Goal: Task Accomplishment & Management: Manage account settings

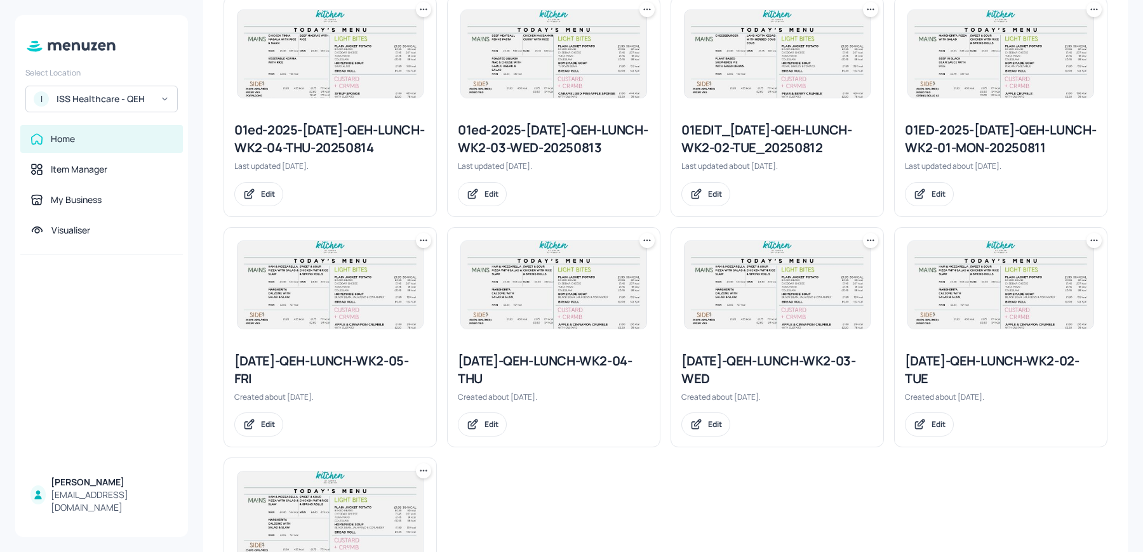
scroll to position [597, 0]
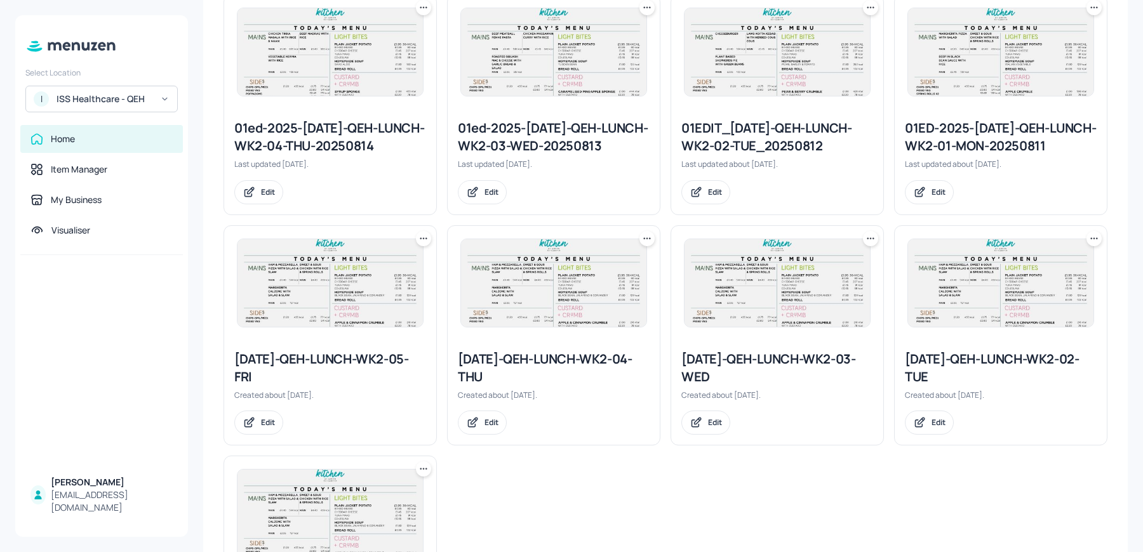
click at [620, 432] on div "Edit" at bounding box center [554, 423] width 192 height 24
click at [642, 235] on icon at bounding box center [646, 238] width 13 height 13
click at [605, 278] on div "Duplicate" at bounding box center [598, 284] width 102 height 22
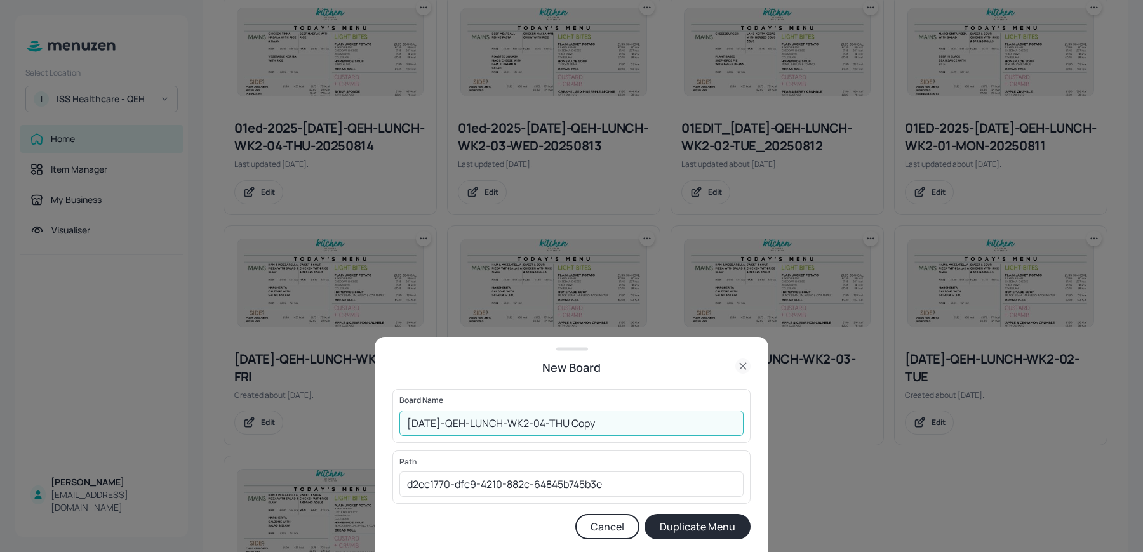
click at [408, 423] on input "2025-JUL-QEH-LUNCH-WK2-04-THU Copy" at bounding box center [571, 423] width 344 height 25
drag, startPoint x: 608, startPoint y: 424, endPoint x: 673, endPoint y: 427, distance: 65.5
click at [673, 427] on input "01ed-2025-JUL-QEH-LUNCH-WK2-04-THU Copy" at bounding box center [571, 423] width 344 height 25
type input "01ed-2025-[DATE]-QEH-LUNCH-WK2-04-[DATE]"
click at [644, 514] on button "Duplicate Menu" at bounding box center [697, 526] width 106 height 25
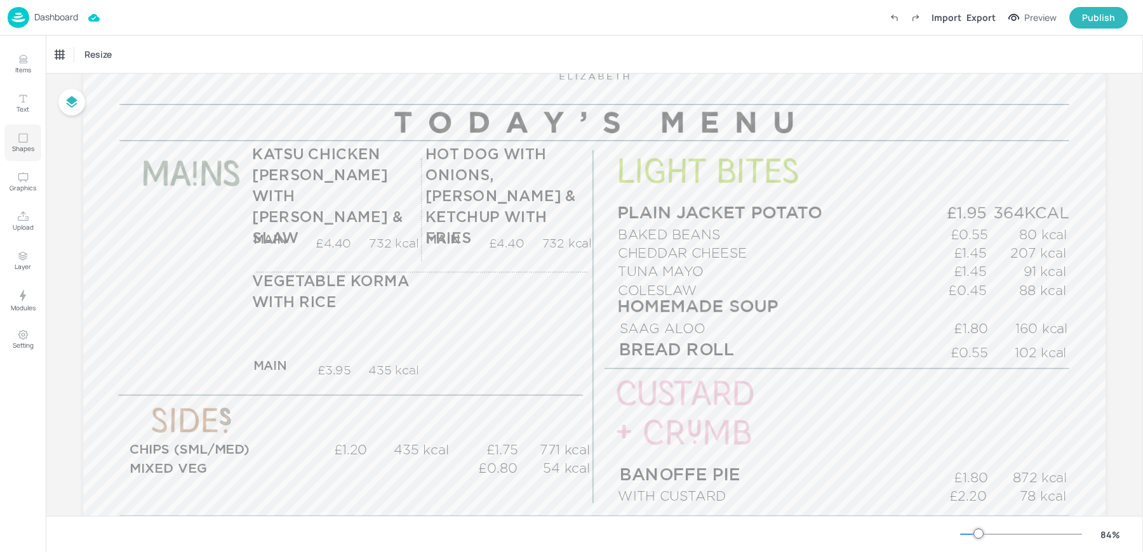
scroll to position [173, 0]
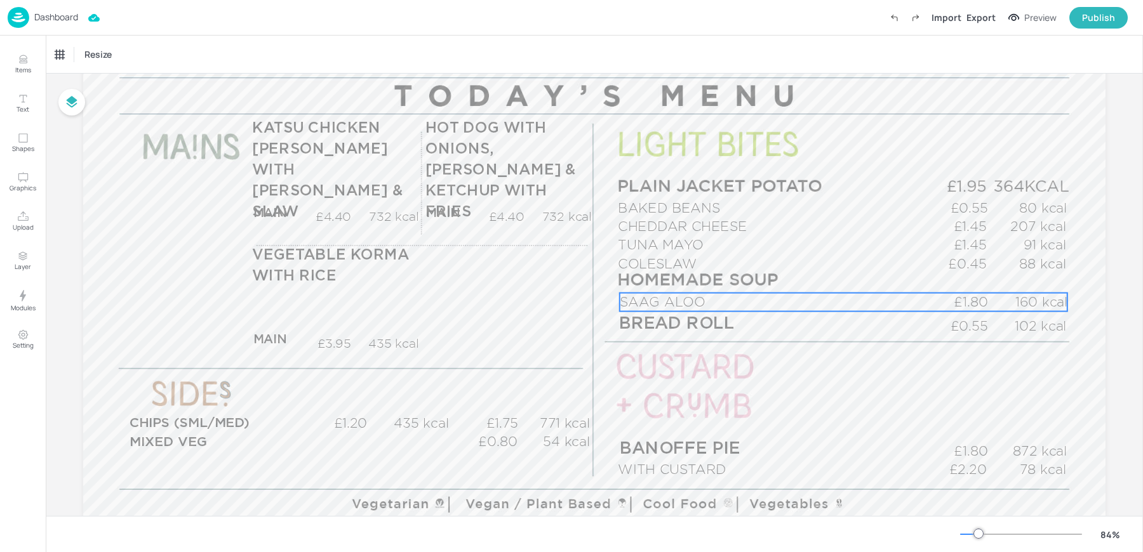
click at [633, 305] on span "SAAG ALOO" at bounding box center [663, 302] width 86 height 15
click at [80, 55] on div "SAAG ALOO" at bounding box center [76, 54] width 43 height 11
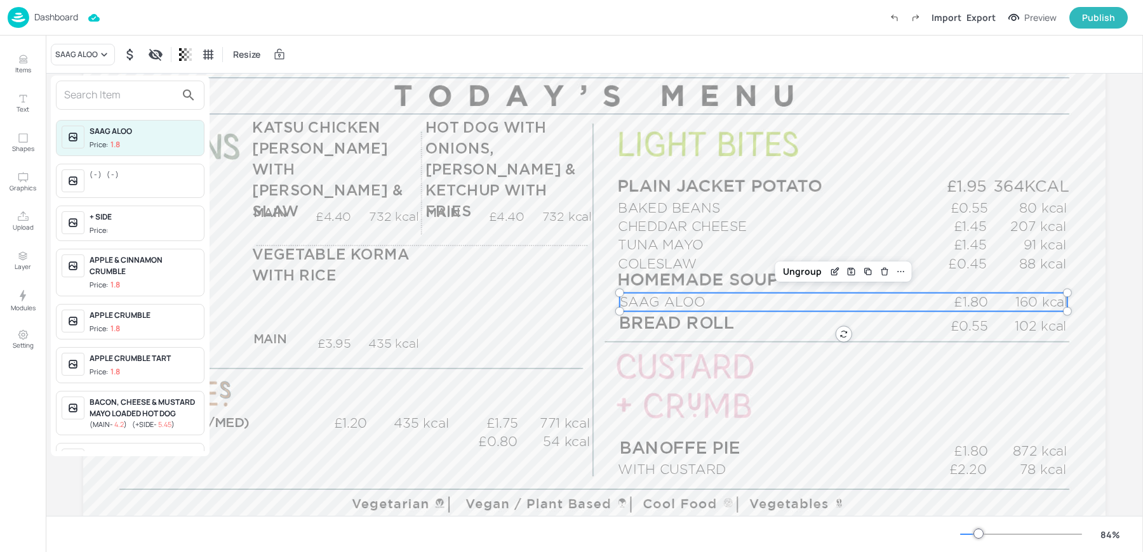
click at [80, 91] on input "text" at bounding box center [120, 95] width 112 height 20
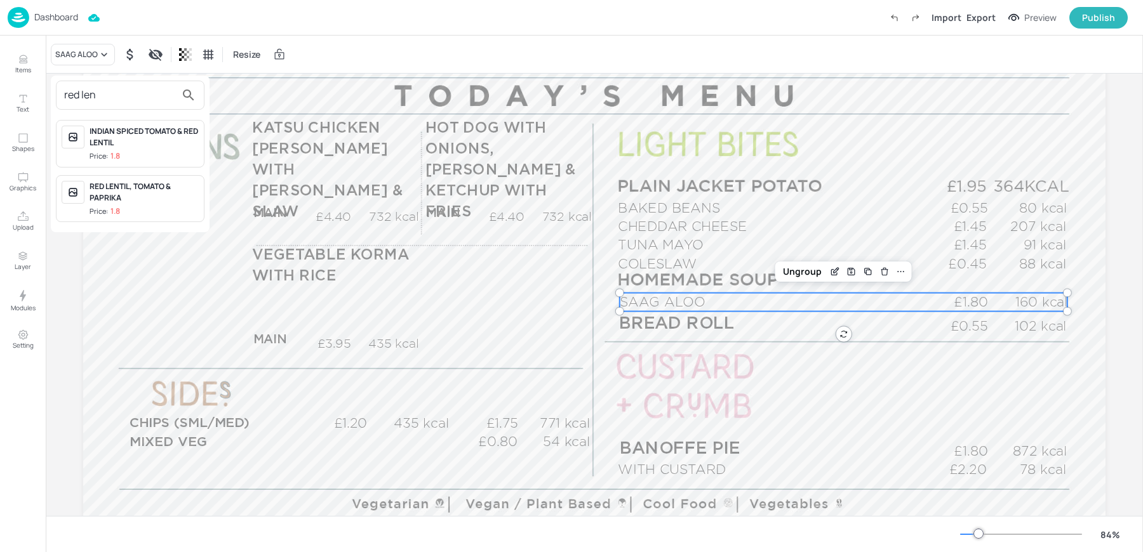
type input "red len"
click at [149, 201] on div "RED LENTIL, TOMATO & PAPRIKA" at bounding box center [144, 192] width 109 height 23
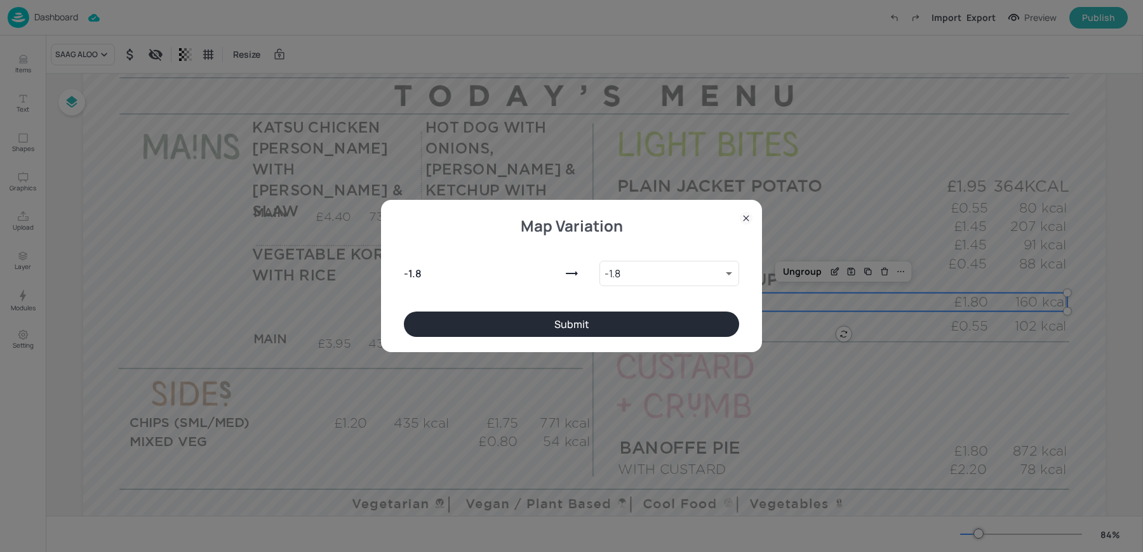
click at [597, 338] on div "Map Variation - 1.8 - 1.8 8944978 ​ Submit" at bounding box center [571, 276] width 381 height 152
click at [588, 327] on button "Submit" at bounding box center [571, 324] width 335 height 25
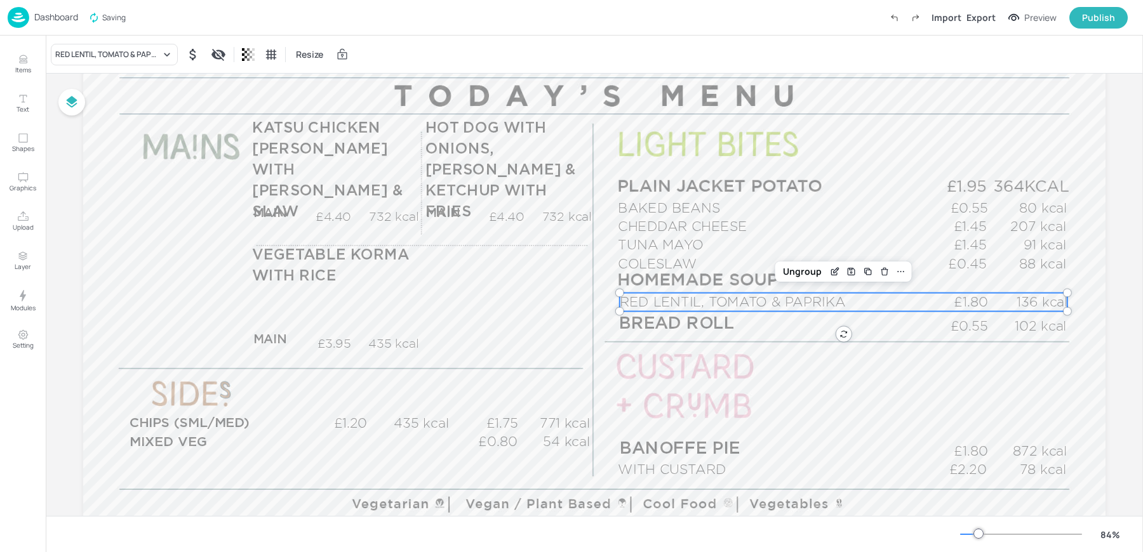
click at [35, 15] on p "Dashboard" at bounding box center [56, 17] width 44 height 9
click at [37, 14] on p "Dashboard" at bounding box center [56, 17] width 44 height 9
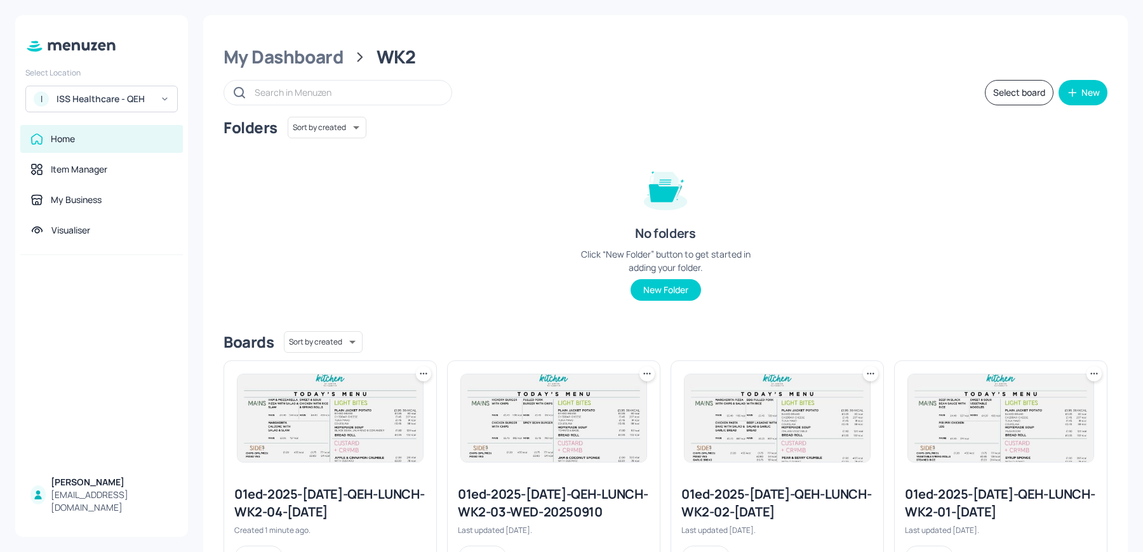
click at [85, 97] on div "ISS Healthcare - QEH" at bounding box center [104, 99] width 96 height 13
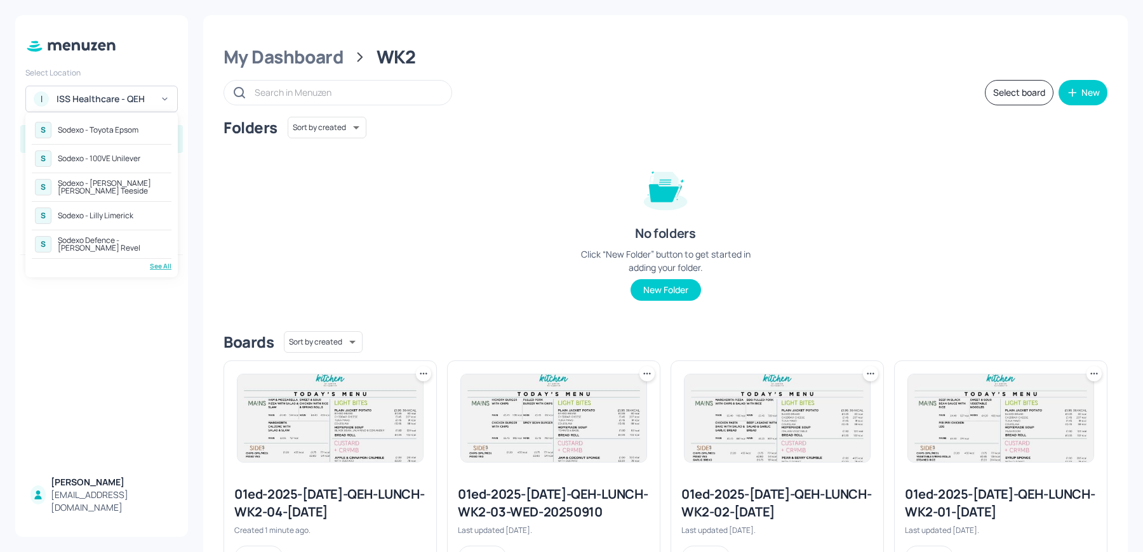
click at [171, 256] on div "S Sodexo - Toyota Epsom S Sodexo - 100VE Unilever S Sodexo - Johnson Matthey Te…" at bounding box center [102, 195] width 140 height 152
click at [126, 239] on div "Sodexo Defence - [PERSON_NAME] Revel" at bounding box center [113, 244] width 110 height 15
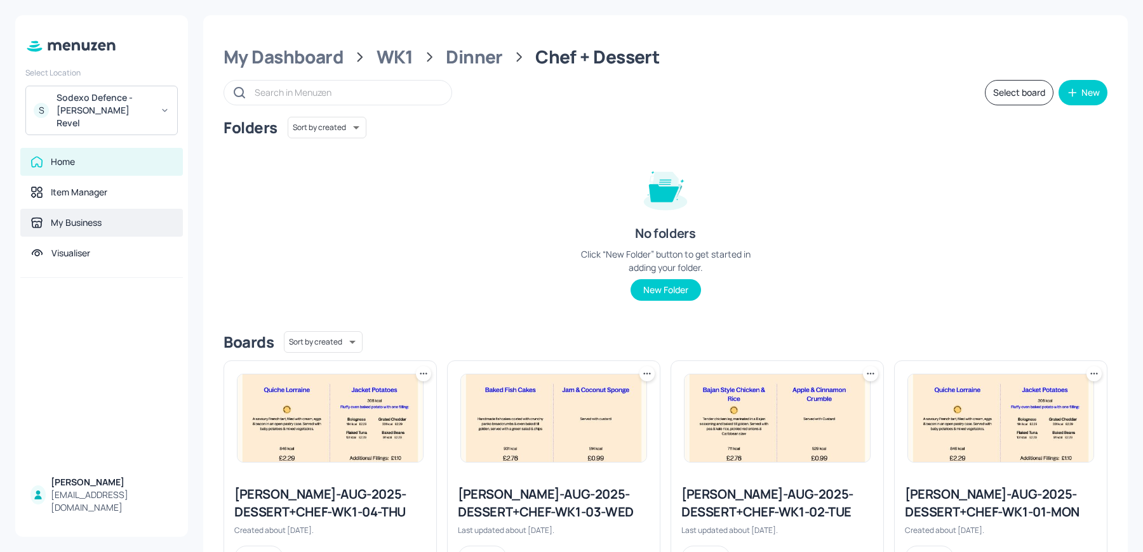
click at [81, 216] on div "My Business" at bounding box center [76, 222] width 51 height 13
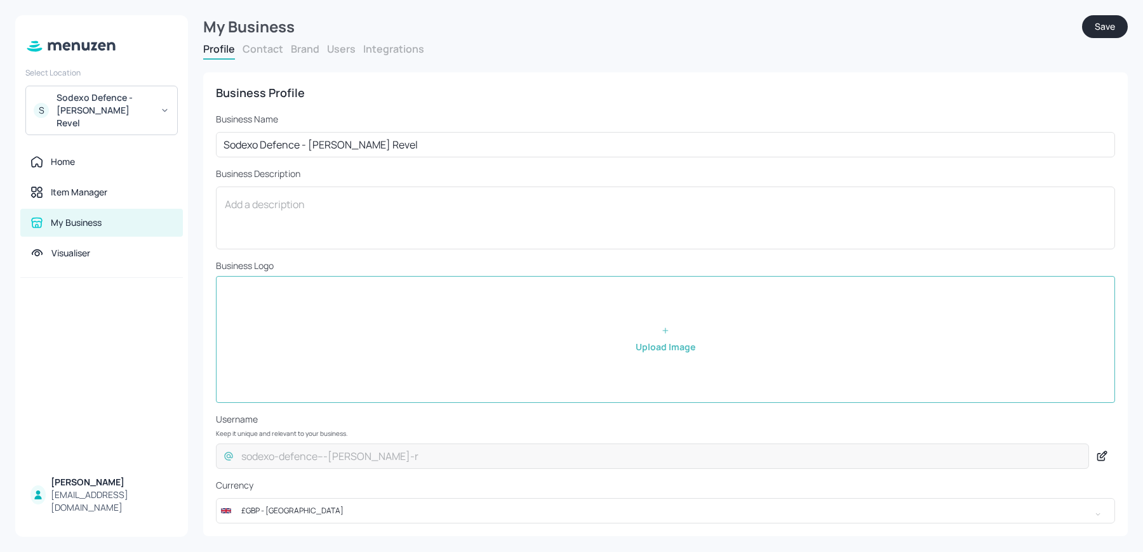
click at [331, 54] on button "Users" at bounding box center [341, 49] width 29 height 14
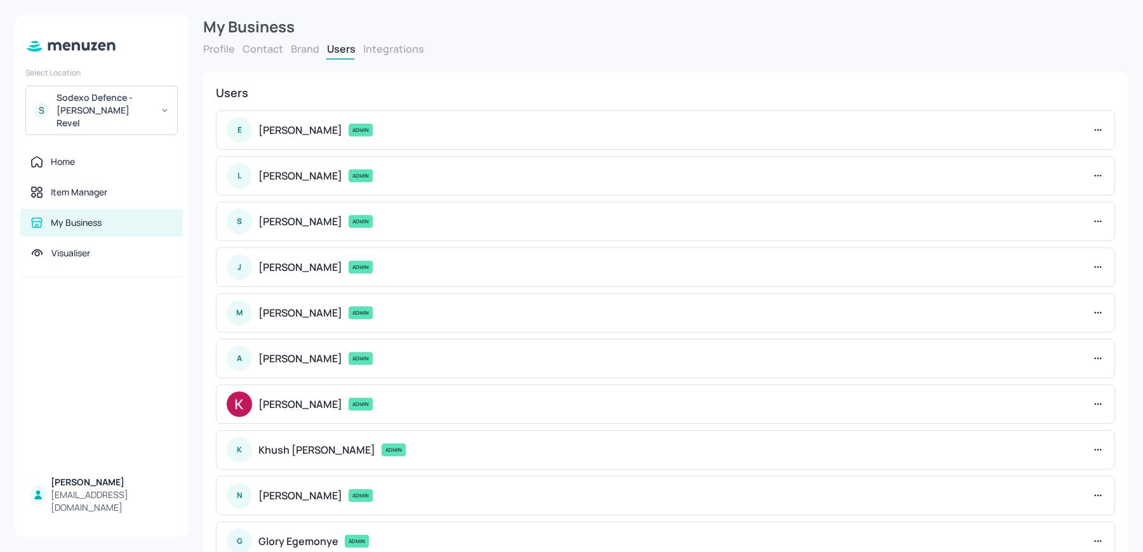
scroll to position [129, 0]
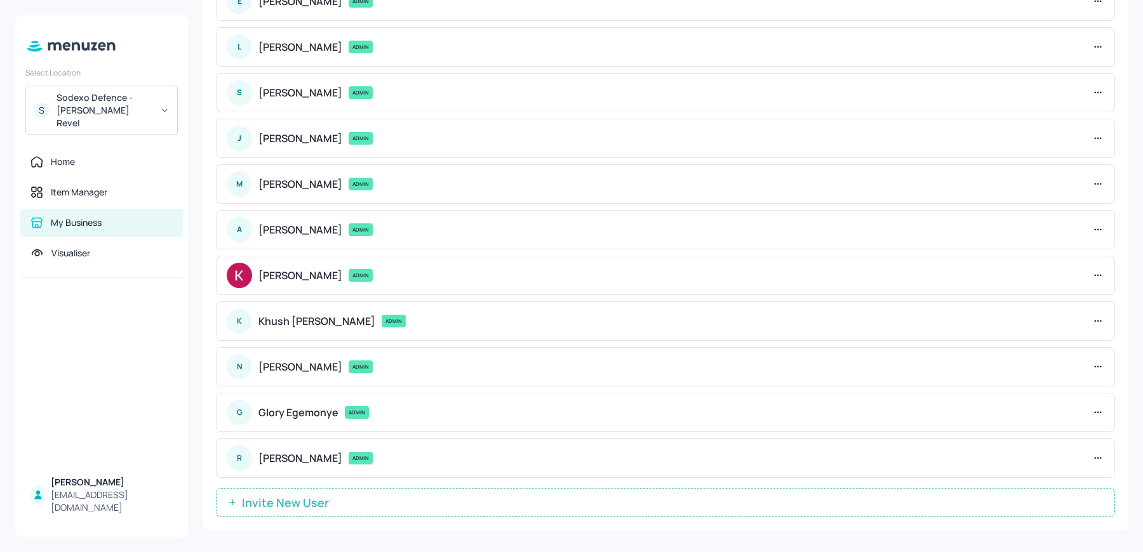
click at [296, 500] on span "Invite New User" at bounding box center [285, 502] width 100 height 13
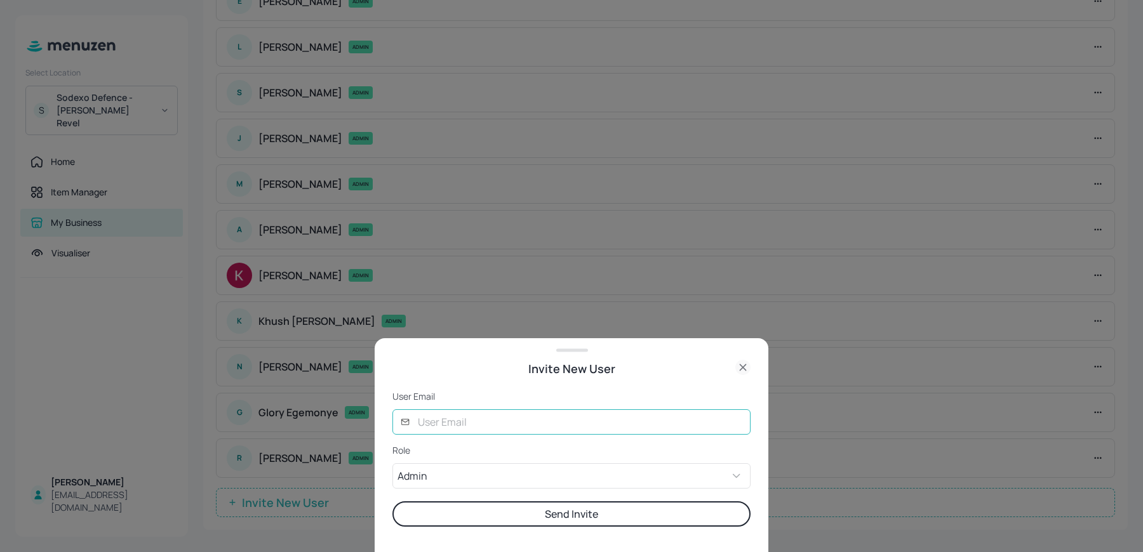
click at [441, 427] on input "text" at bounding box center [580, 421] width 340 height 25
type input "[PERSON_NAME][EMAIL_ADDRESS][DOMAIN_NAME]"
click at [392, 501] on button "Send Invite" at bounding box center [571, 513] width 358 height 25
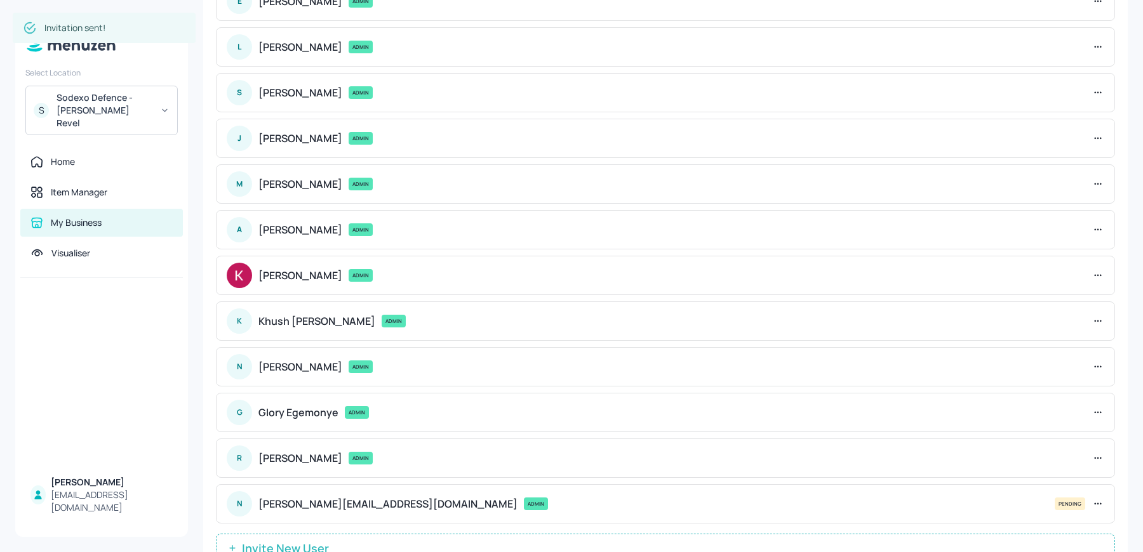
scroll to position [133, 0]
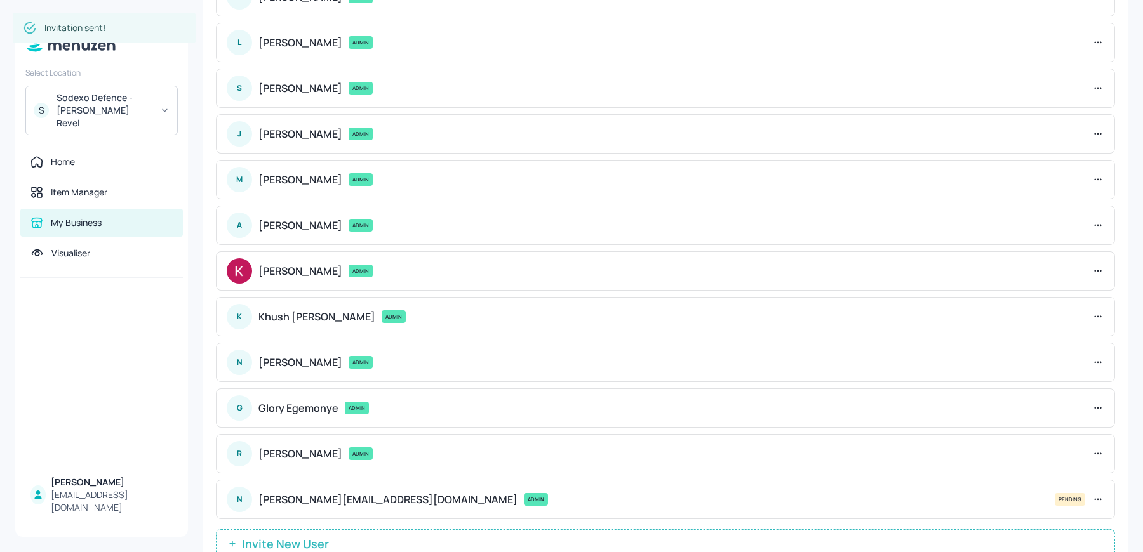
click at [99, 109] on div "Sodexo Defence - [PERSON_NAME] Revel" at bounding box center [104, 110] width 96 height 38
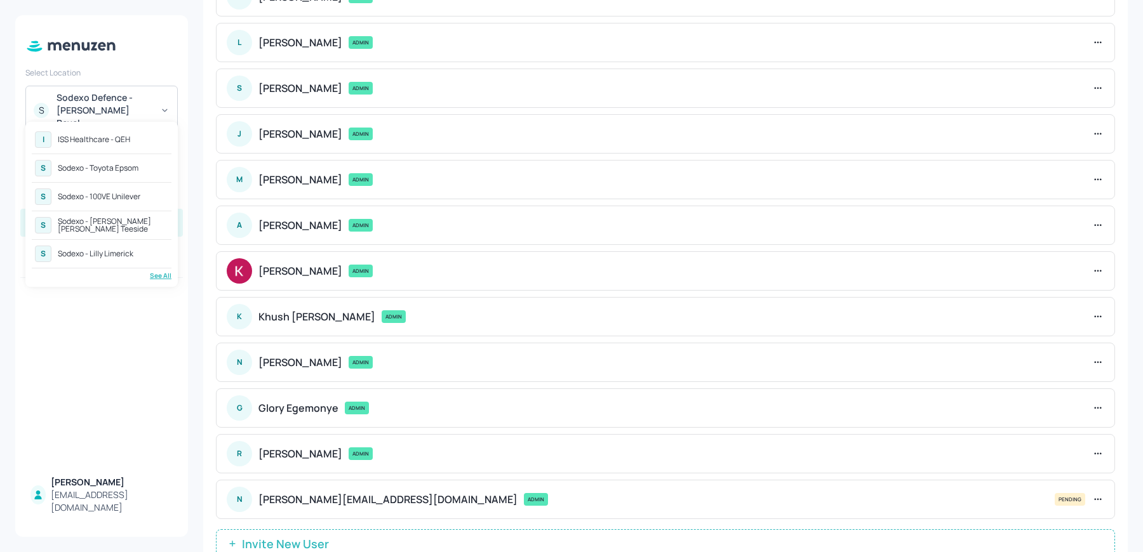
click at [97, 142] on div "ISS Healthcare - QEH" at bounding box center [94, 140] width 72 height 8
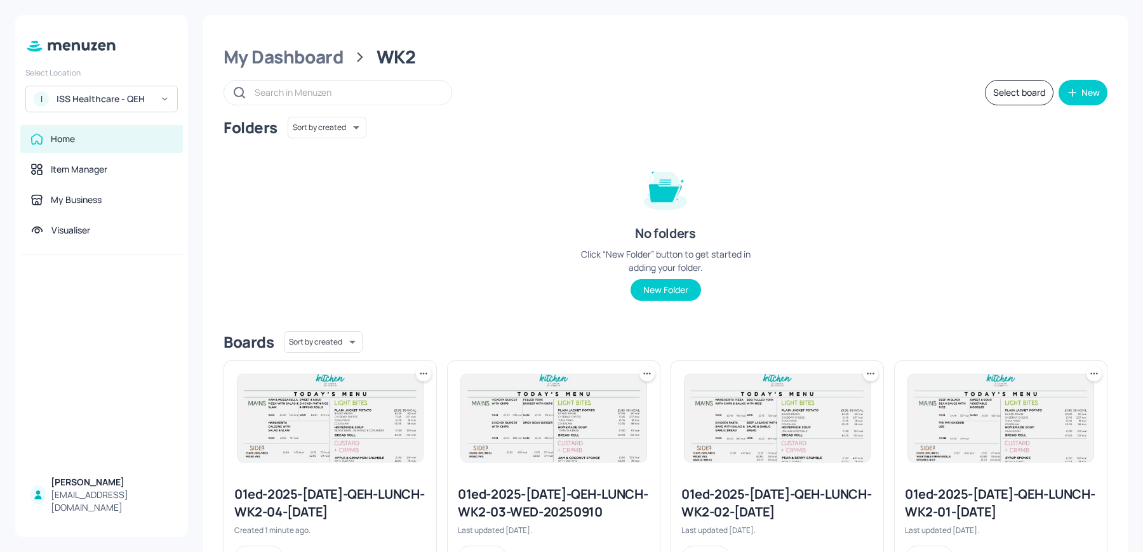
click at [334, 450] on img at bounding box center [329, 419] width 185 height 88
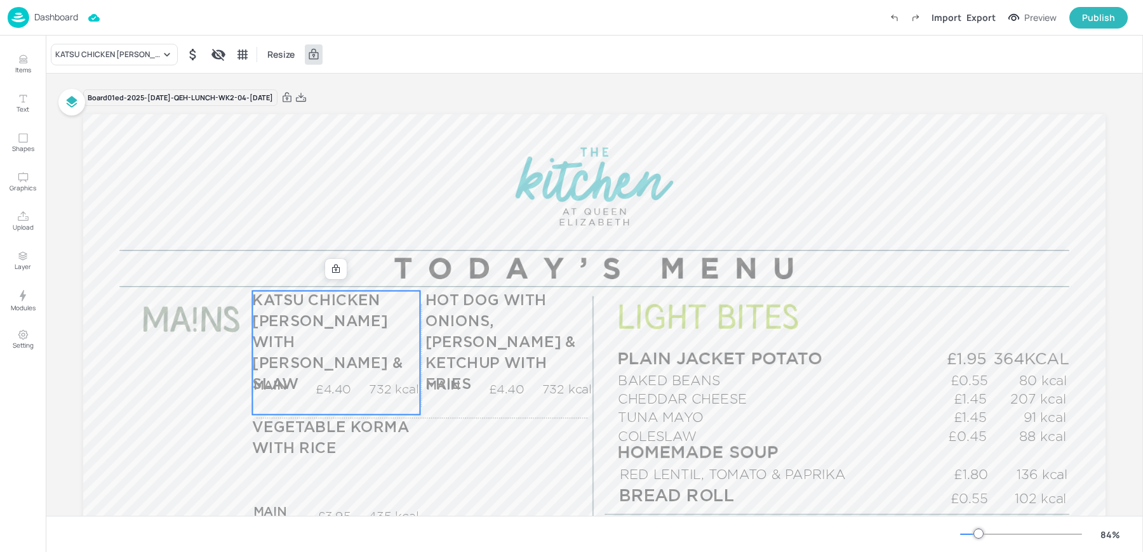
click at [318, 345] on p "KATSU CHICKEN [PERSON_NAME] WITH [PERSON_NAME] & SLAW" at bounding box center [335, 343] width 167 height 104
click at [101, 53] on div "KATSU CHICKEN CURRY WITH RICE & SLAW" at bounding box center [107, 54] width 105 height 11
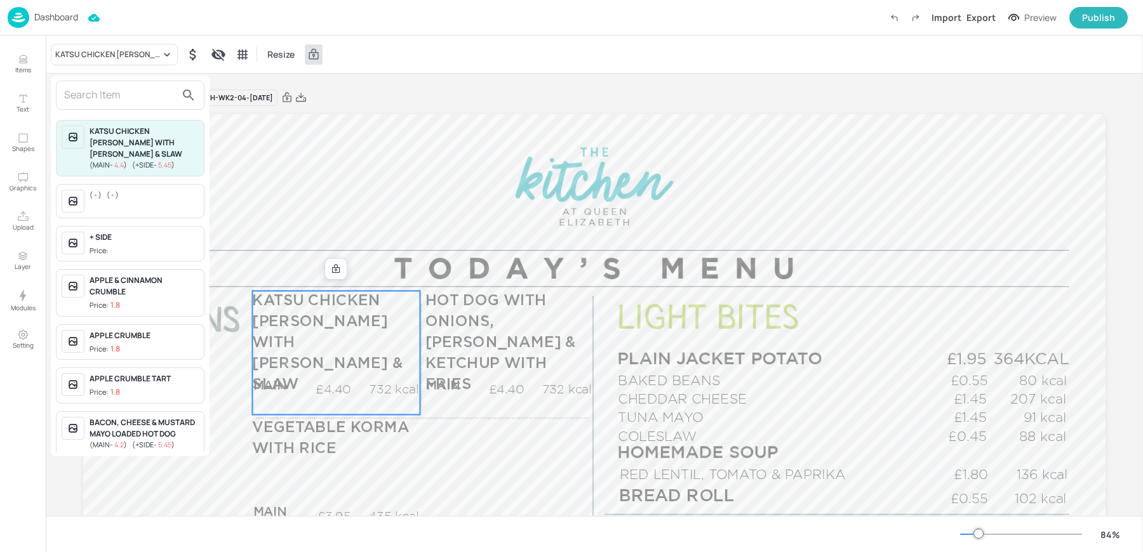
click at [85, 92] on input "text" at bounding box center [120, 95] width 112 height 20
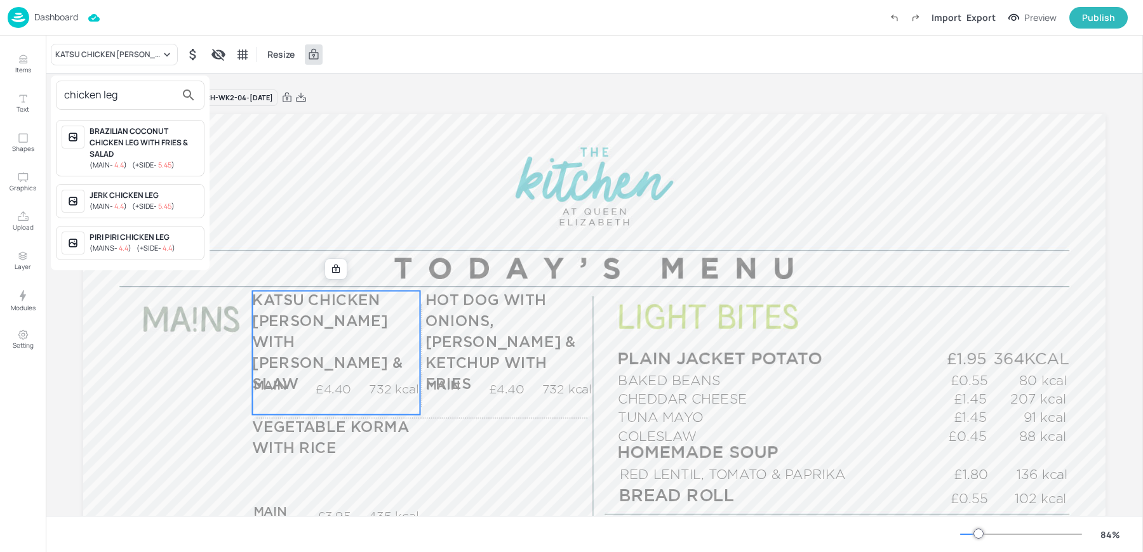
type input "chicken leg"
click at [105, 239] on div "PIRI PIRI CHICKEN LEG" at bounding box center [144, 237] width 109 height 11
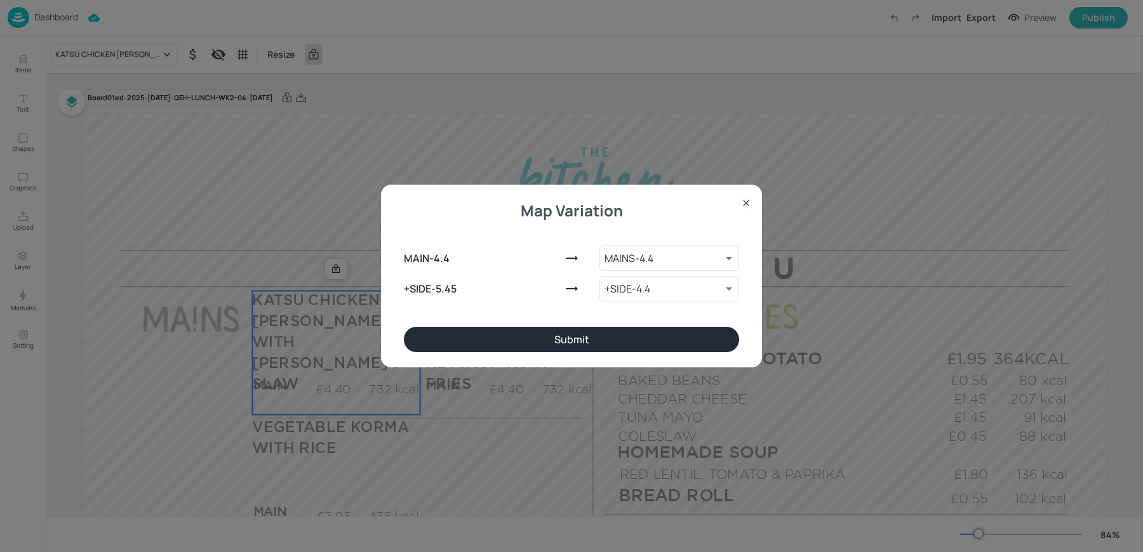
click at [434, 336] on button "Submit" at bounding box center [571, 339] width 335 height 25
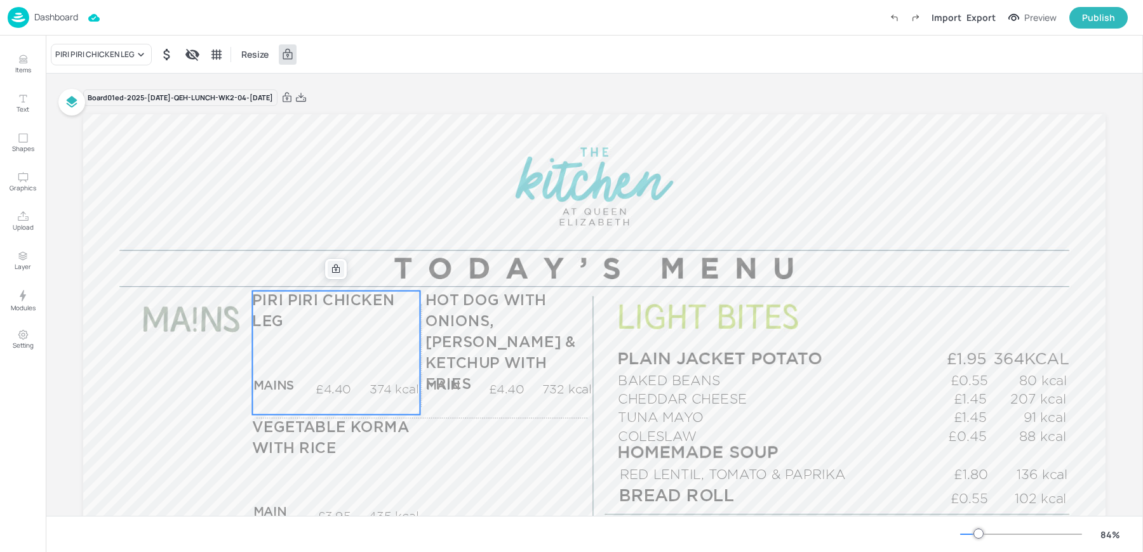
click at [328, 266] on div at bounding box center [336, 269] width 17 height 17
click at [324, 263] on div "Edit Item" at bounding box center [327, 269] width 17 height 17
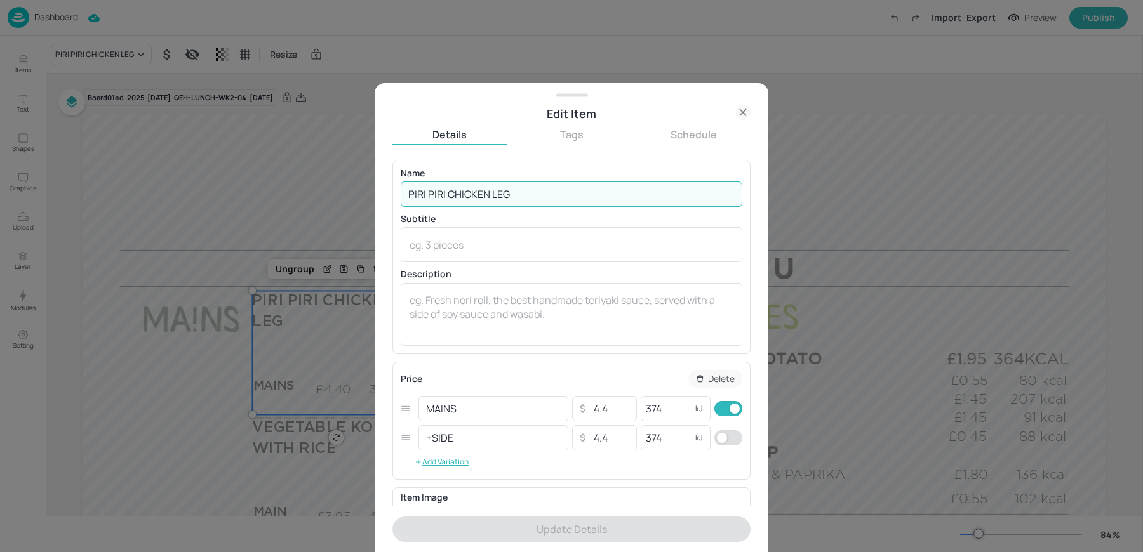
drag, startPoint x: 446, startPoint y: 193, endPoint x: 255, endPoint y: 150, distance: 195.7
click at [263, 151] on div "Edit Item Details Tags Schedule Name PIRI PIRI CHICKEN LEG ​ Subtitle x ​ Descr…" at bounding box center [571, 276] width 1143 height 552
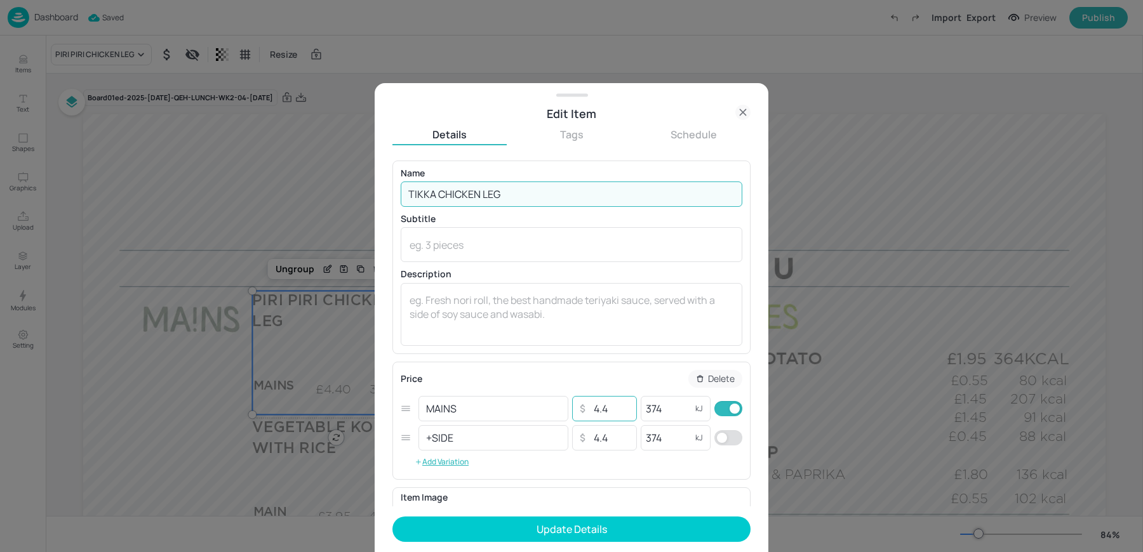
type input "TIKKA CHICKEN LEG"
click at [614, 408] on input "4.4" at bounding box center [610, 408] width 44 height 25
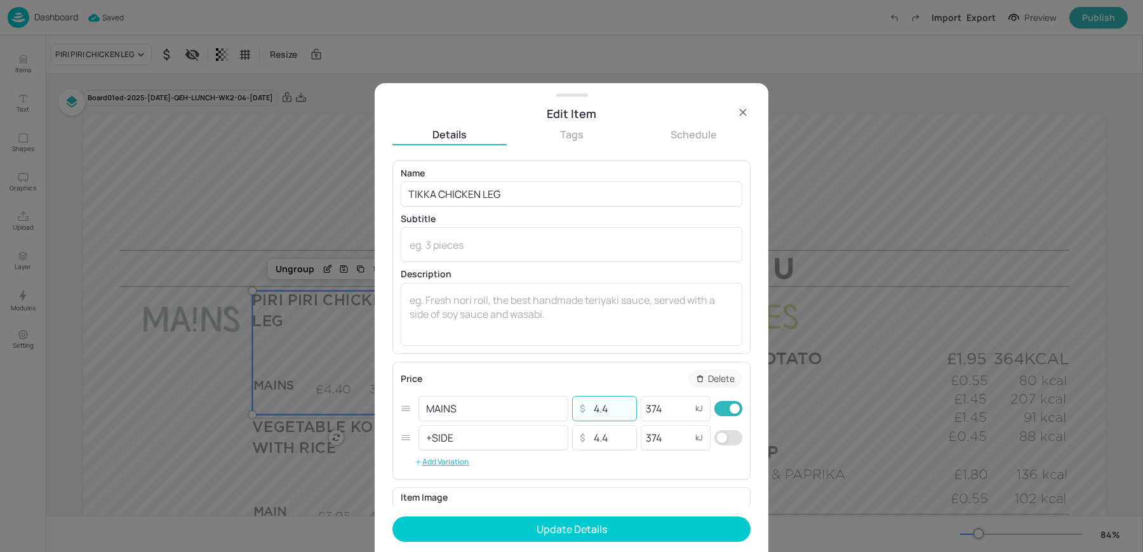
click at [614, 408] on input "4.4" at bounding box center [610, 408] width 44 height 25
click at [679, 410] on input "374" at bounding box center [665, 408] width 51 height 25
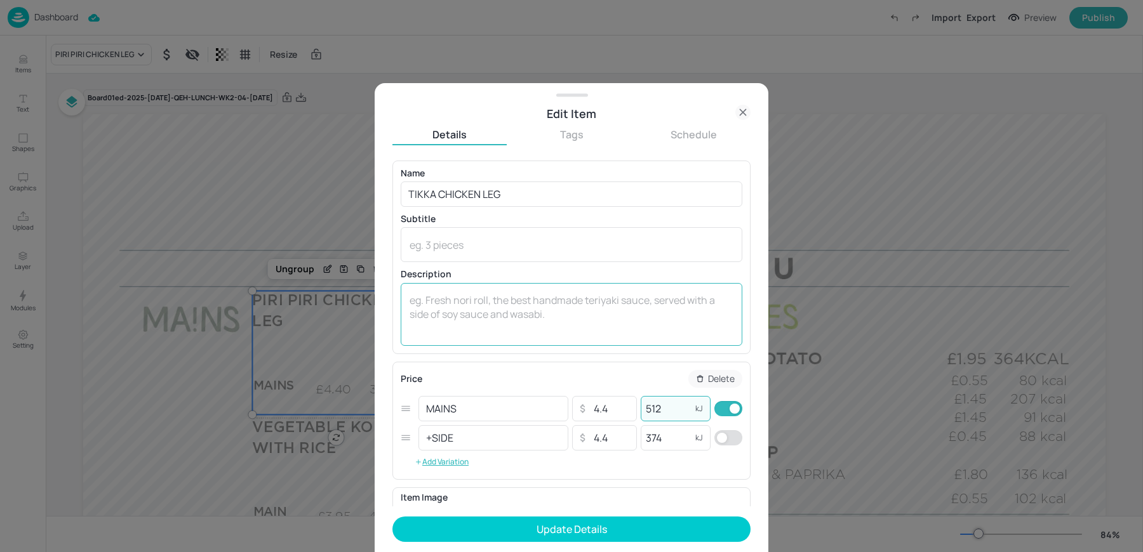
type input "512"
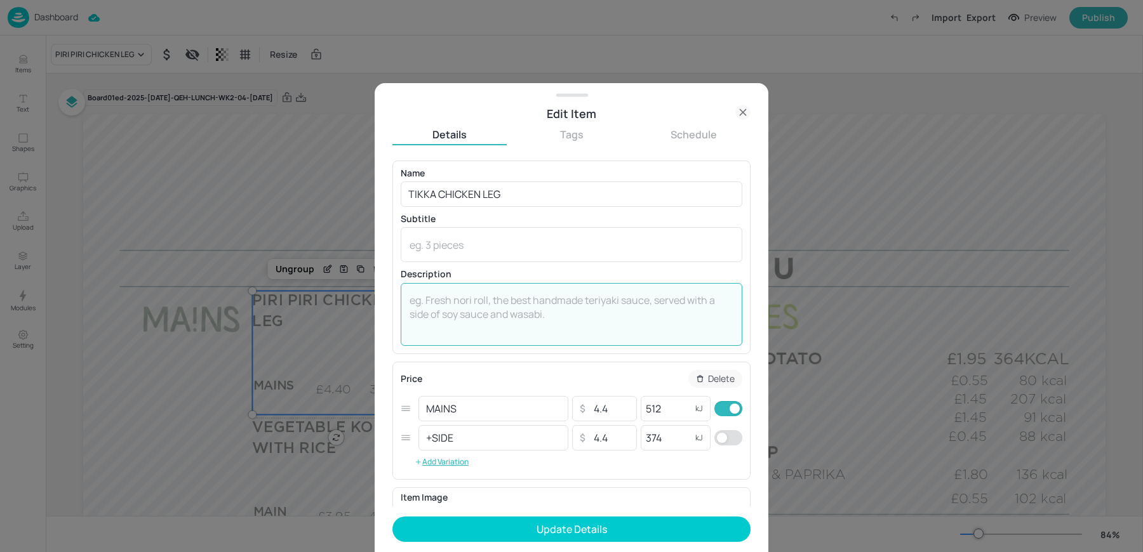
click at [548, 302] on textarea at bounding box center [571, 314] width 324 height 42
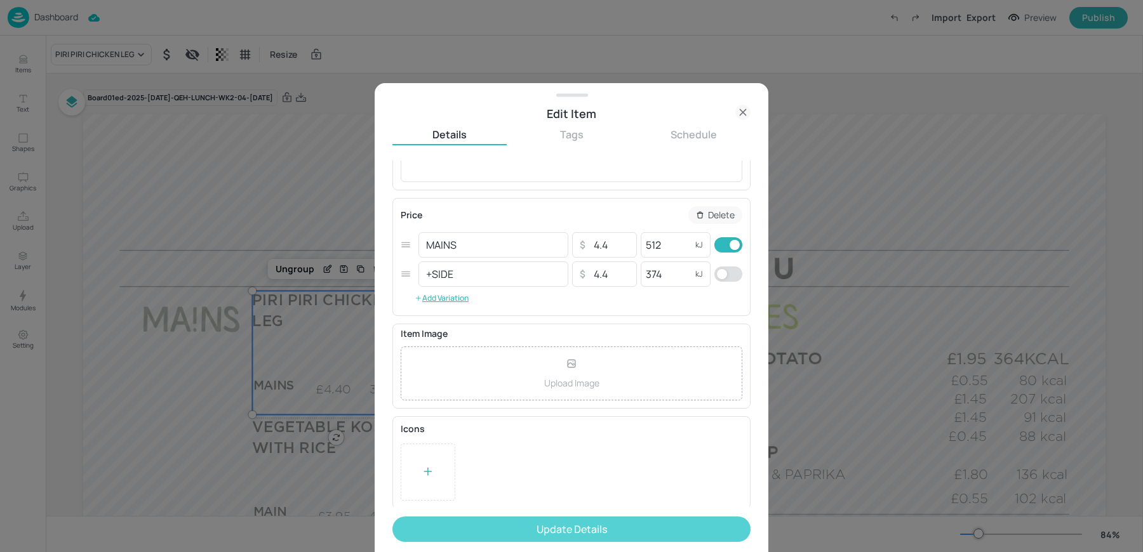
click at [559, 532] on button "Update Details" at bounding box center [571, 529] width 358 height 25
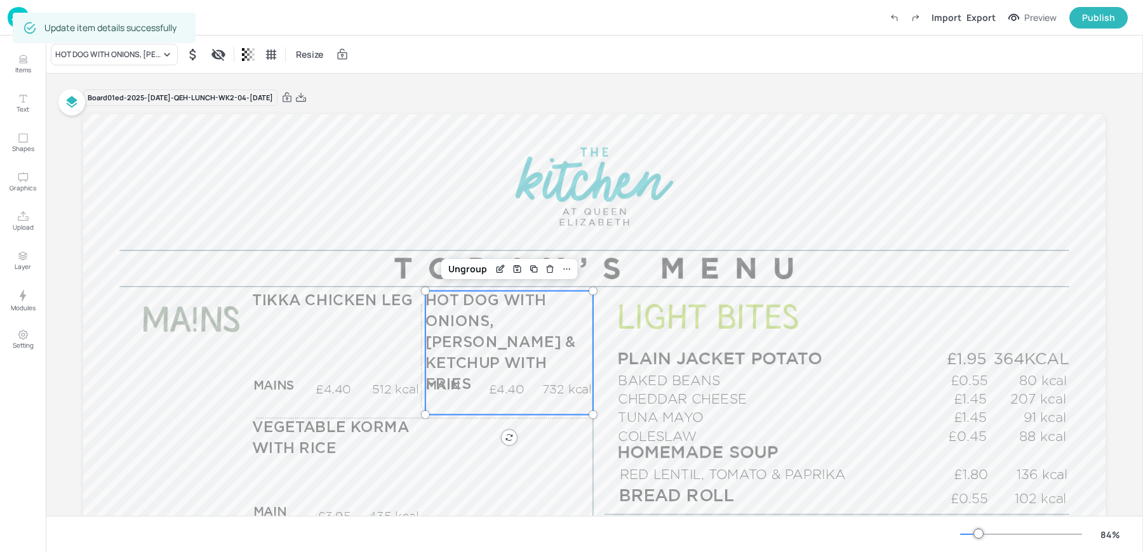
click at [463, 346] on span "HOT DOG WITH ONIONS, MUSTARD & KETCHUP WITH FRIES" at bounding box center [500, 343] width 150 height 98
click at [86, 56] on div "HOT DOG WITH ONIONS, MUSTARD & KETCHUP WITH FRIES" at bounding box center [107, 54] width 105 height 11
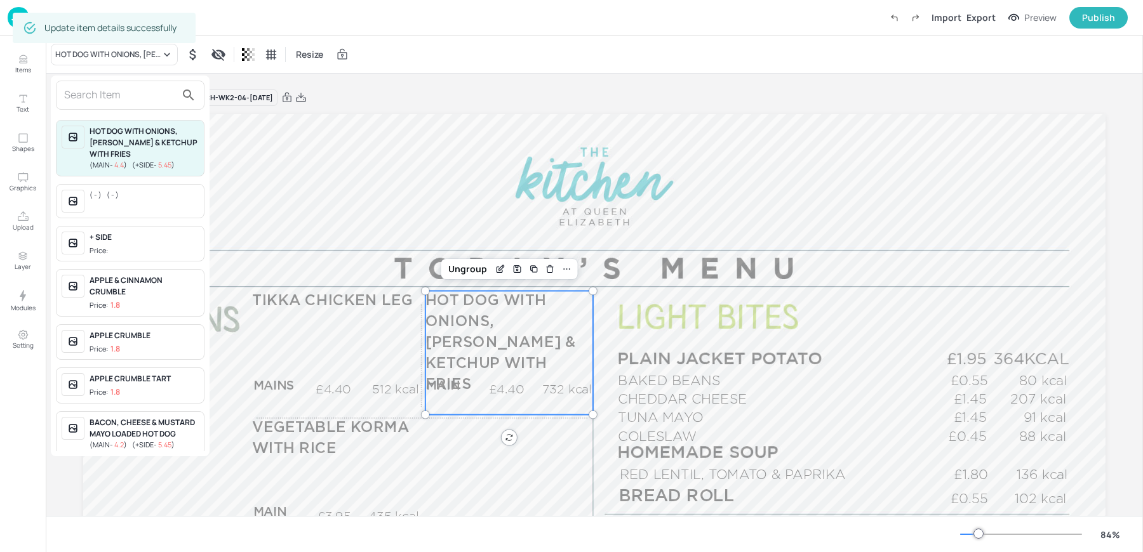
click at [90, 99] on input "text" at bounding box center [120, 95] width 112 height 20
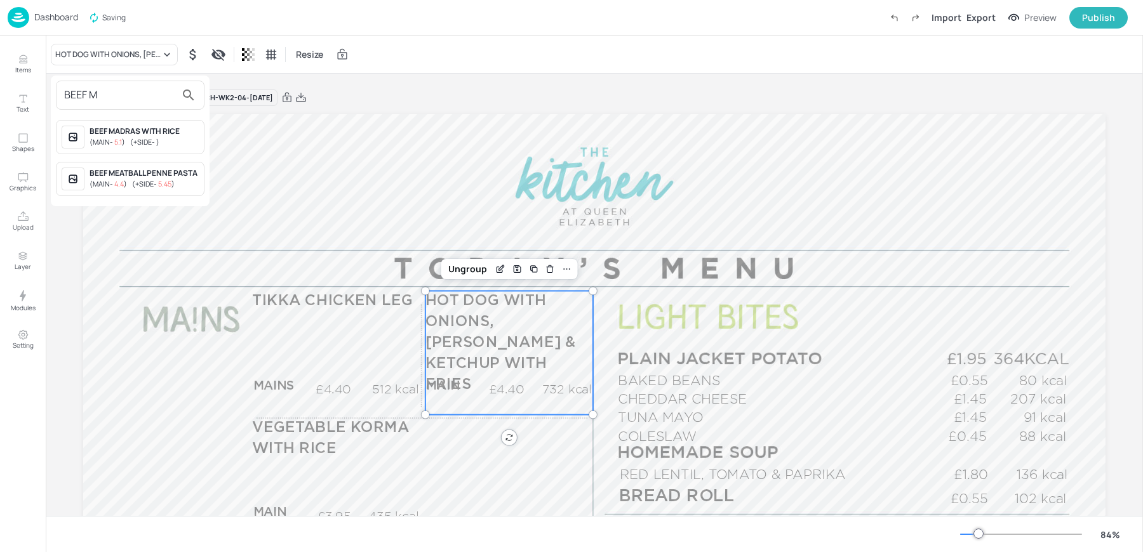
type input "BEEF M"
click at [113, 140] on span "( MAIN - 5.1 )" at bounding box center [108, 142] width 36 height 10
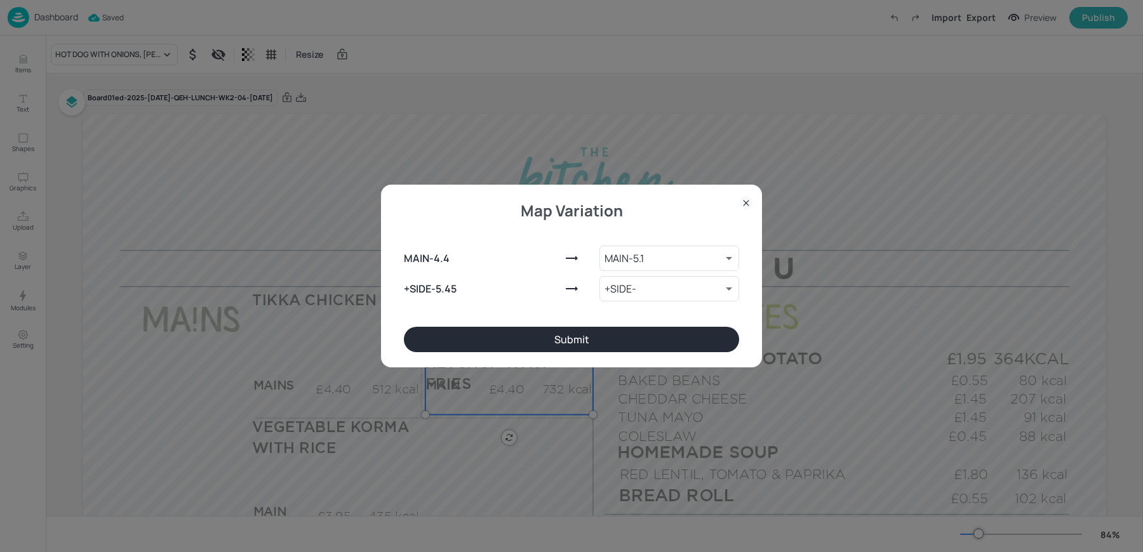
click at [512, 337] on button "Submit" at bounding box center [571, 339] width 335 height 25
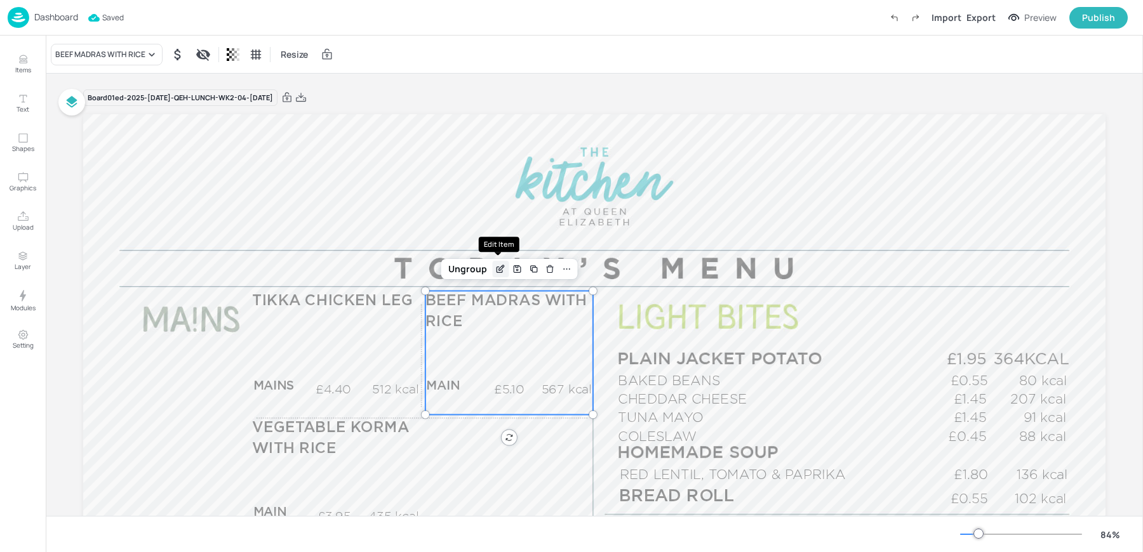
click at [498, 267] on icon "Edit Item" at bounding box center [500, 269] width 11 height 10
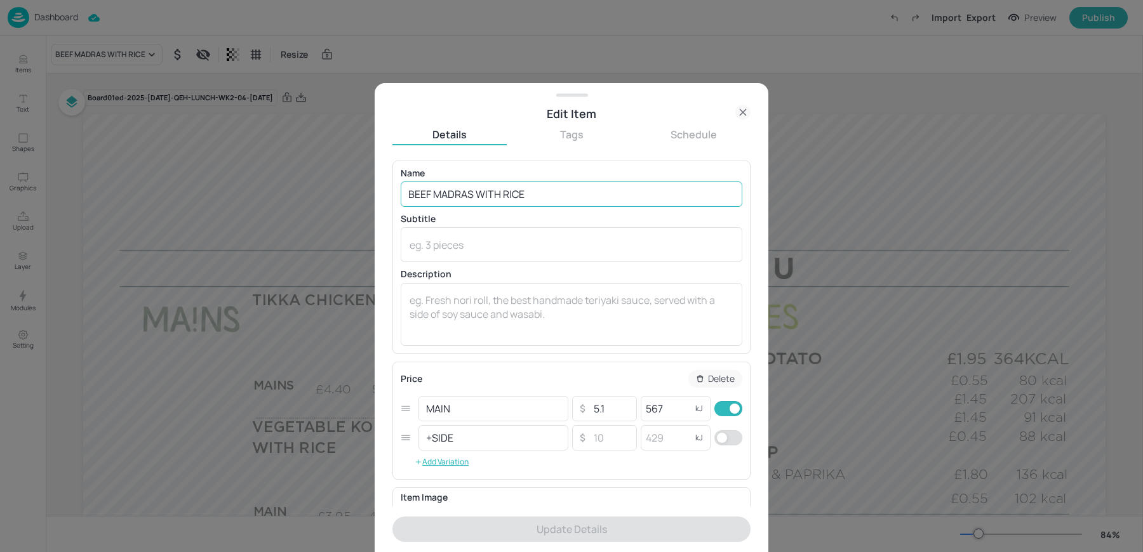
click at [471, 197] on input "BEEF MADRAS WITH RICE" at bounding box center [572, 194] width 342 height 25
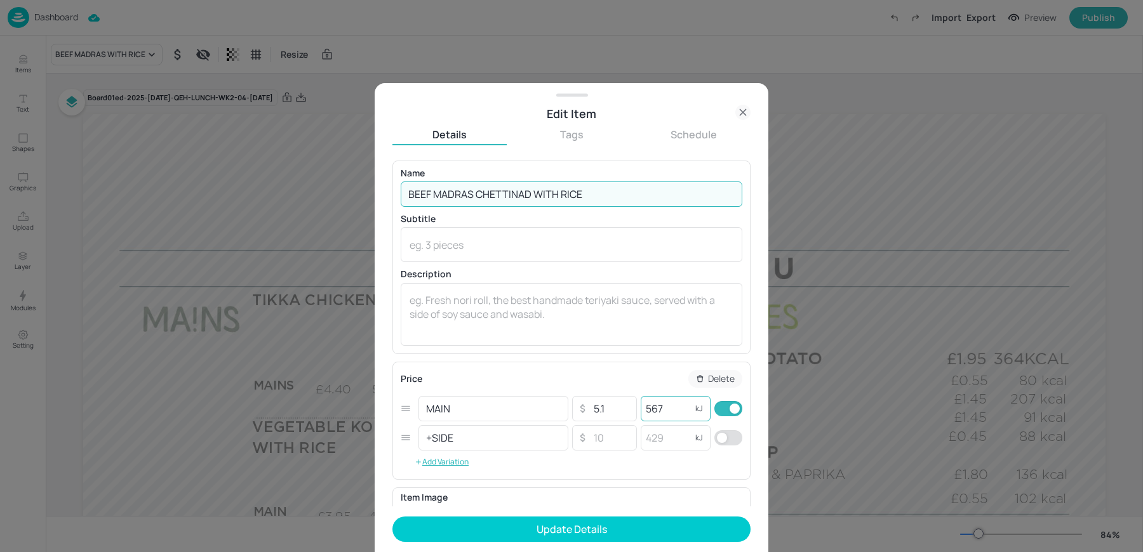
type input "BEEF MADRAS CHETTINAD WITH RICE"
click at [648, 408] on input "567" at bounding box center [665, 408] width 51 height 25
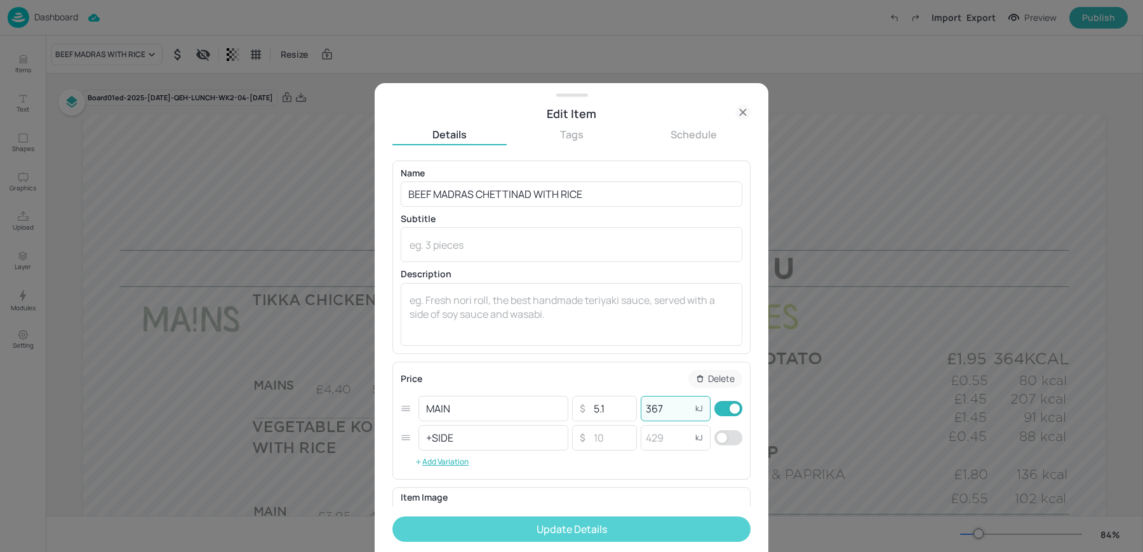
type input "367"
click at [578, 529] on button "Update Details" at bounding box center [571, 529] width 358 height 25
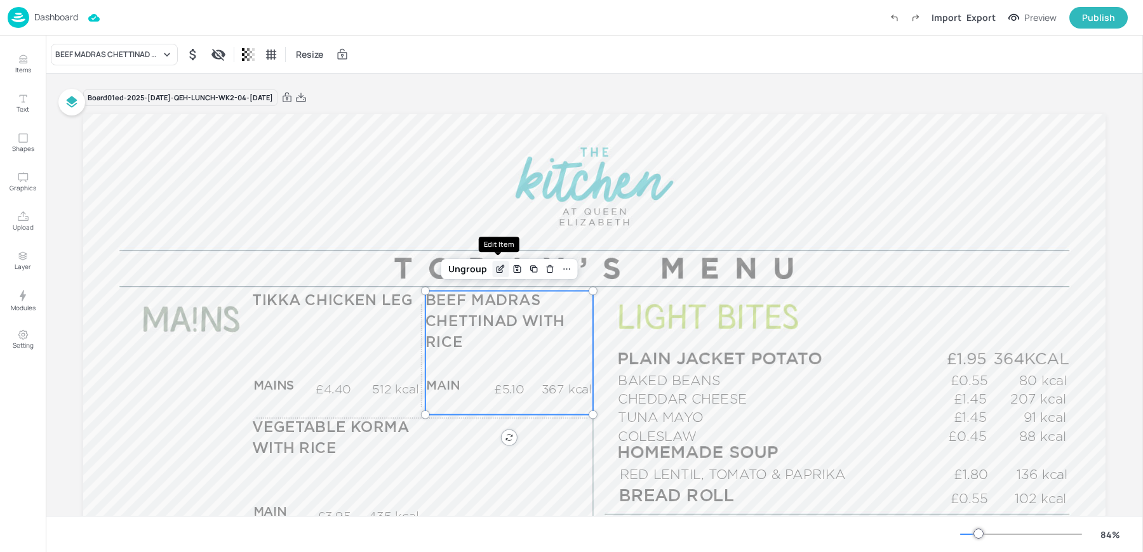
click at [495, 274] on icon "Edit Item" at bounding box center [500, 269] width 11 height 10
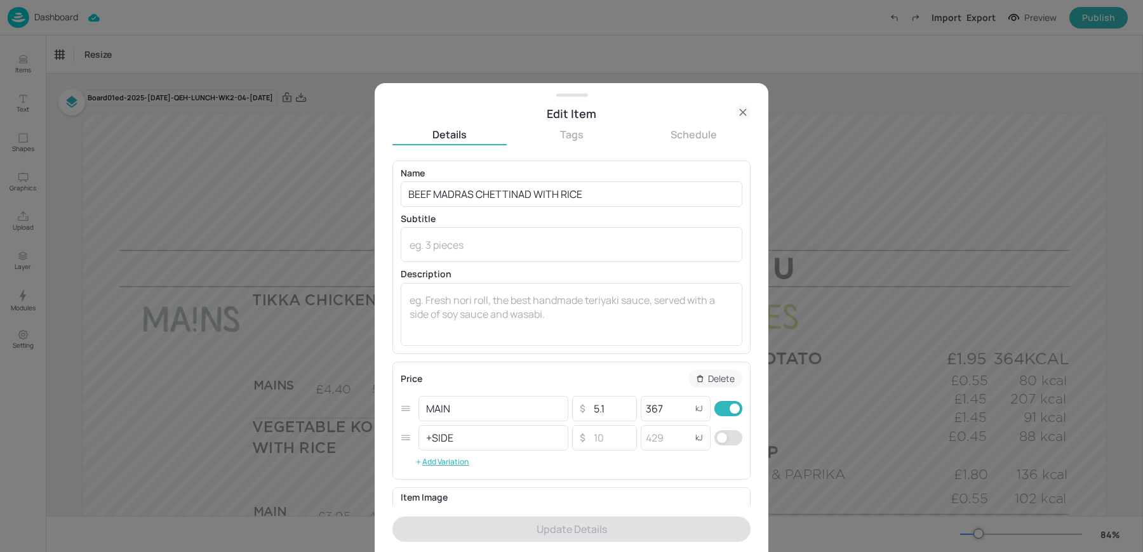
click at [503, 386] on div "Price Delete" at bounding box center [572, 379] width 342 height 18
click at [745, 113] on icon at bounding box center [742, 112] width 15 height 15
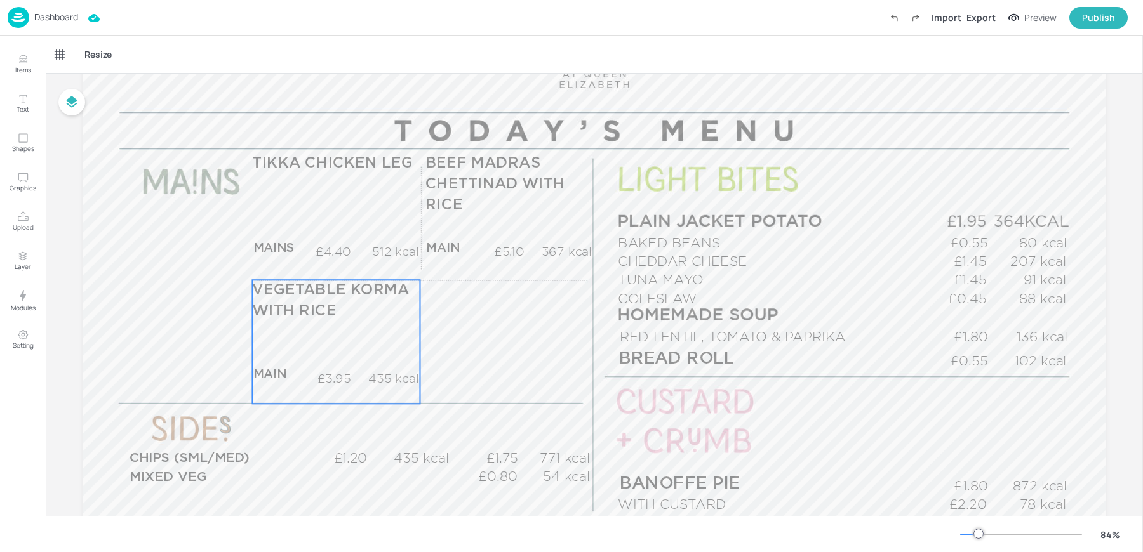
scroll to position [204, 0]
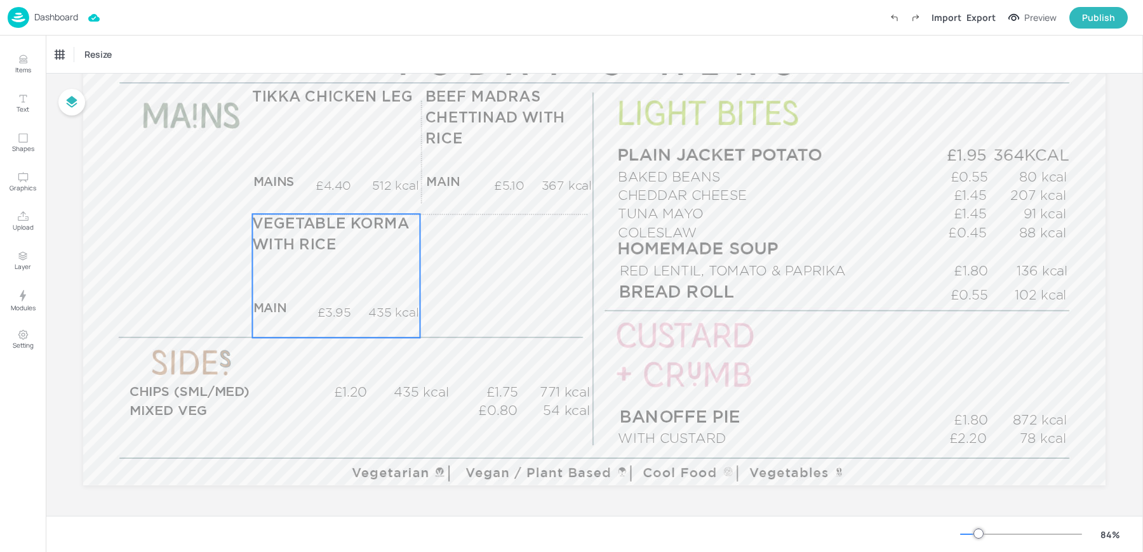
click at [361, 265] on div "VEGETABLE KORMA WITH RICE MAIN £3.95 435 kcal +SIDE £4.70 kcal" at bounding box center [336, 276] width 168 height 124
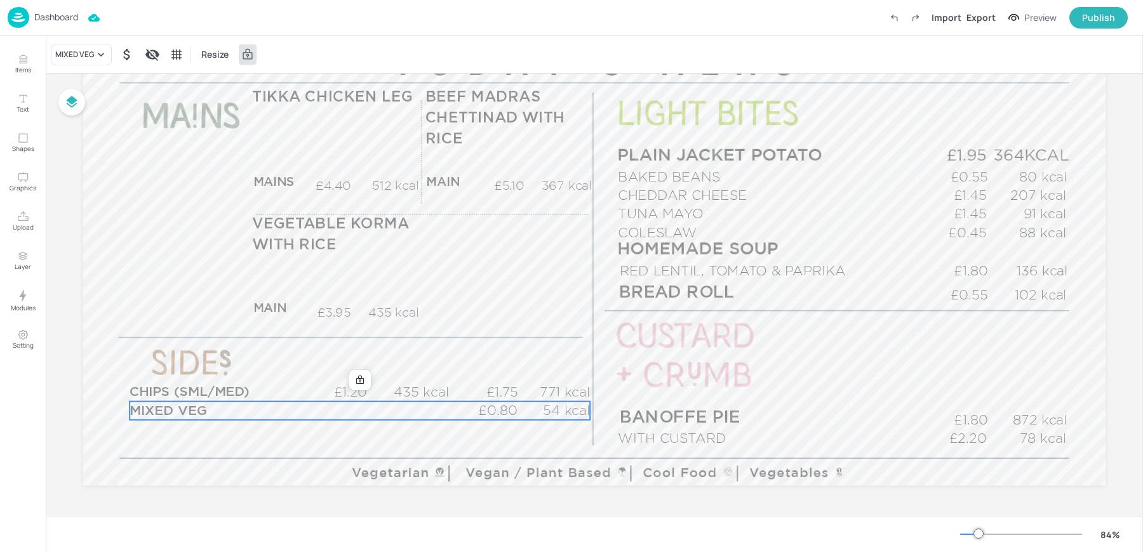
click at [229, 413] on p "MIXED VEG" at bounding box center [210, 411] width 162 height 18
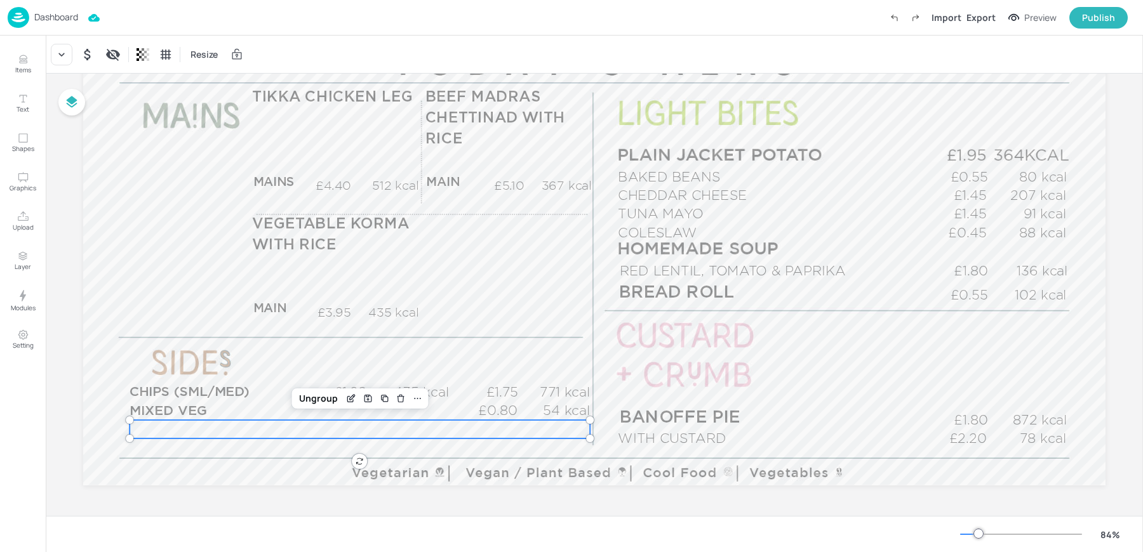
click at [183, 428] on div "£0.00 kcal" at bounding box center [359, 429] width 460 height 18
click at [58, 62] on div at bounding box center [62, 55] width 22 height 22
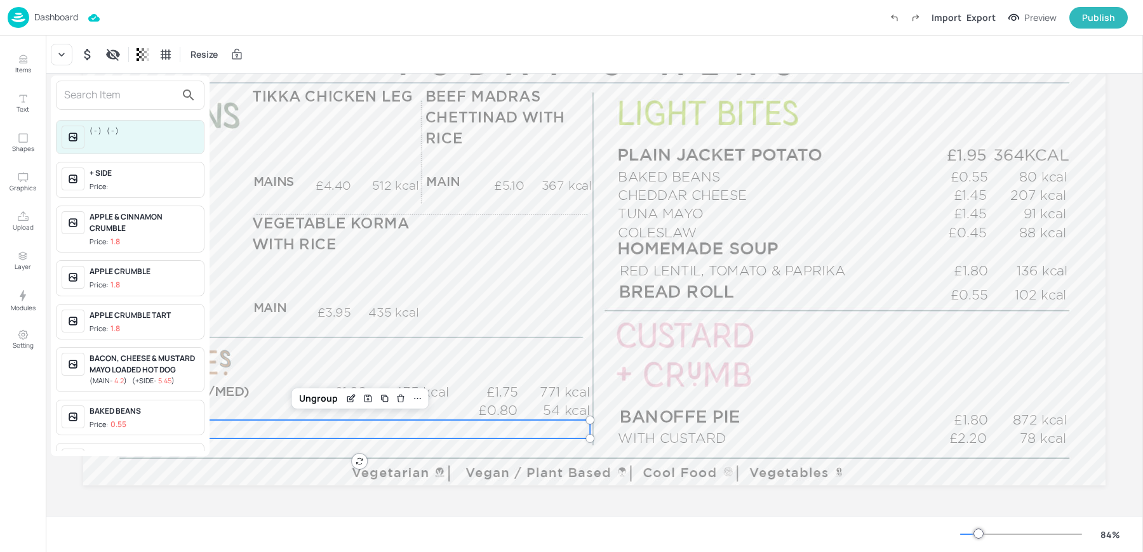
click at [91, 96] on input "text" at bounding box center [120, 95] width 112 height 20
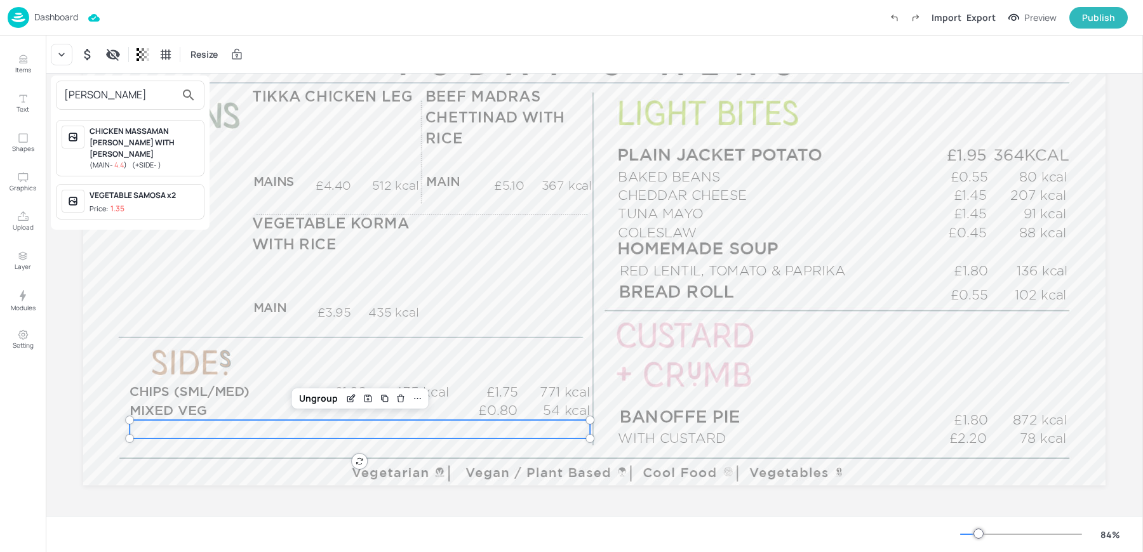
type input "sam"
click at [140, 190] on div "VEGETABLE SAMOSA x2" at bounding box center [144, 195] width 109 height 11
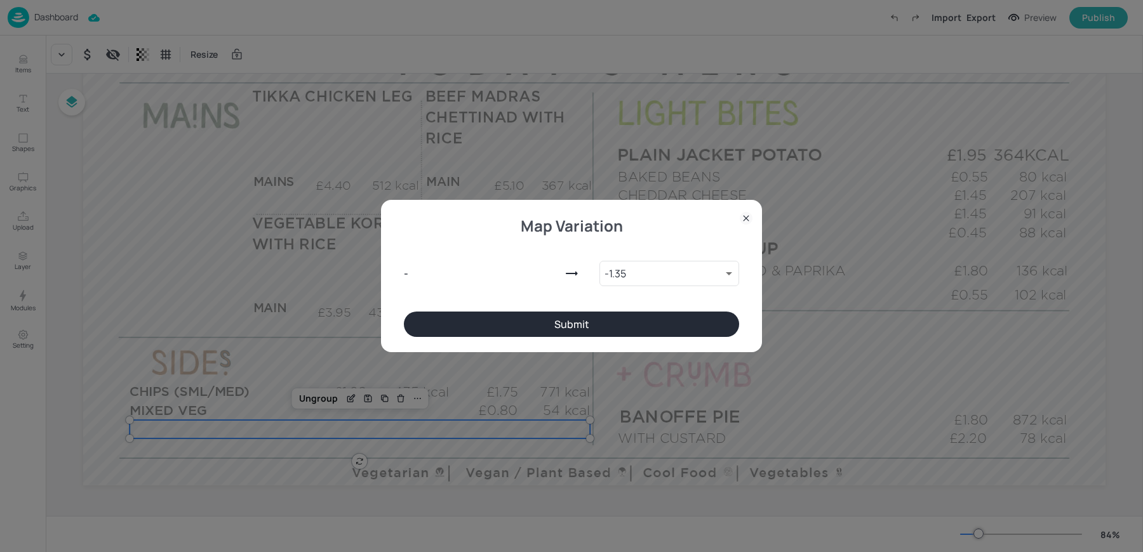
click at [538, 324] on button "Submit" at bounding box center [571, 324] width 335 height 25
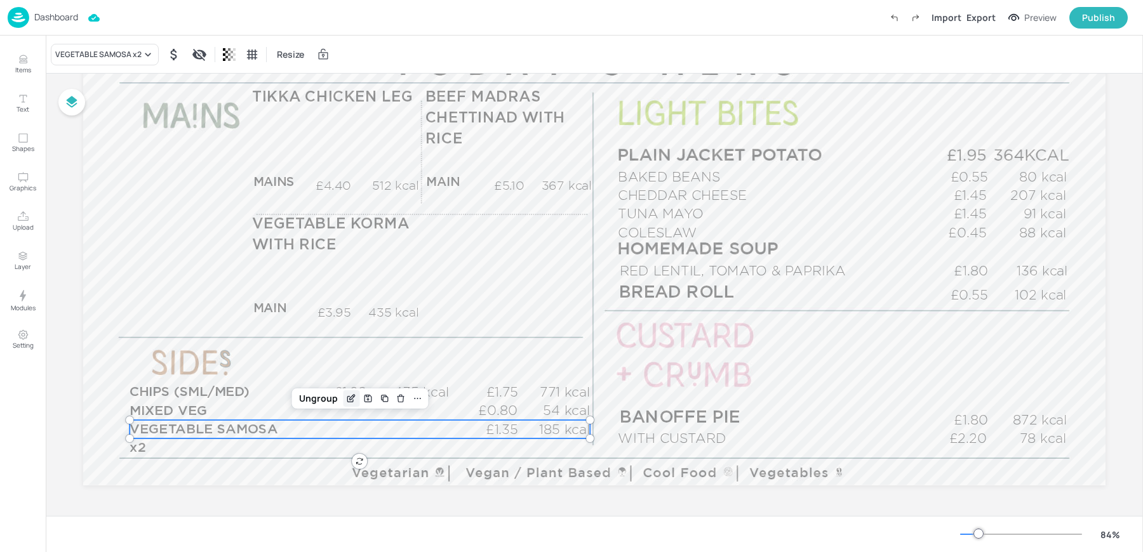
click at [348, 395] on icon "Edit Item" at bounding box center [351, 399] width 11 height 10
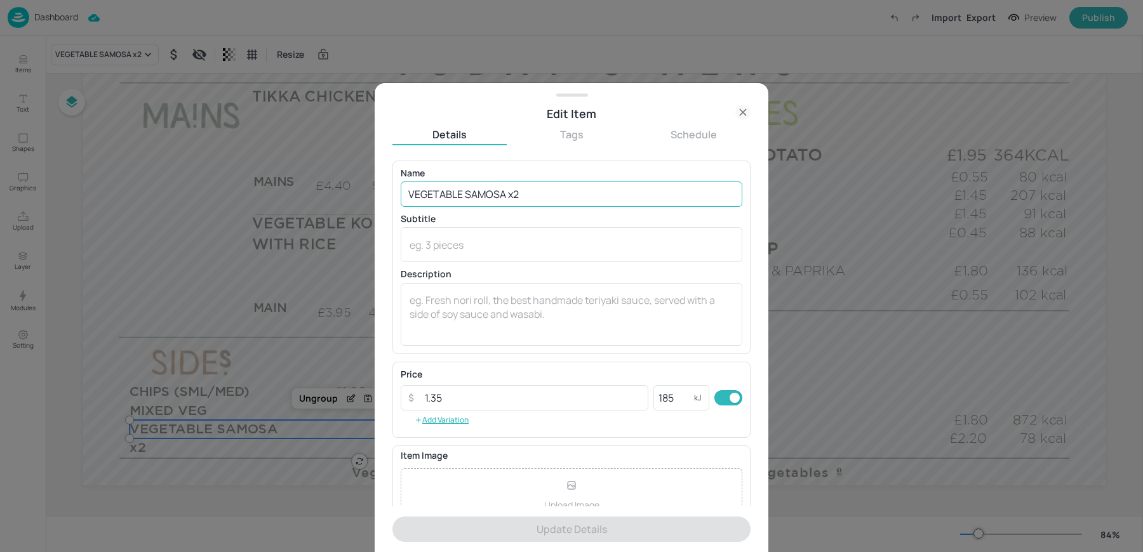
click at [524, 198] on input "VEGETABLE SAMOSA x2" at bounding box center [572, 194] width 342 height 25
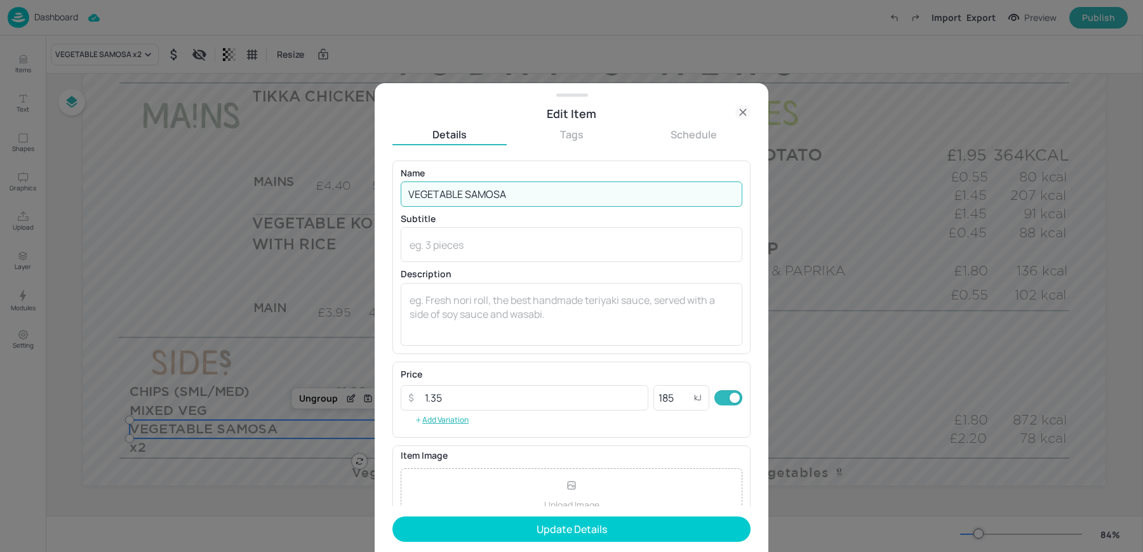
type input "VEGETABLE SAMOSA"
click at [392, 517] on button "Update Details" at bounding box center [571, 529] width 358 height 25
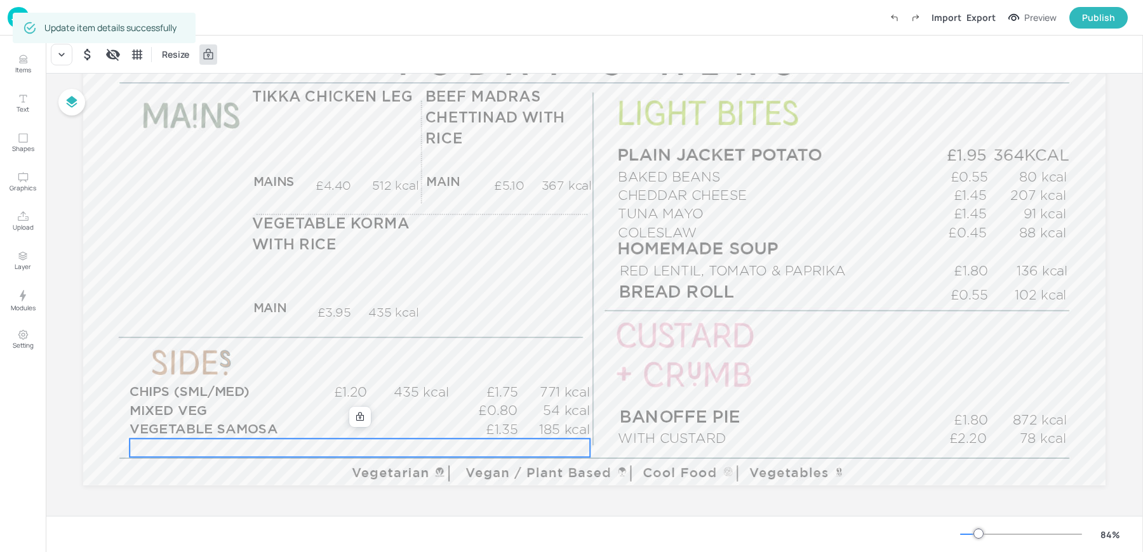
click at [206, 446] on div "£0.00 kcal" at bounding box center [359, 448] width 460 height 18
click at [66, 53] on icon at bounding box center [61, 54] width 13 height 13
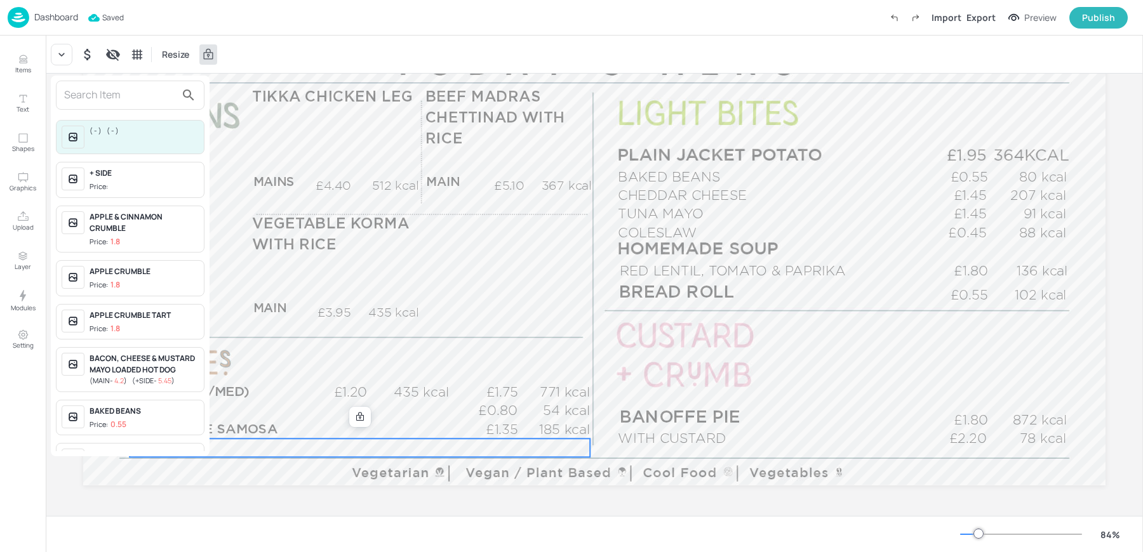
click at [93, 96] on input "text" at bounding box center [120, 95] width 112 height 20
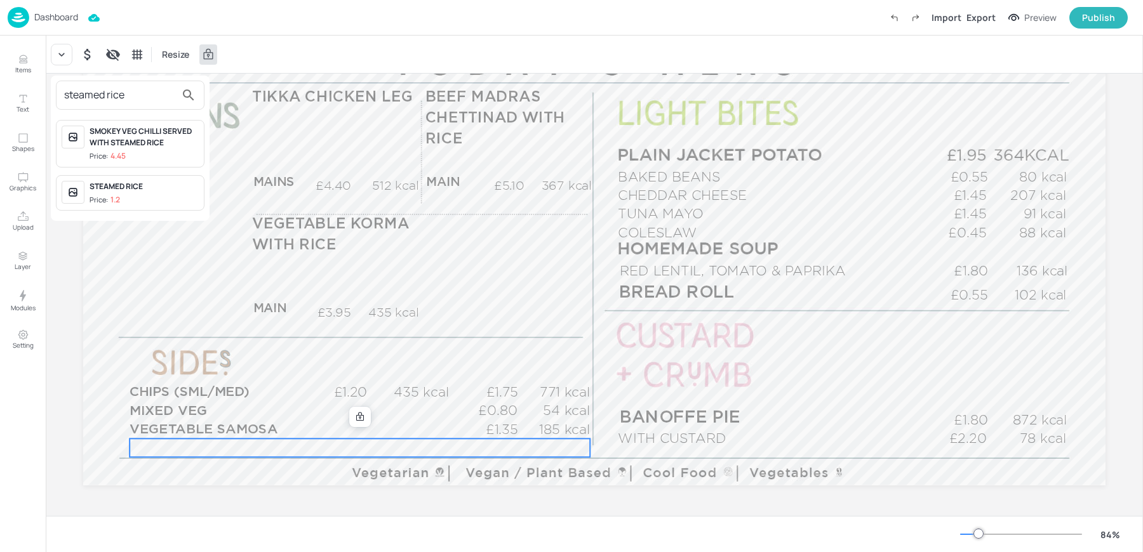
type input "steamed rice"
click at [116, 189] on div "STEAMED RICE" at bounding box center [144, 186] width 109 height 11
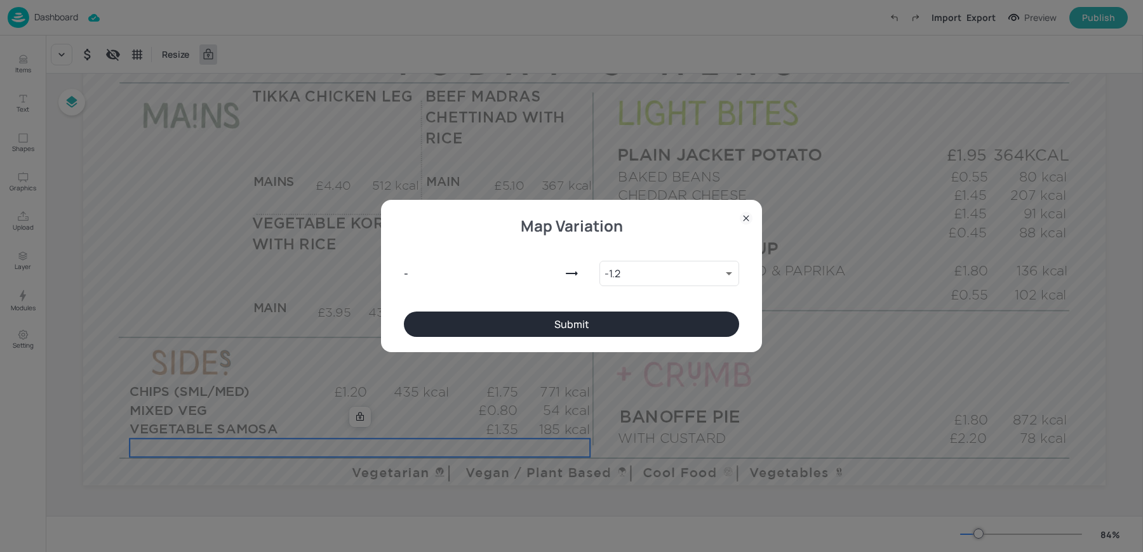
click at [531, 332] on button "Submit" at bounding box center [571, 324] width 335 height 25
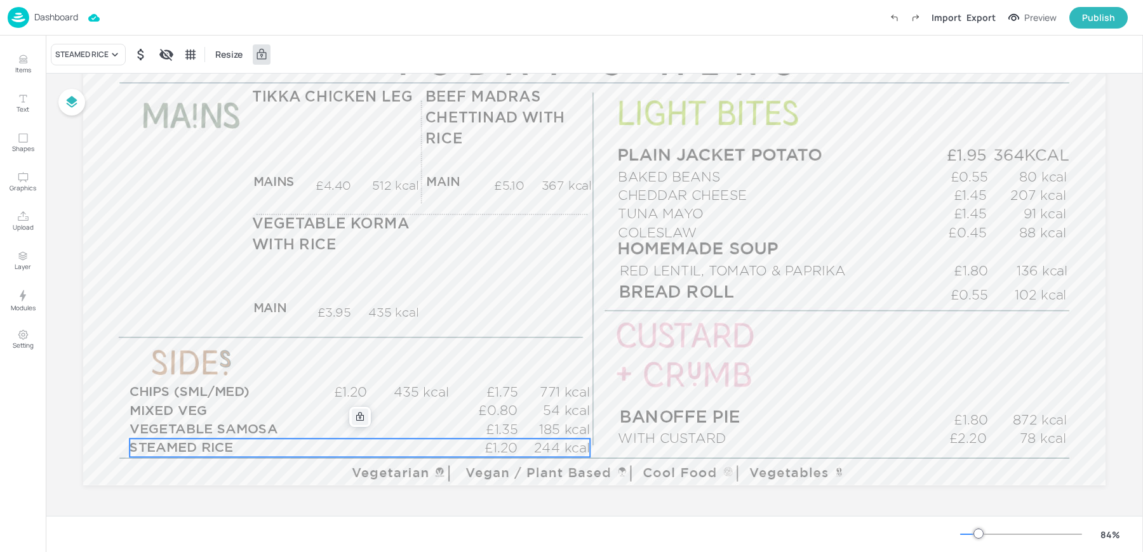
click at [355, 418] on icon at bounding box center [360, 417] width 10 height 10
click at [346, 414] on icon "Edit Item" at bounding box center [351, 417] width 11 height 10
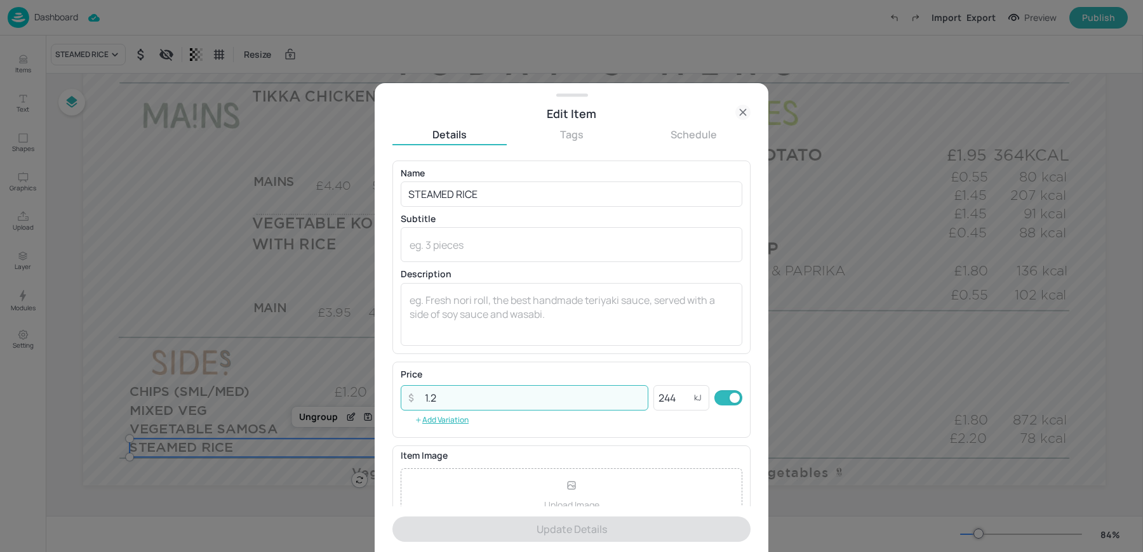
click at [443, 405] on input "1.2" at bounding box center [532, 397] width 231 height 25
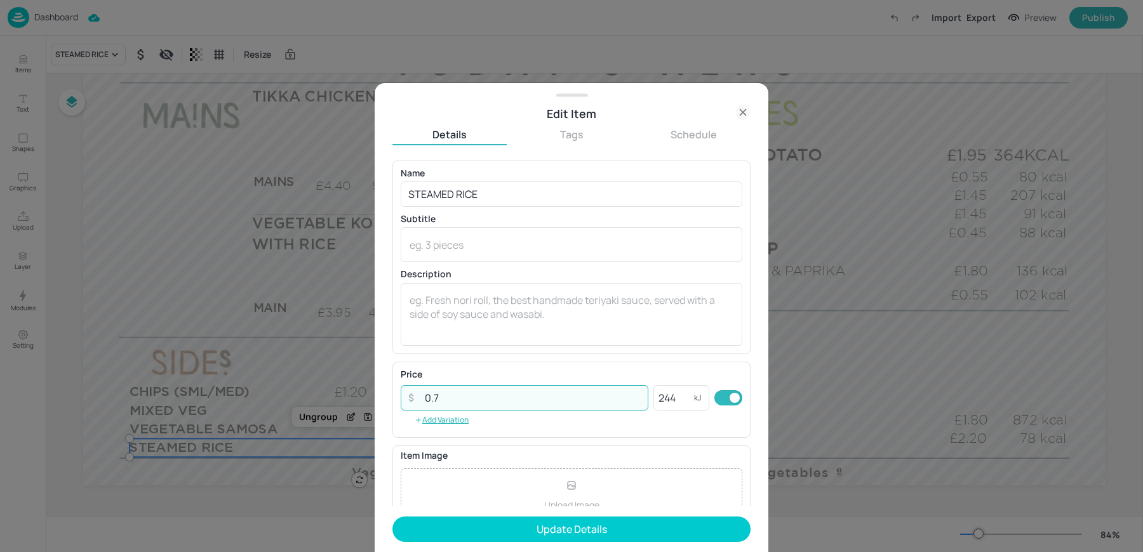
type input "0.7"
click at [392, 517] on button "Update Details" at bounding box center [571, 529] width 358 height 25
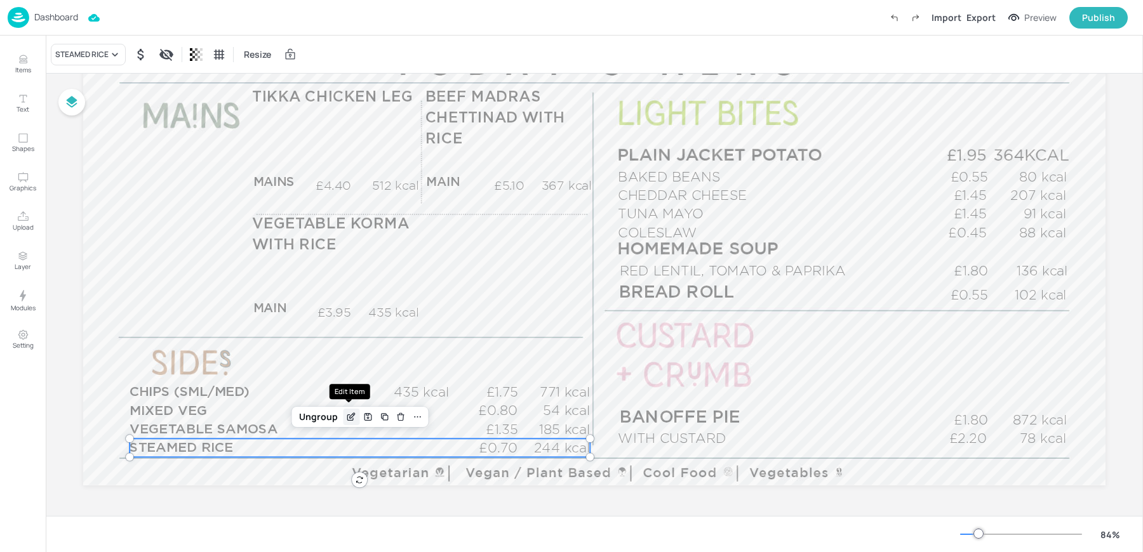
click at [351, 416] on icon "Edit Item" at bounding box center [351, 417] width 11 height 10
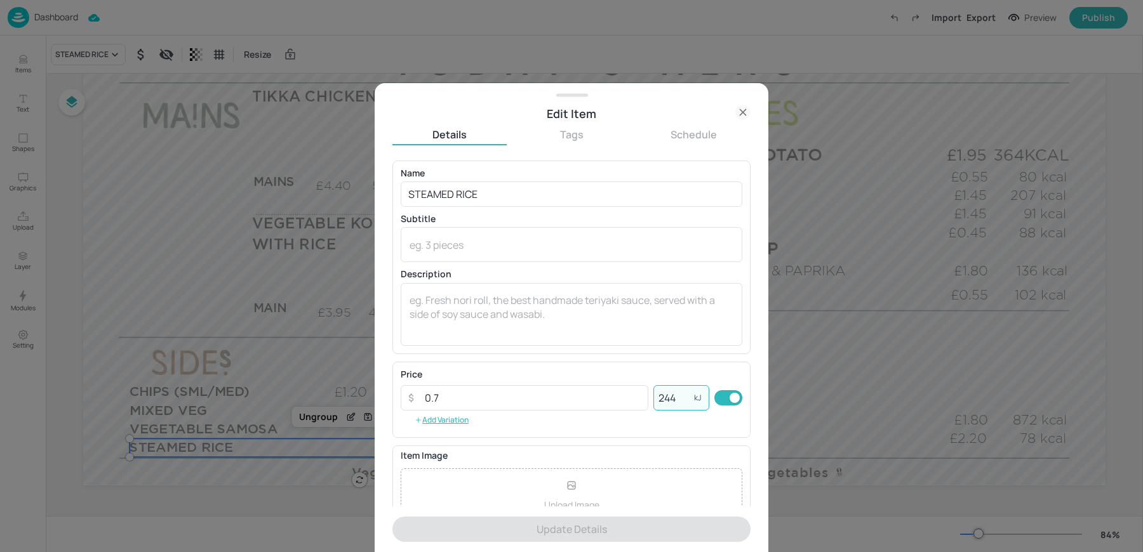
click at [675, 394] on input "244" at bounding box center [673, 397] width 41 height 25
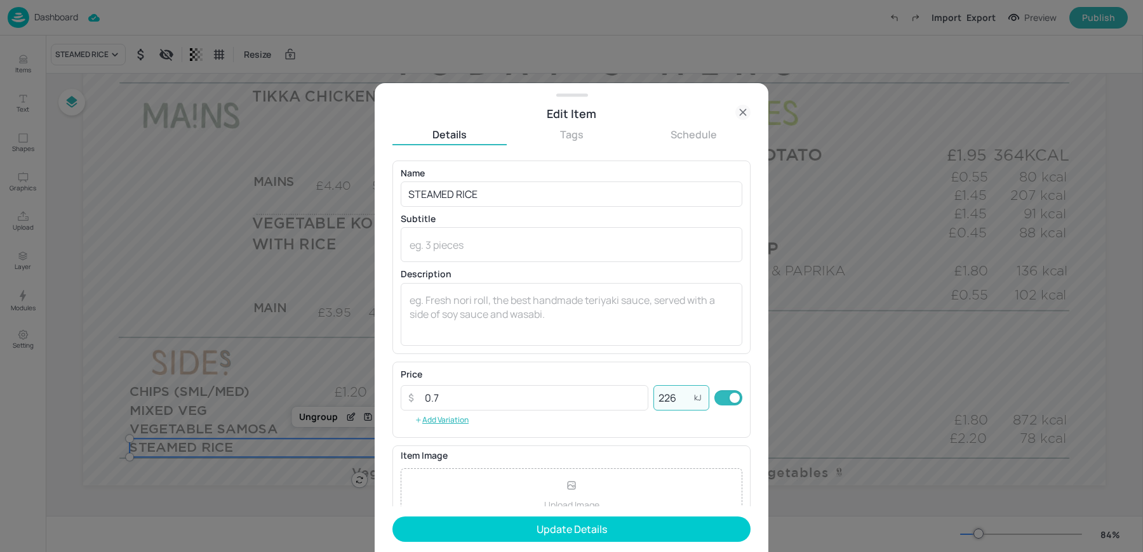
type input "226"
click at [392, 517] on button "Update Details" at bounding box center [571, 529] width 358 height 25
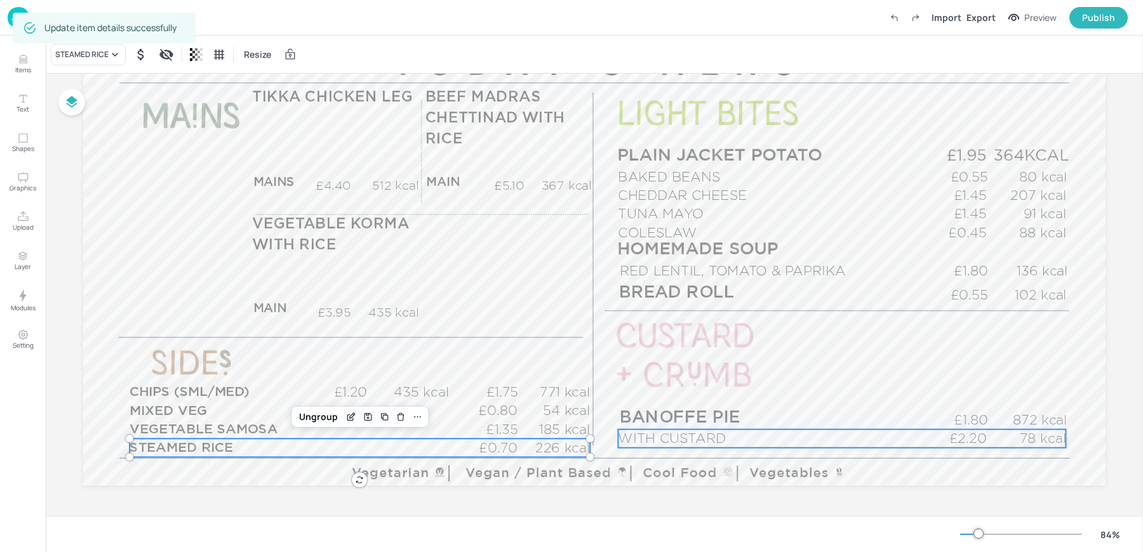
click at [663, 430] on p "WITH CUSTARD" at bounding box center [769, 439] width 302 height 18
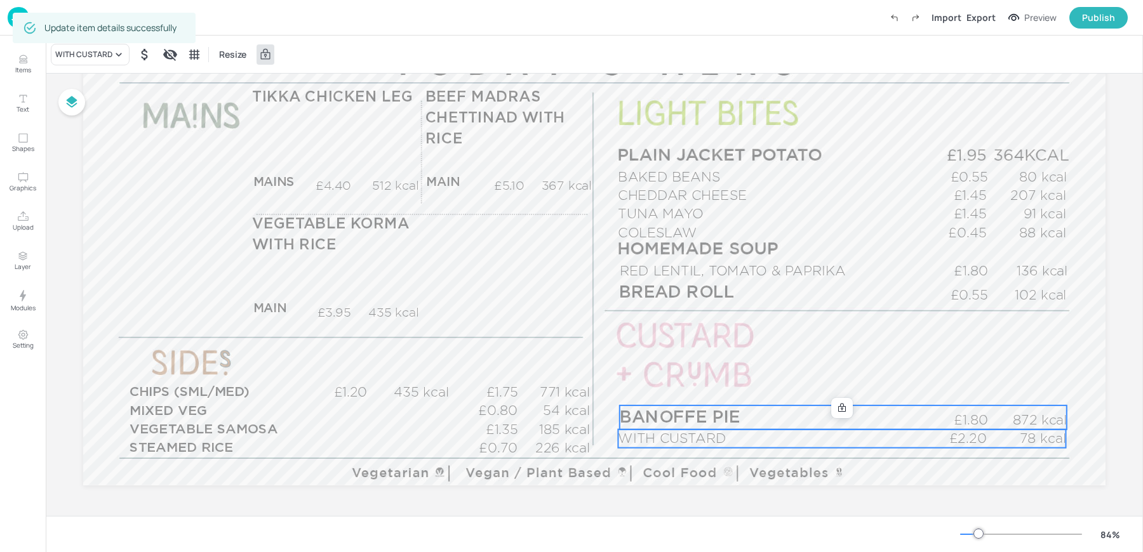
click at [654, 418] on span "BANOFFE PIE" at bounding box center [680, 417] width 121 height 17
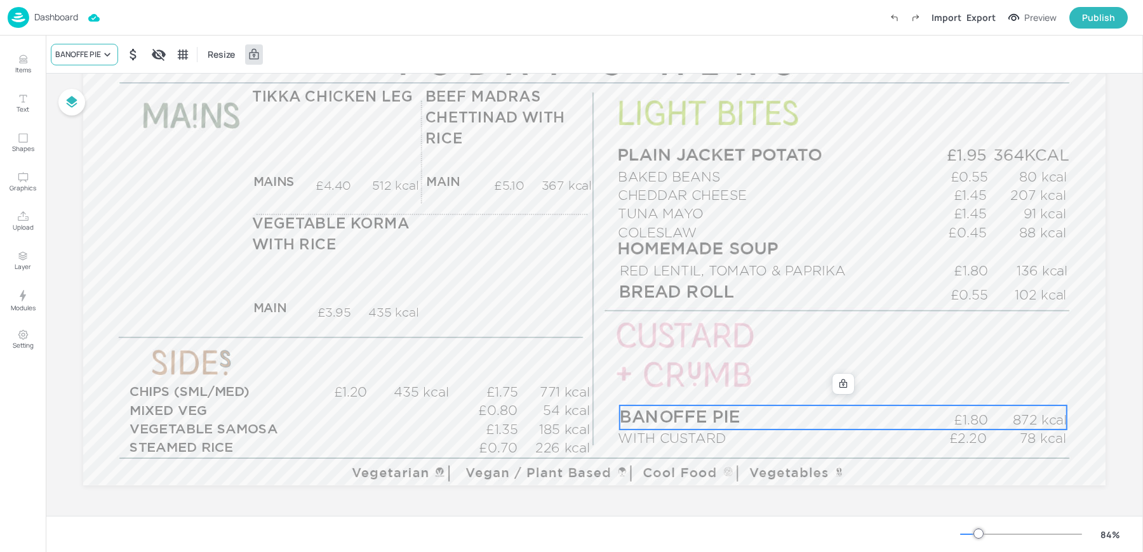
click at [69, 51] on div "BANOFFE PIE" at bounding box center [78, 54] width 46 height 11
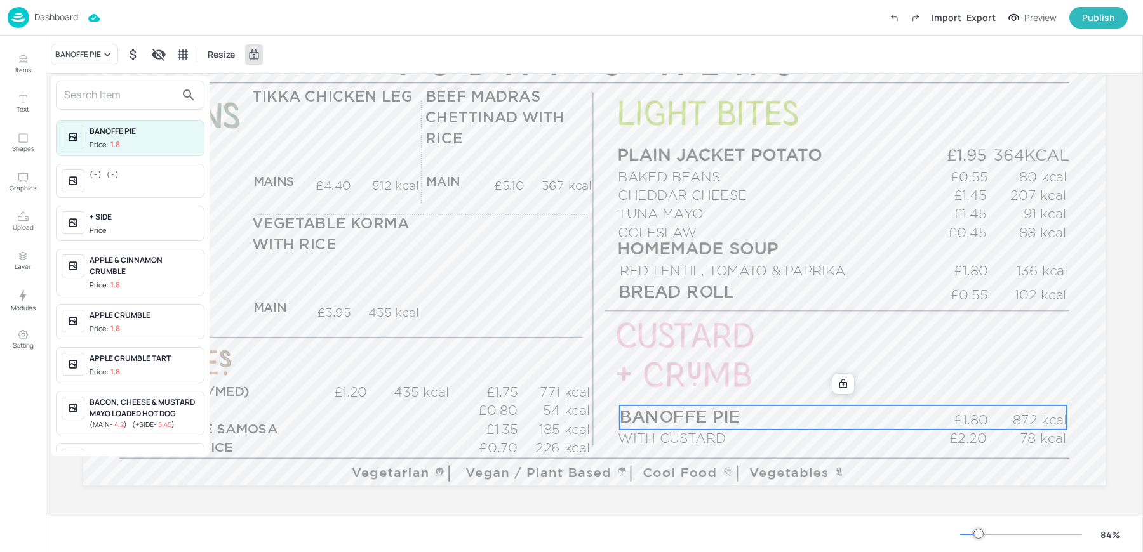
click at [109, 102] on input "text" at bounding box center [120, 95] width 112 height 20
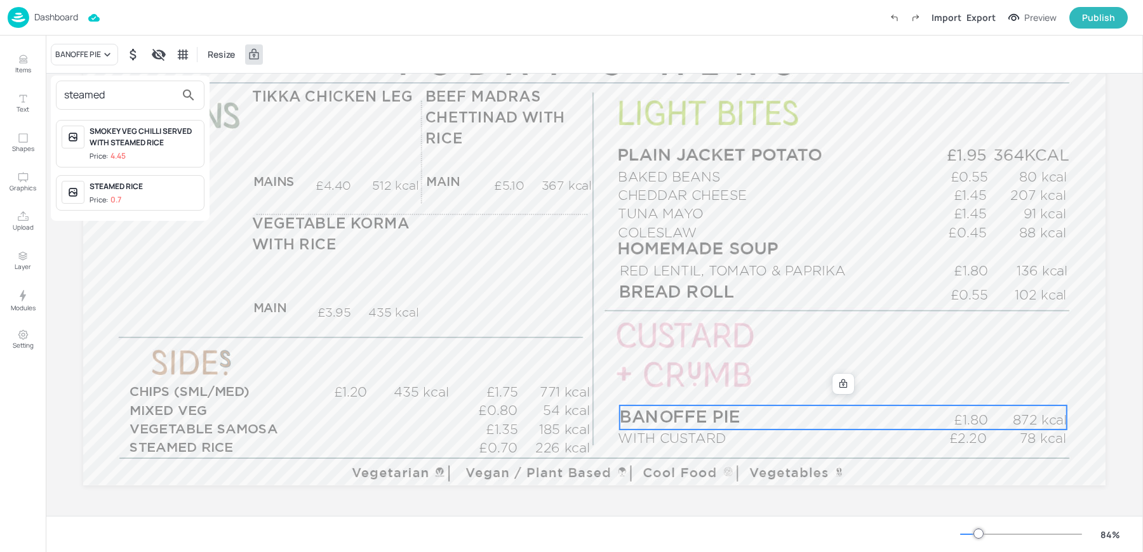
type input "steamed"
click at [43, 72] on div at bounding box center [571, 276] width 1143 height 552
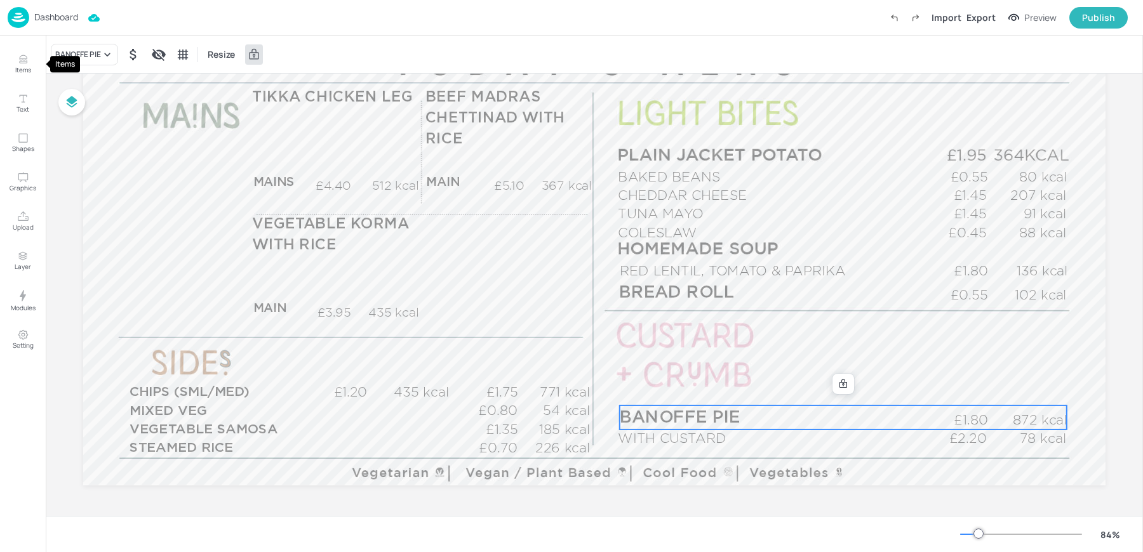
click at [24, 64] on icon "Items" at bounding box center [23, 59] width 12 height 12
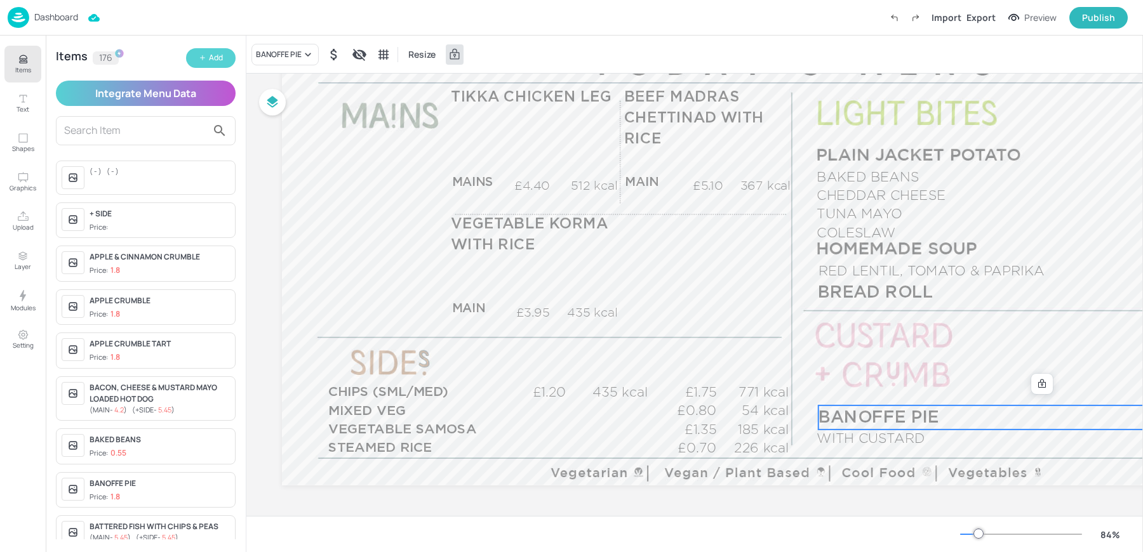
click at [204, 54] on icon "button" at bounding box center [203, 58] width 8 height 8
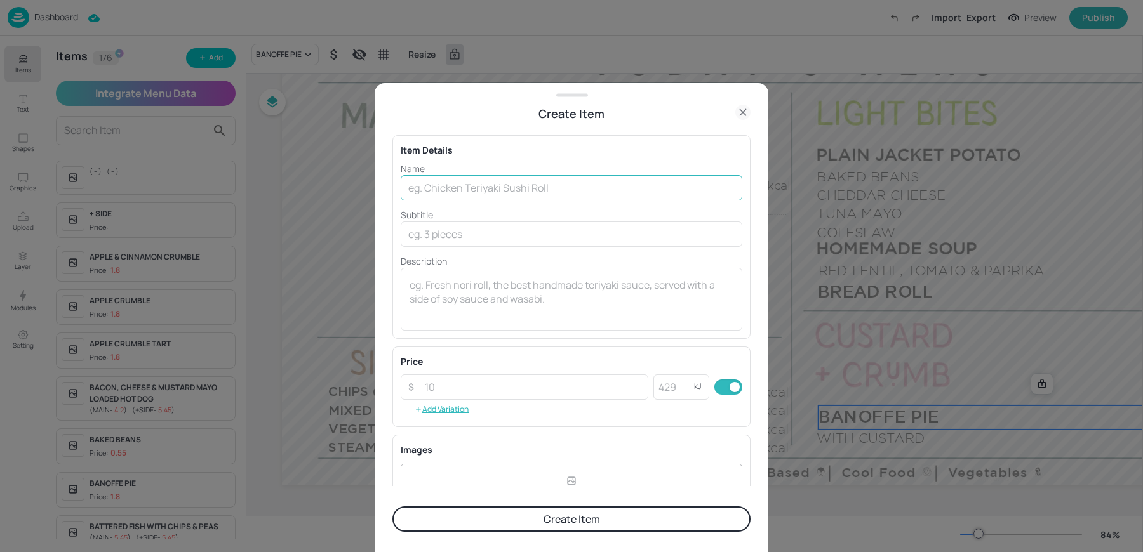
click at [474, 178] on input "text" at bounding box center [572, 187] width 342 height 25
type input "STEAMED SYRUP SPONGE"
click at [482, 145] on div "Item Details" at bounding box center [572, 149] width 342 height 13
click at [524, 381] on input "number" at bounding box center [532, 387] width 231 height 25
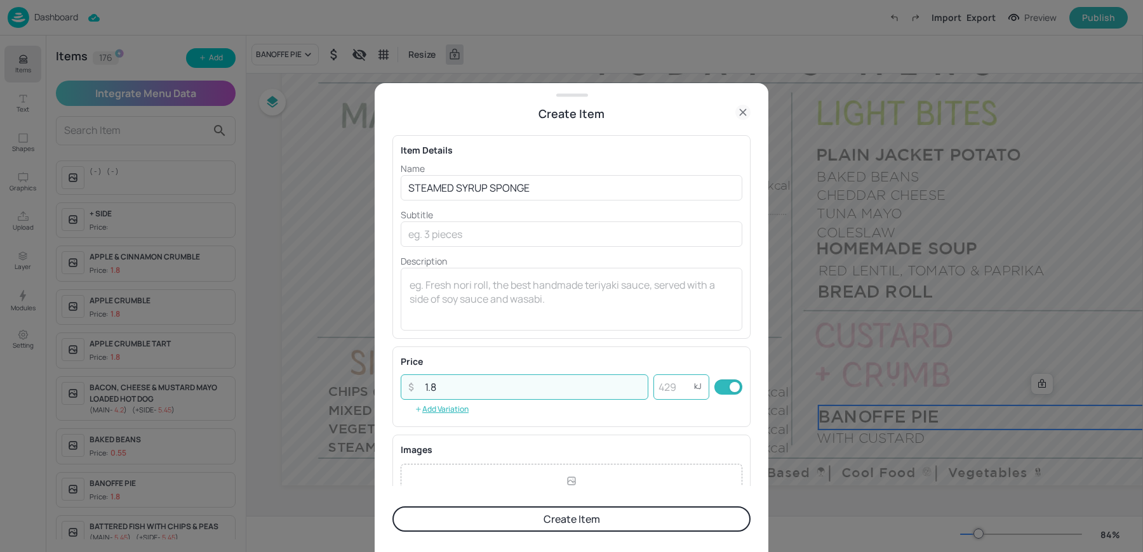
type input "1.8"
click at [670, 387] on input "number" at bounding box center [673, 387] width 41 height 25
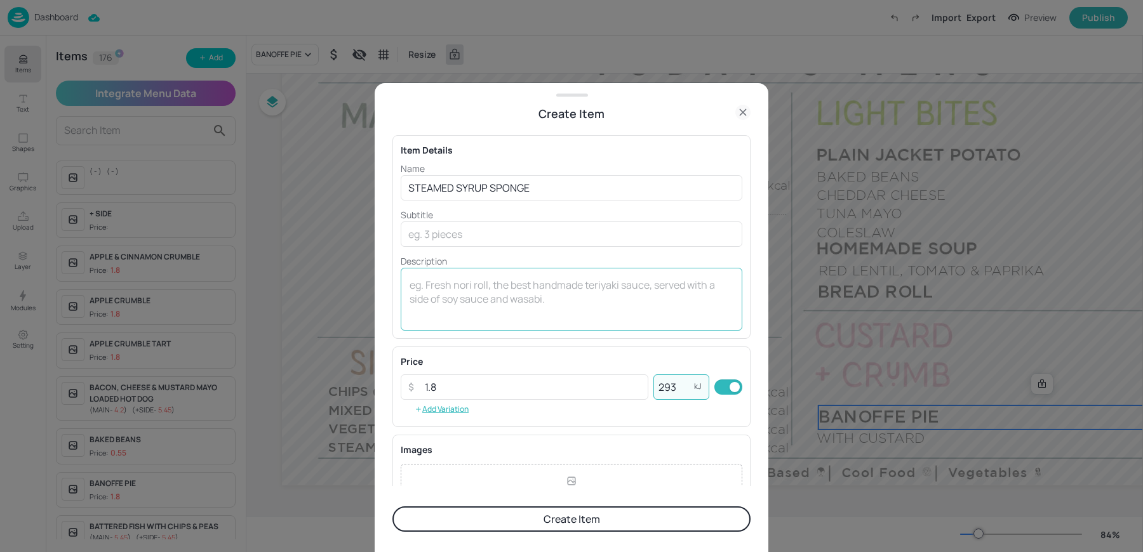
type input "293"
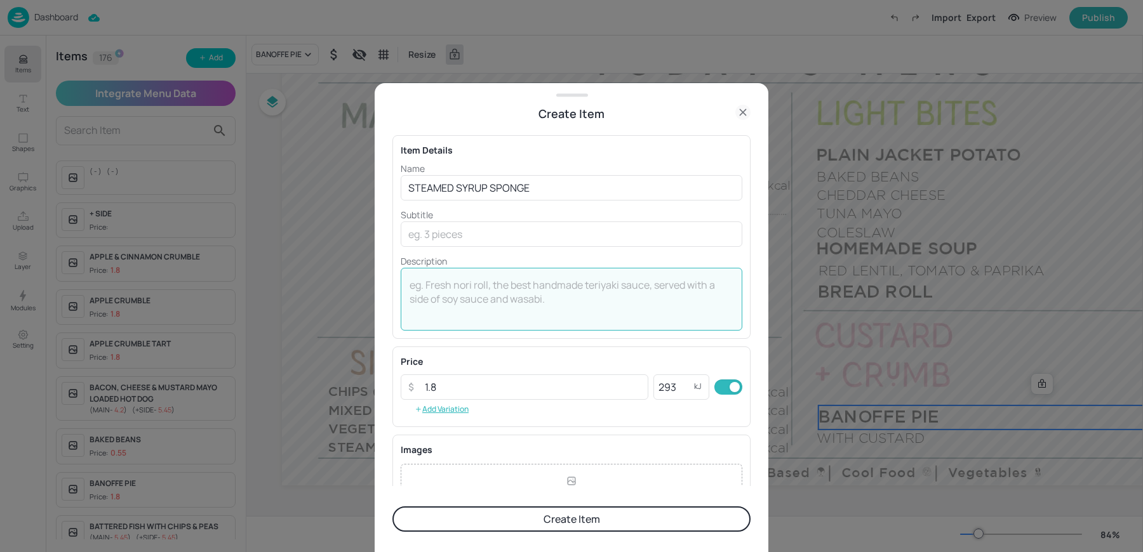
click at [578, 282] on textarea at bounding box center [571, 299] width 324 height 42
click at [496, 541] on form "Item Details Name STEAMED SYRUP SPONGE ​ Subtitle ​ Description x ​ Price ​ 1.8…" at bounding box center [571, 338] width 358 height 430
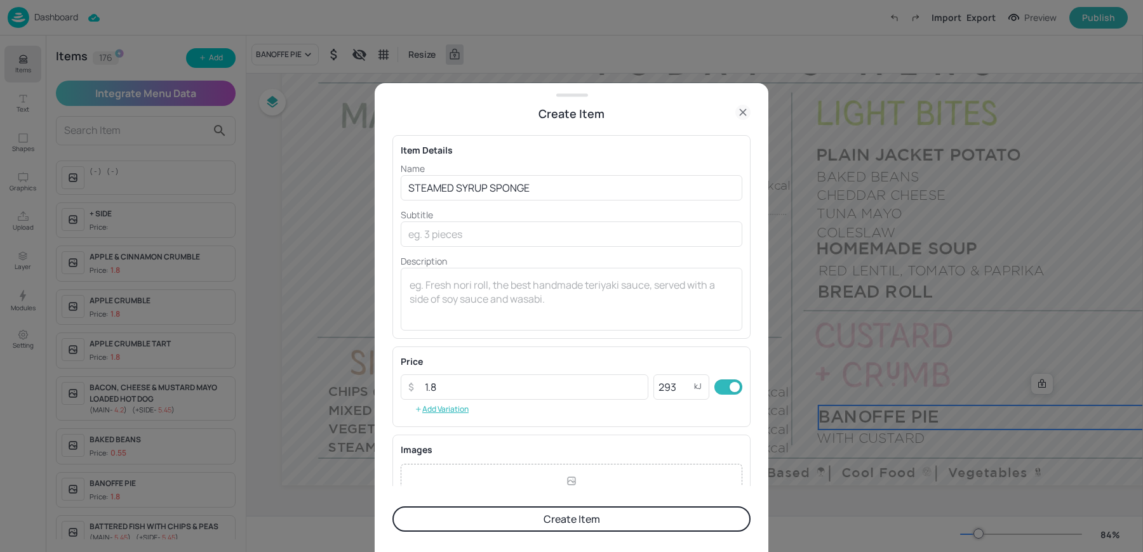
click at [495, 528] on button "Create Item" at bounding box center [571, 519] width 358 height 25
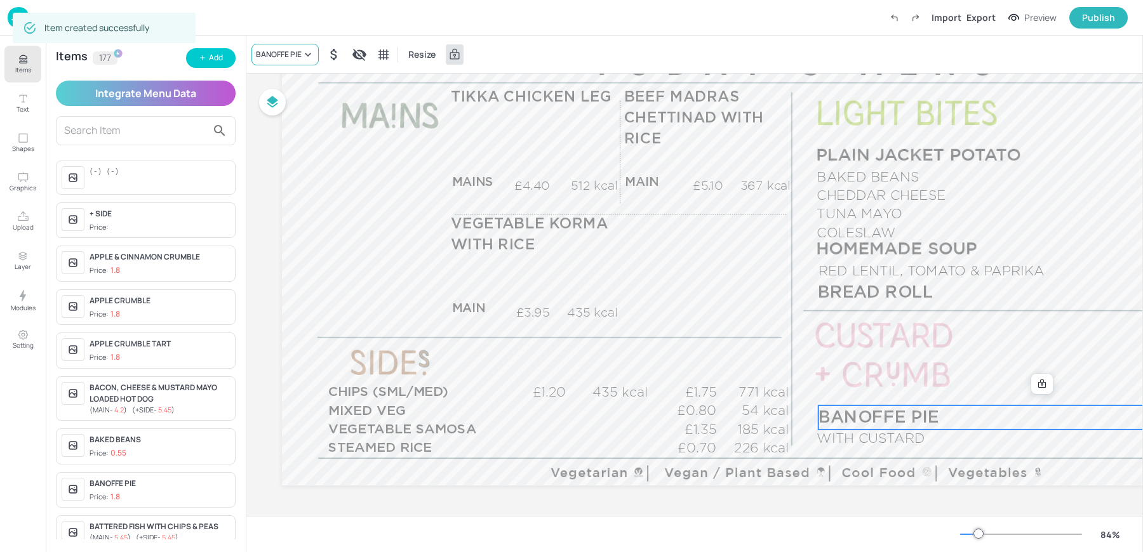
click at [281, 55] on div "BANOFFE PIE" at bounding box center [279, 54] width 46 height 11
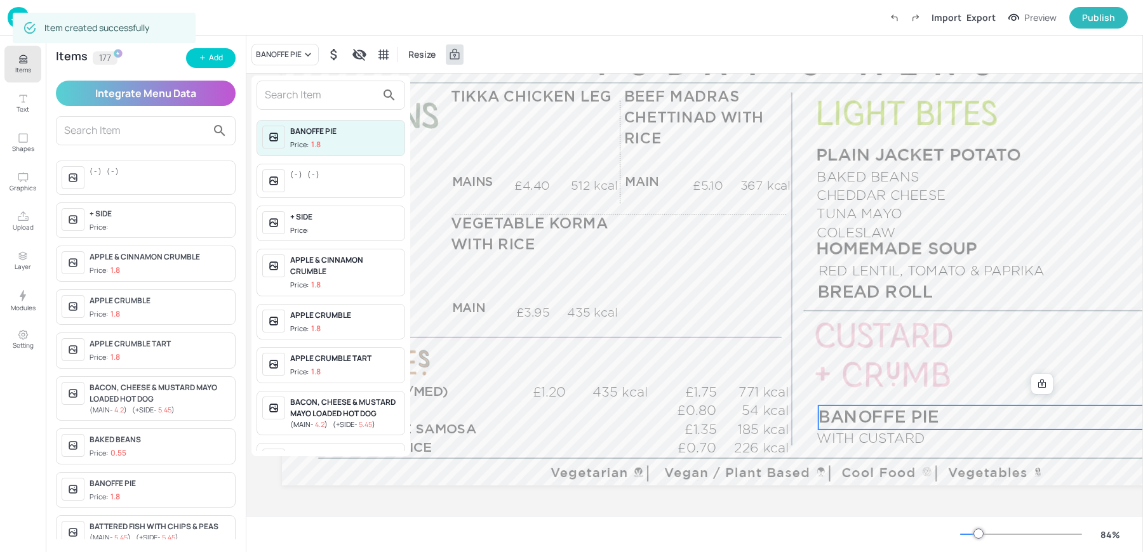
click at [282, 91] on input "text" at bounding box center [321, 95] width 112 height 20
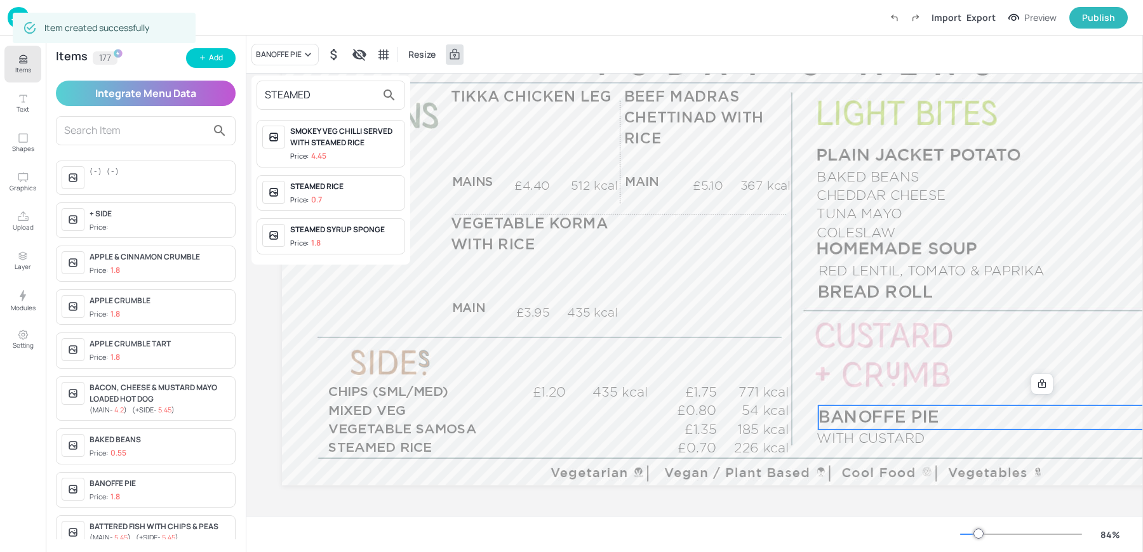
type input "STEAMED"
click at [333, 234] on div "STEAMED SYRUP SPONGE Price: 1.8" at bounding box center [344, 236] width 109 height 25
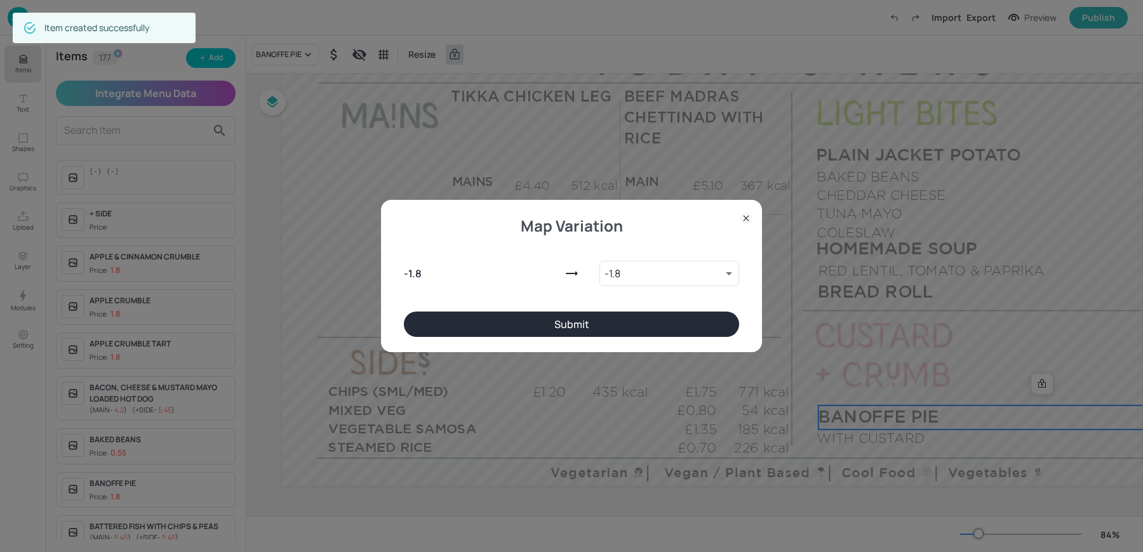
click at [574, 321] on button "Submit" at bounding box center [571, 324] width 335 height 25
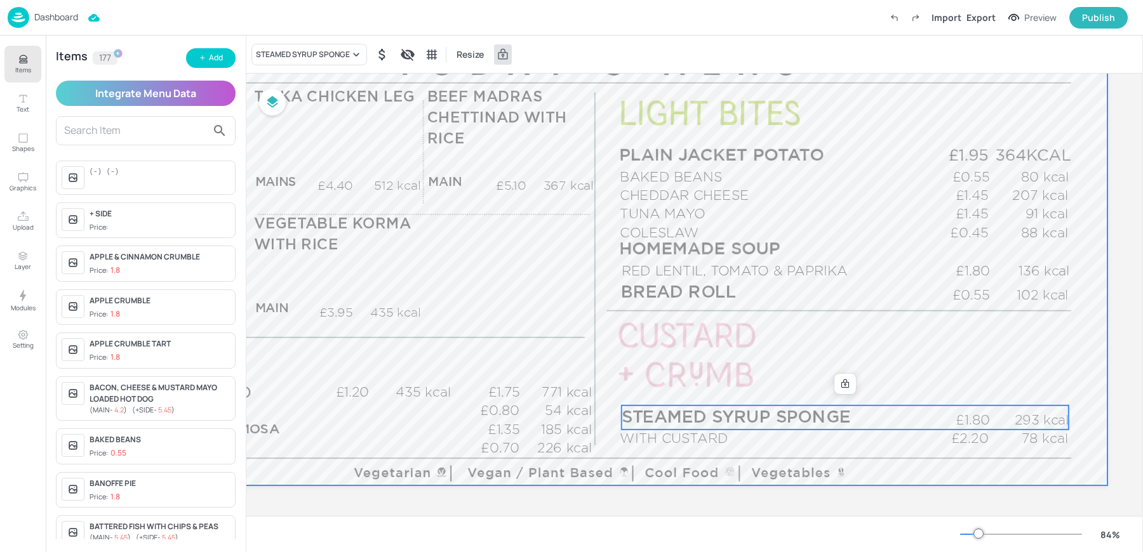
scroll to position [0, 200]
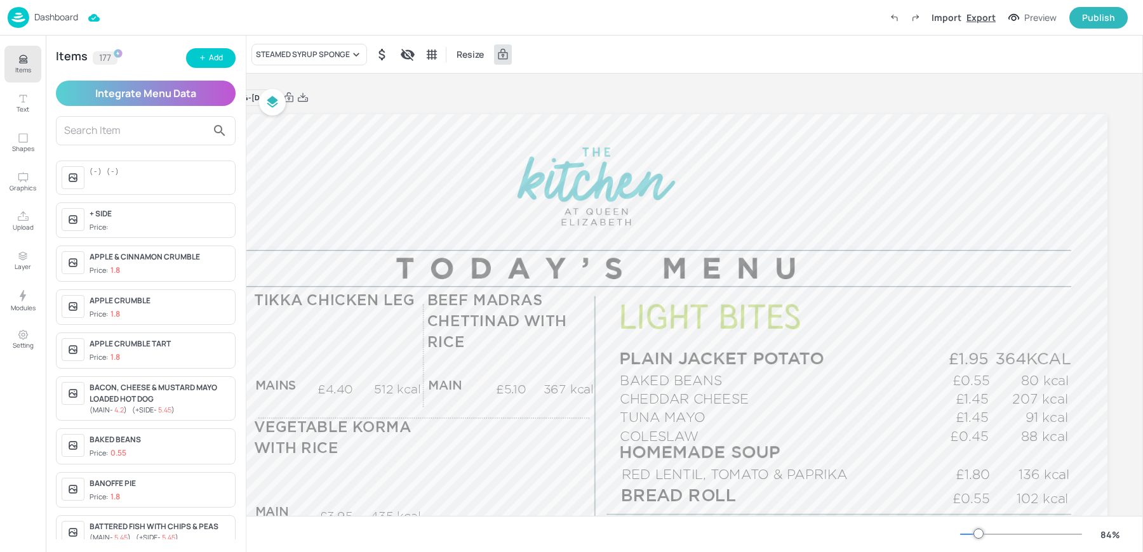
click at [984, 15] on div "Export" at bounding box center [980, 17] width 29 height 13
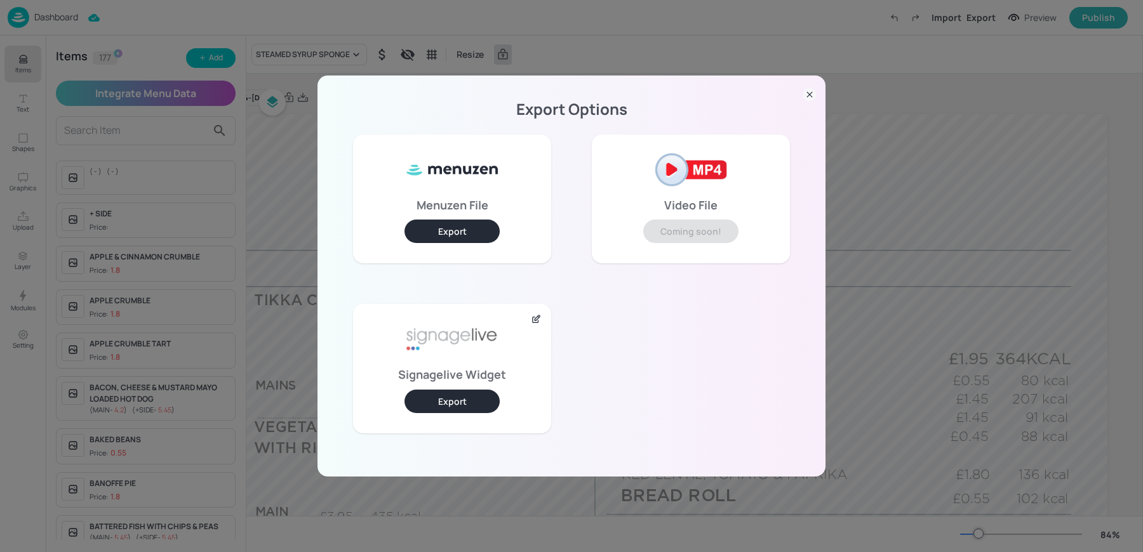
click at [464, 387] on div "Signagelive Widget Export" at bounding box center [452, 368] width 198 height 129
click at [460, 397] on button "Export" at bounding box center [451, 401] width 95 height 23
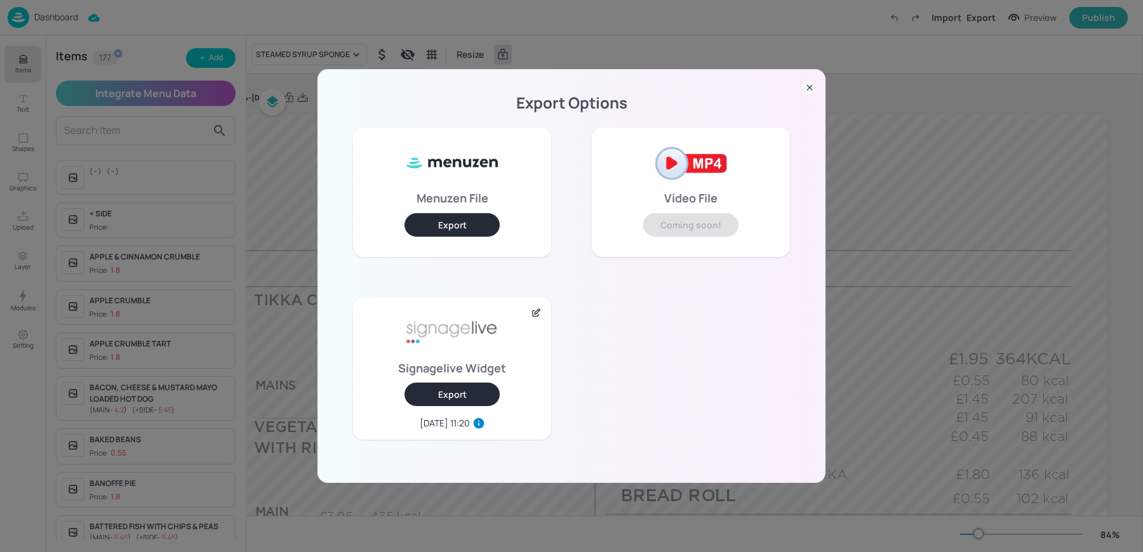
click at [295, 117] on div "Export Options Menuzen File Export Video File Coming soon! Signagelive Widget E…" at bounding box center [571, 276] width 1143 height 552
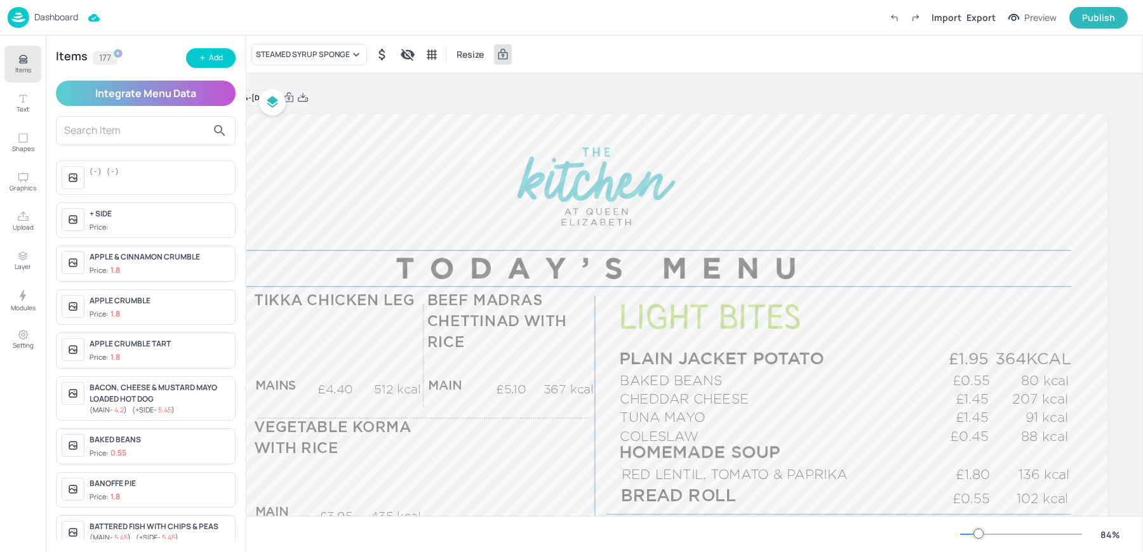
click at [72, 39] on div "Items 177 Add Integrate Menu Data ( - ) ( - ) + SIDE Price: APPLE & CINNAMON CR…" at bounding box center [146, 294] width 200 height 517
click at [54, 29] on div "Dashboard Import Export Preview Publish" at bounding box center [568, 17] width 1120 height 35
click at [43, 20] on p "Dashboard" at bounding box center [56, 17] width 44 height 9
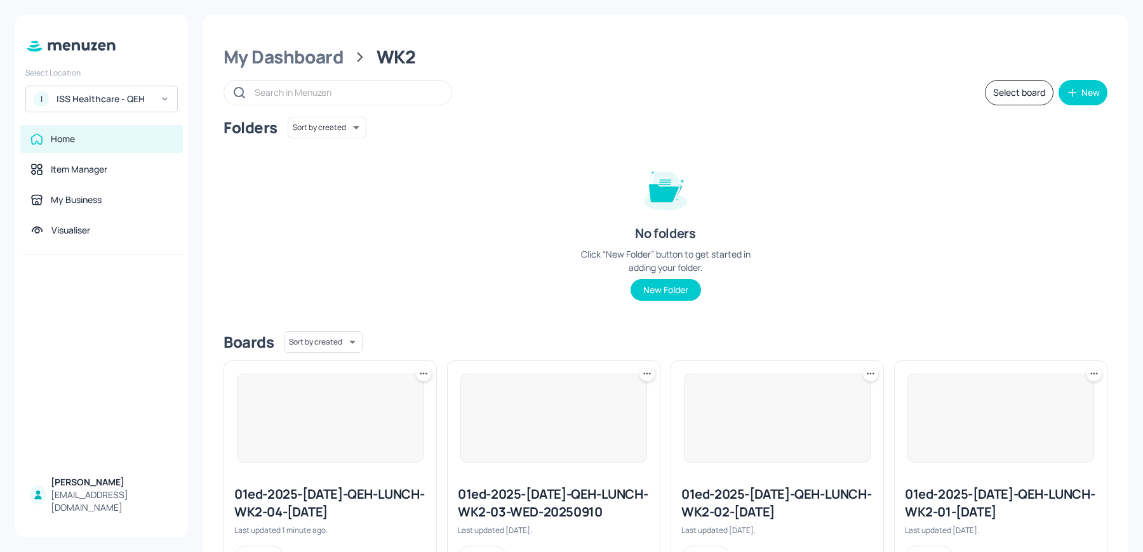
click at [103, 97] on div "ISS Healthcare - QEH" at bounding box center [104, 99] width 96 height 13
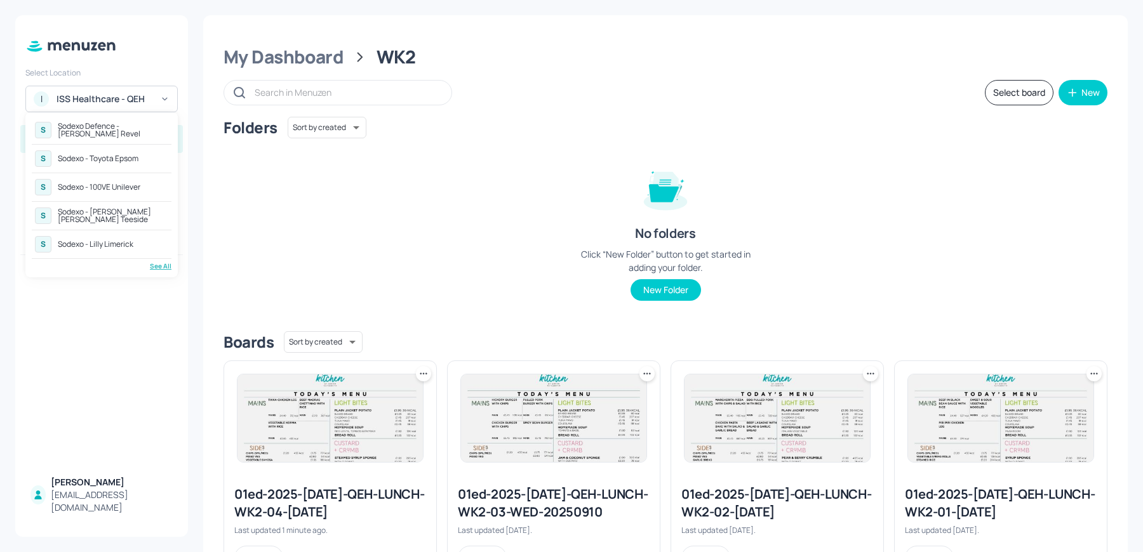
click at [106, 129] on div "Sodexo Defence - Newbold Revel" at bounding box center [113, 130] width 110 height 15
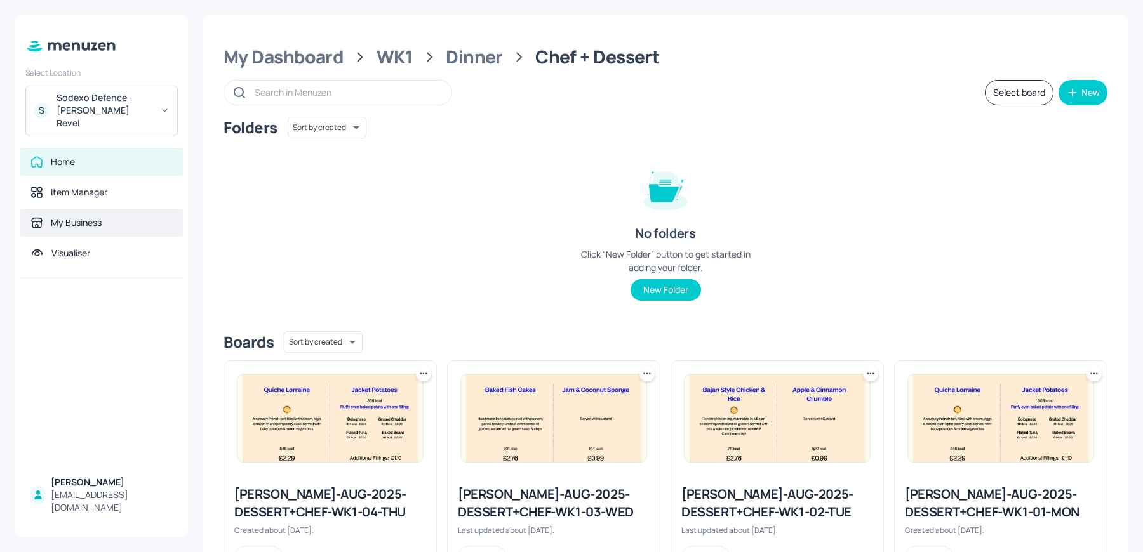
click at [87, 216] on div "My Business" at bounding box center [76, 222] width 51 height 13
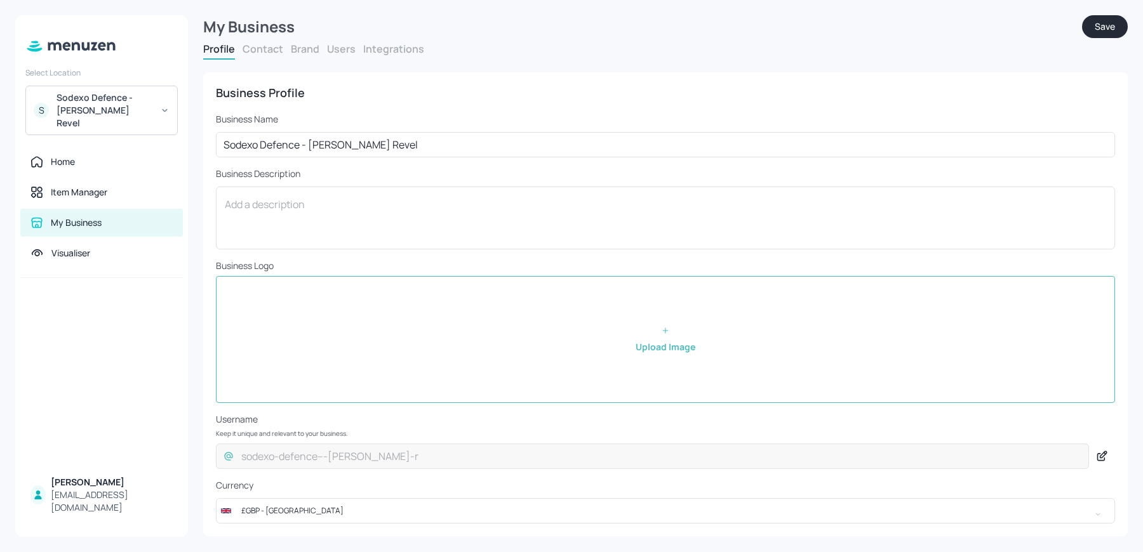
click at [339, 51] on button "Users" at bounding box center [341, 49] width 29 height 14
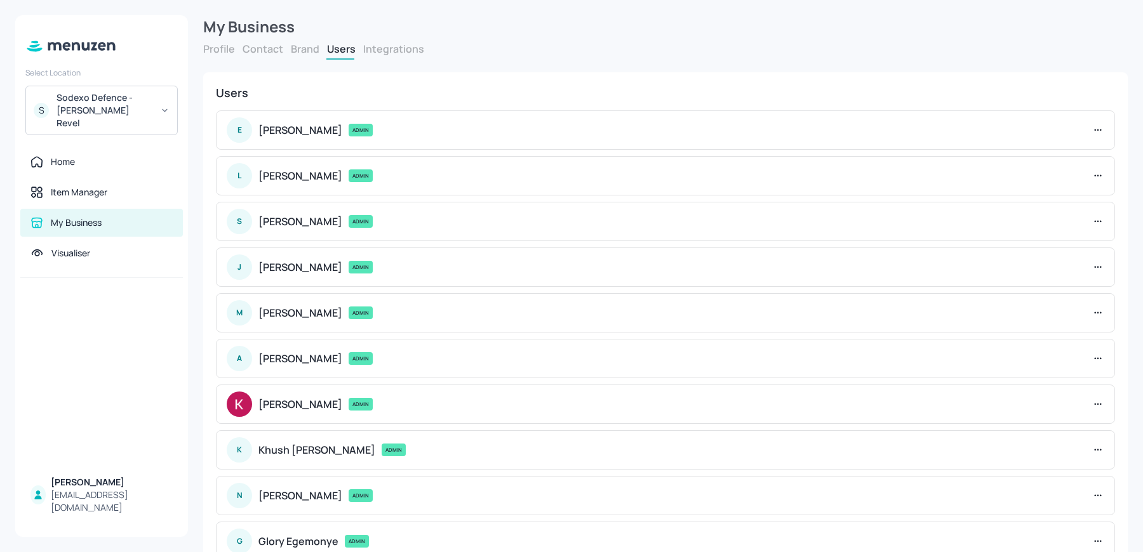
scroll to position [174, 0]
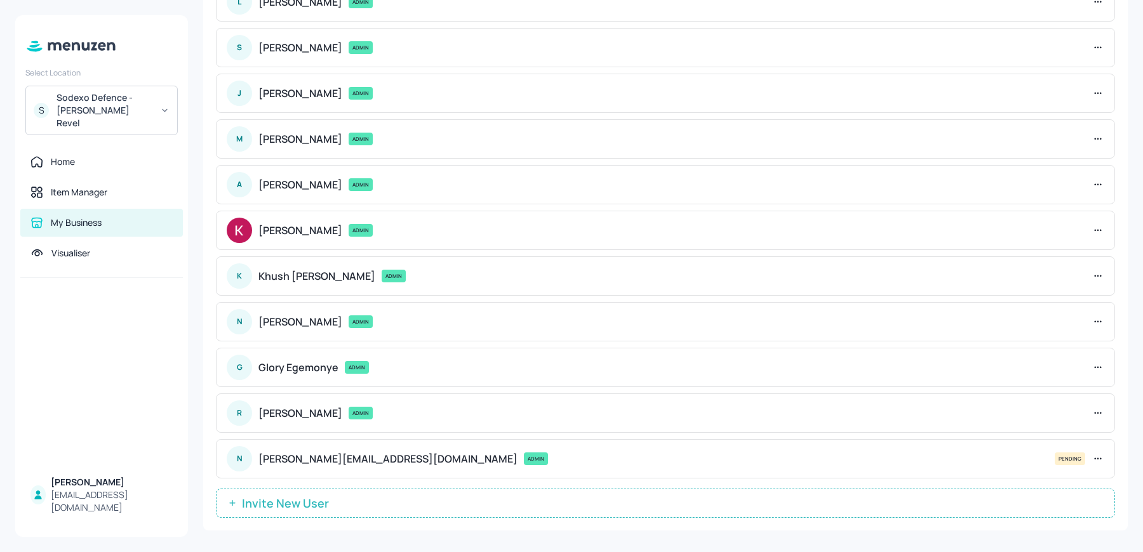
click at [1094, 456] on icon at bounding box center [1097, 459] width 13 height 13
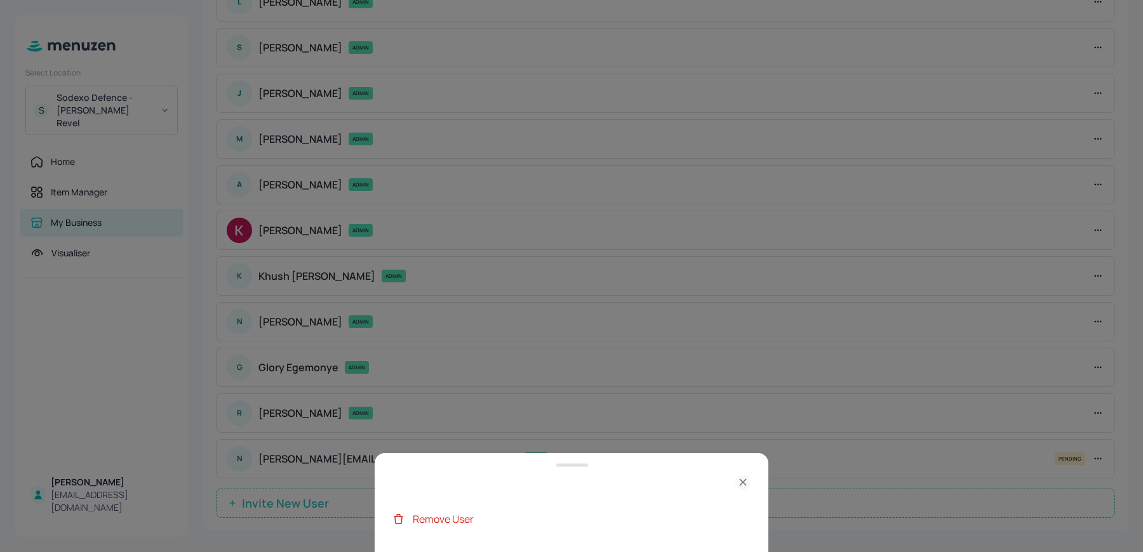
click at [572, 527] on div "Remove User" at bounding box center [571, 519] width 358 height 30
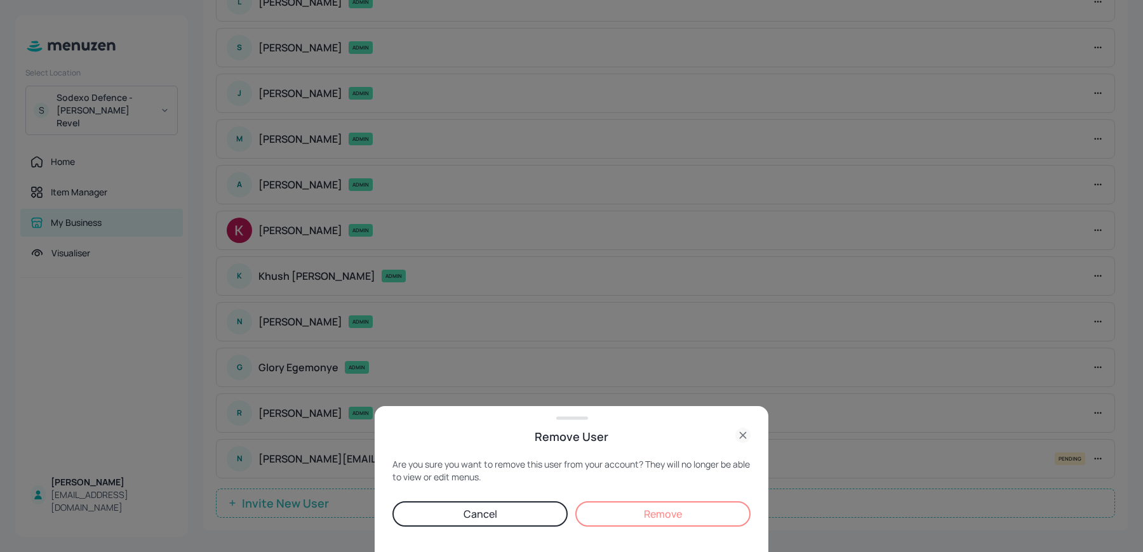
click at [644, 506] on button "Remove" at bounding box center [662, 513] width 175 height 25
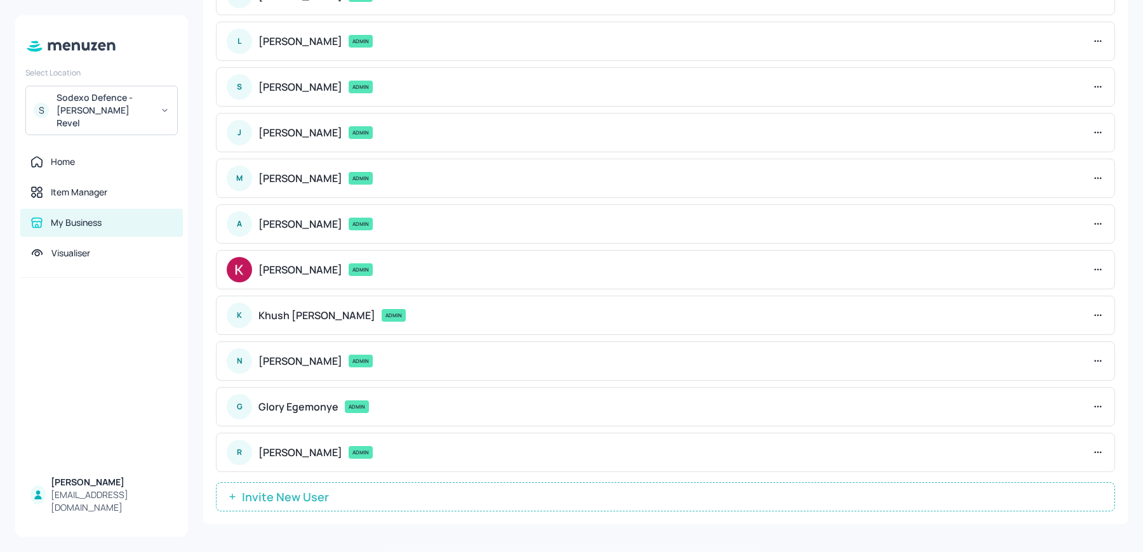
scroll to position [129, 0]
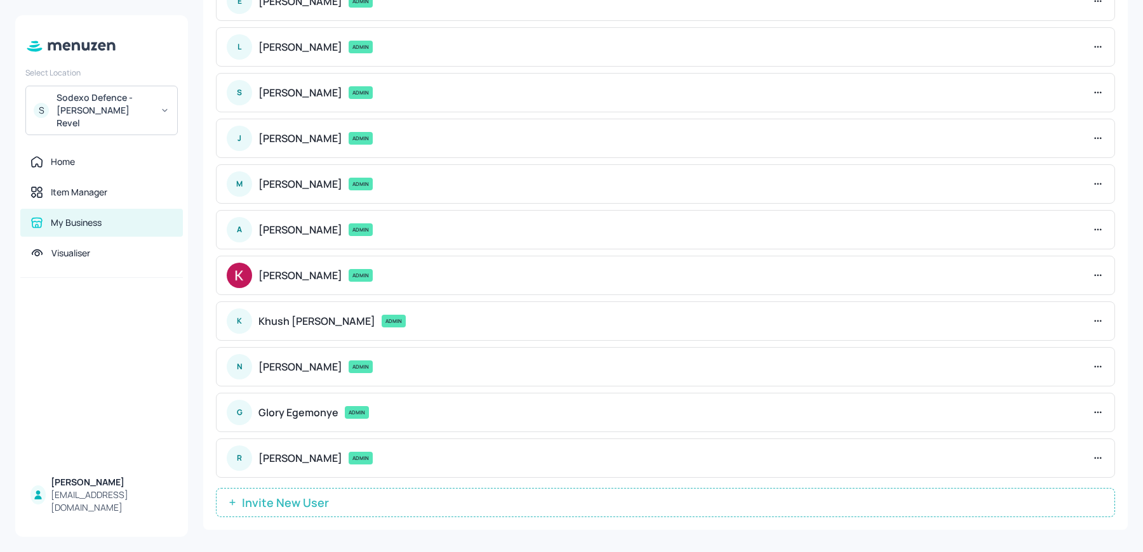
click at [310, 488] on button "Invite New User" at bounding box center [665, 502] width 899 height 29
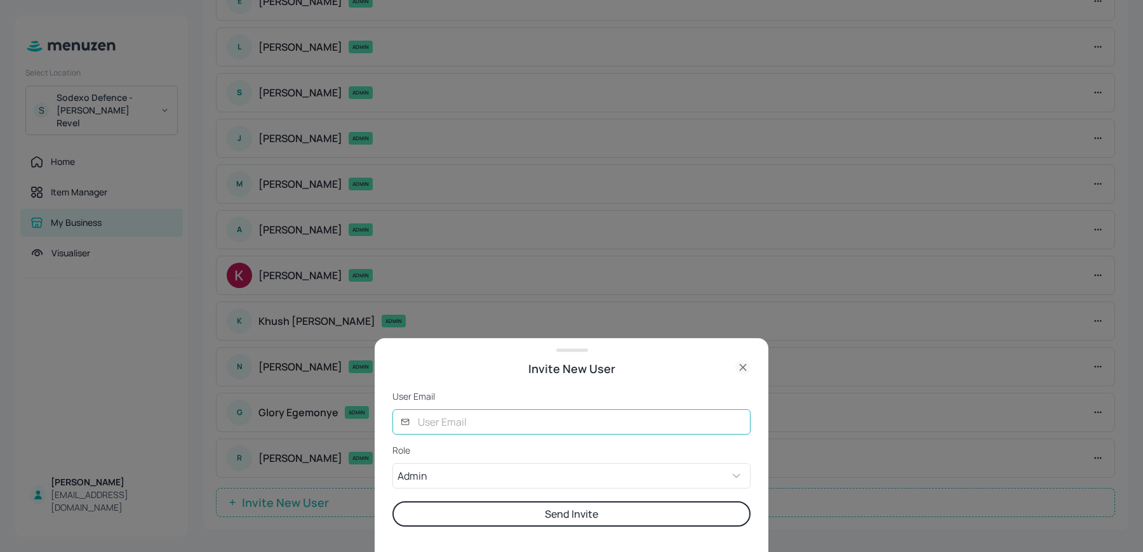
click at [420, 423] on input "text" at bounding box center [580, 421] width 340 height 25
type input "[PERSON_NAME][EMAIL_ADDRESS][DOMAIN_NAME]"
click at [484, 515] on button "Send Invite" at bounding box center [571, 513] width 358 height 25
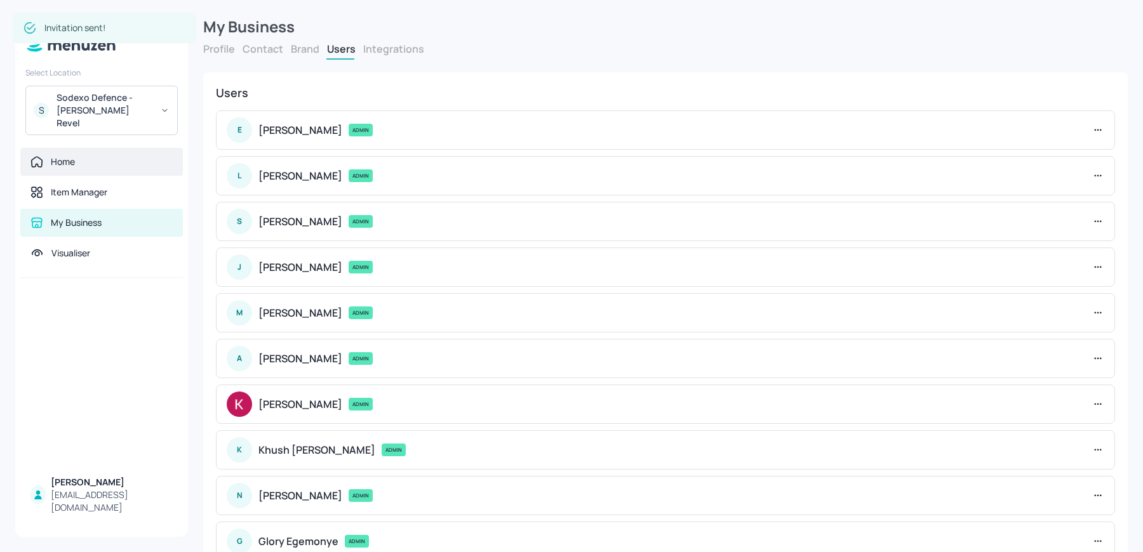
click at [54, 156] on div "Home" at bounding box center [63, 162] width 24 height 13
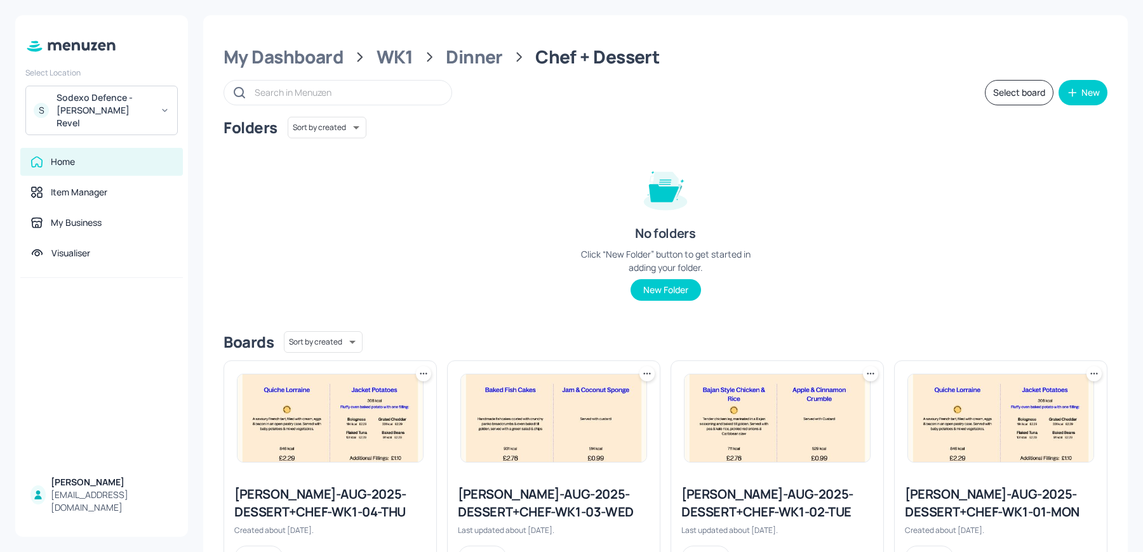
scroll to position [58, 0]
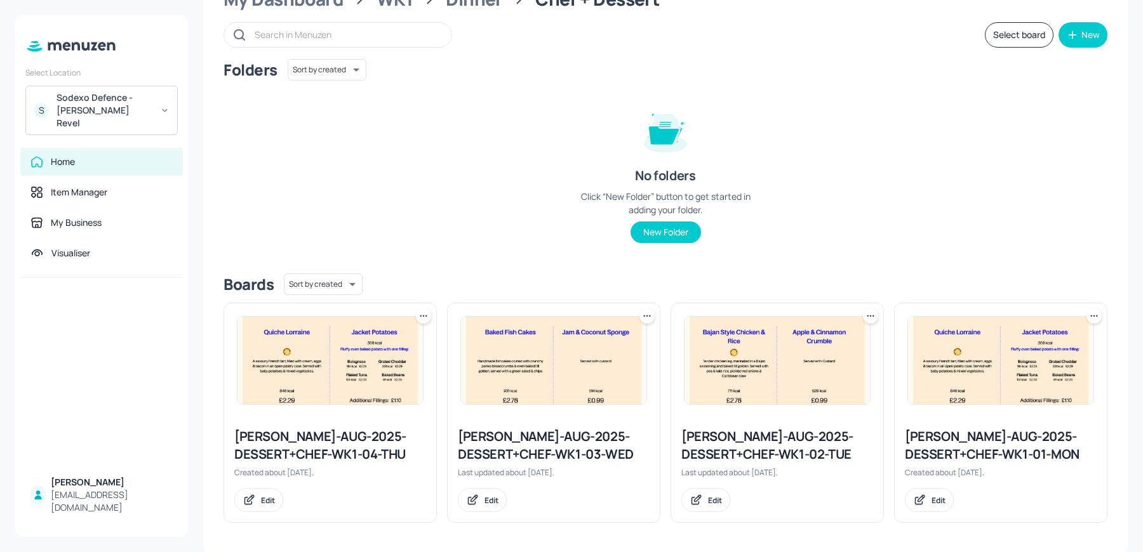
click at [316, 354] on img at bounding box center [329, 361] width 185 height 88
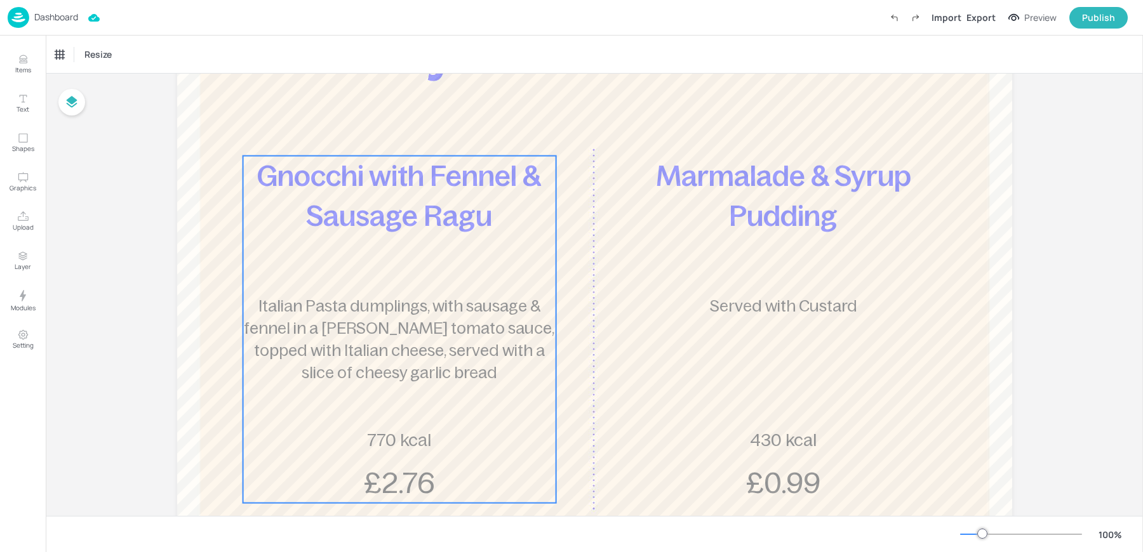
scroll to position [181, 0]
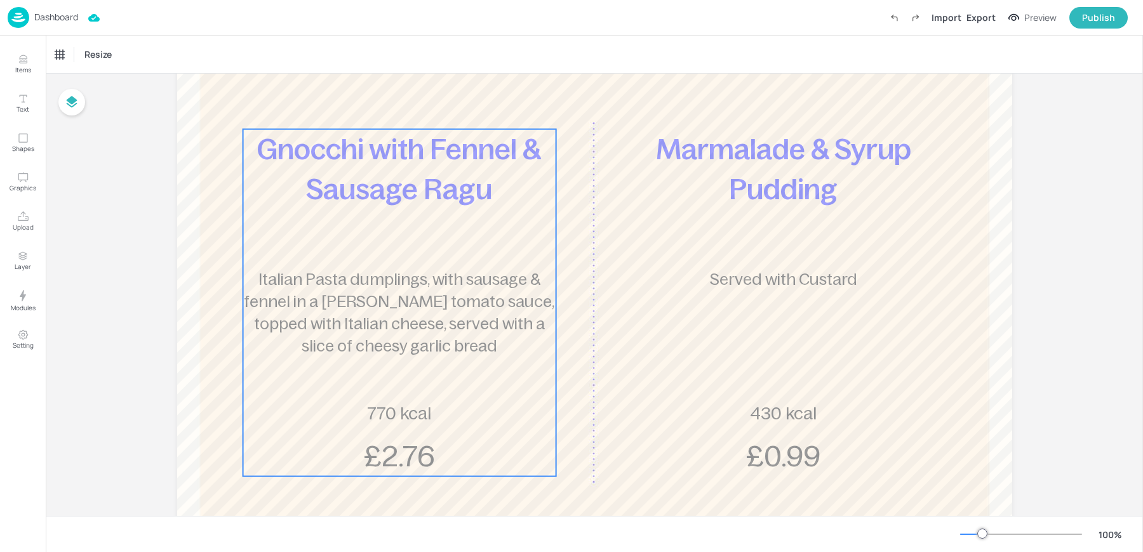
click at [448, 209] on div "Gnocchi with Fennel & Sausage Ragu Italian Pasta dumplings, with sausage & fenn…" at bounding box center [398, 302] width 313 height 347
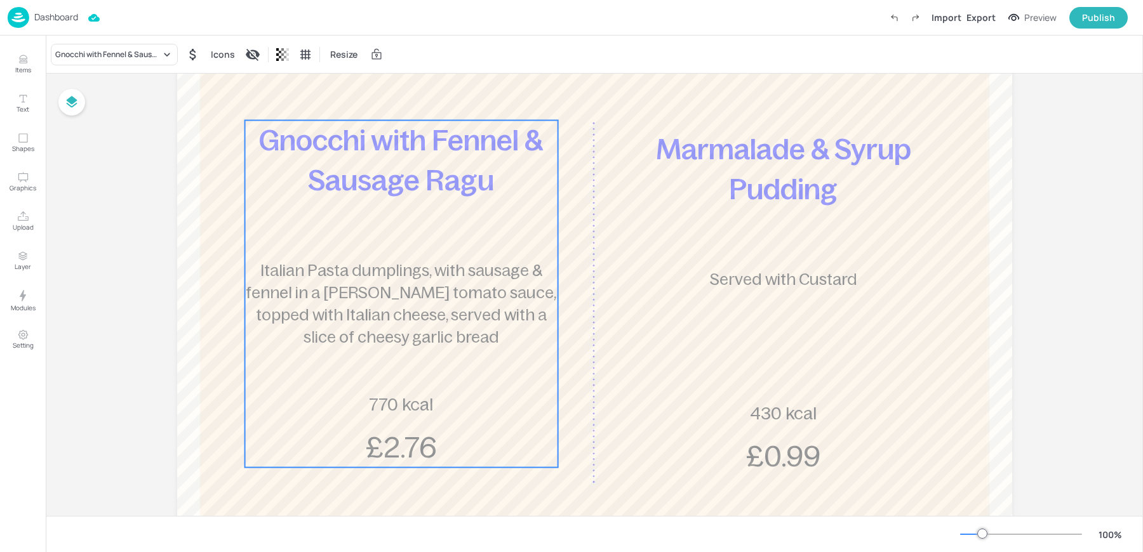
drag, startPoint x: 456, startPoint y: 225, endPoint x: 458, endPoint y: 216, distance: 9.1
click at [458, 216] on div "Gnocchi with Fennel & Sausage Ragu Italian Pasta dumplings, with sausage & fenn…" at bounding box center [400, 294] width 313 height 347
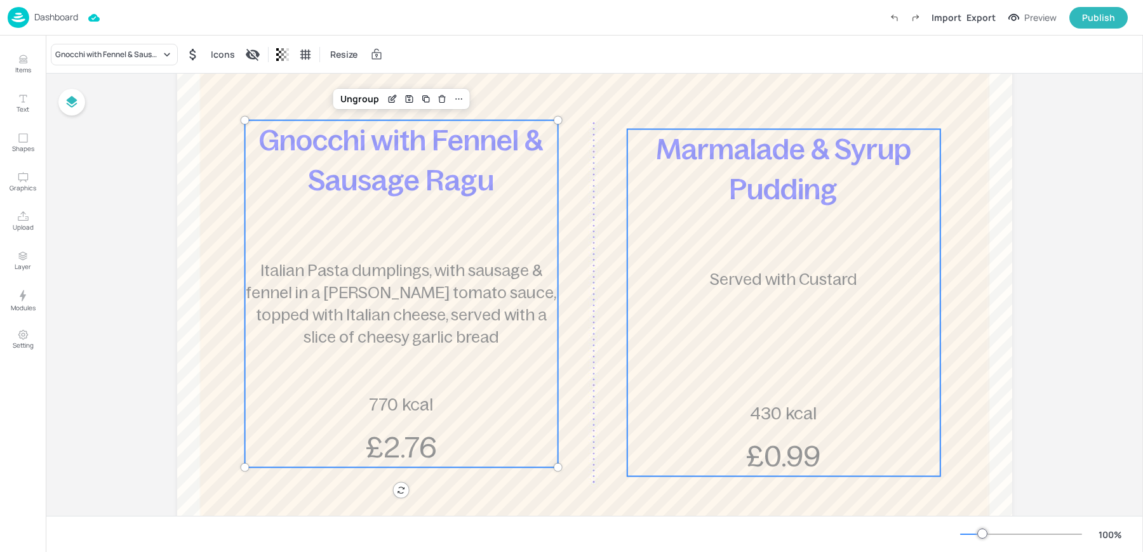
click at [806, 202] on span "Marmalade & Syrup Pudding" at bounding box center [783, 169] width 255 height 72
click at [665, 99] on icon at bounding box center [668, 99] width 10 height 10
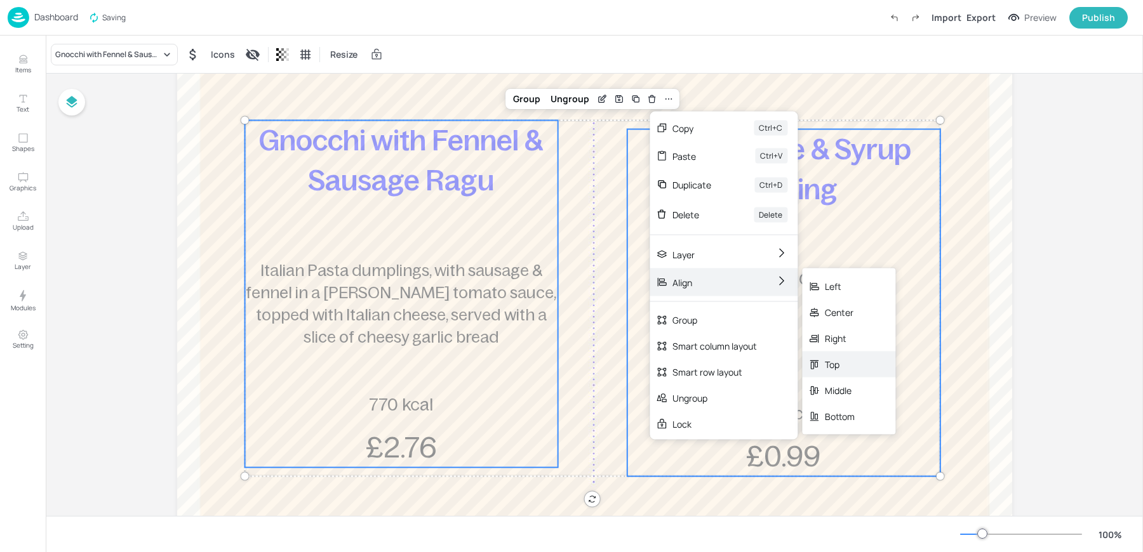
click at [828, 364] on div "Top" at bounding box center [840, 364] width 30 height 13
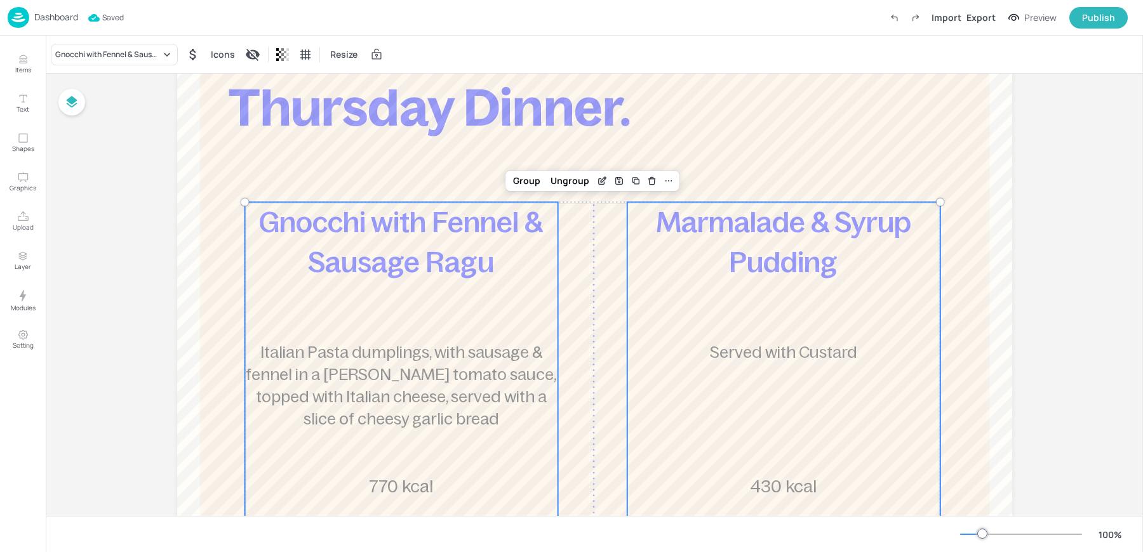
scroll to position [98, 0]
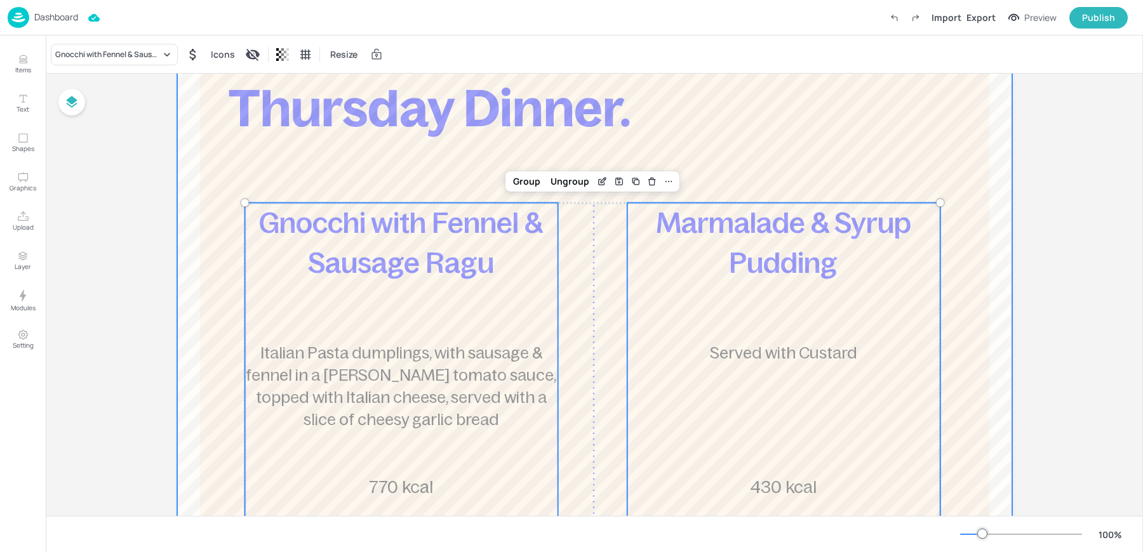
click at [388, 168] on div at bounding box center [594, 359] width 835 height 686
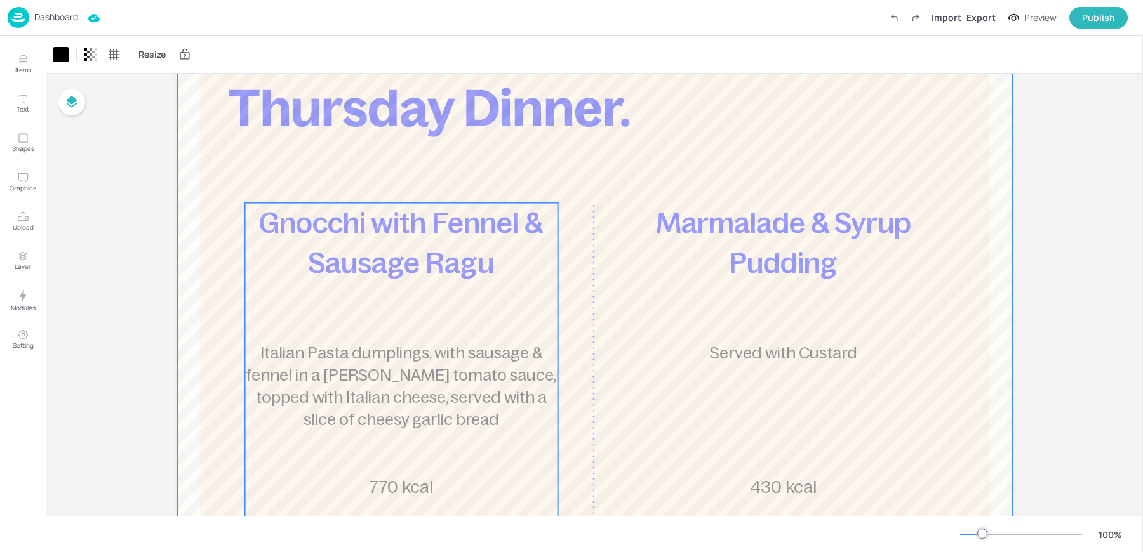
click at [376, 253] on span "Gnocchi with Fennel & Sausage Ragu" at bounding box center [401, 243] width 284 height 72
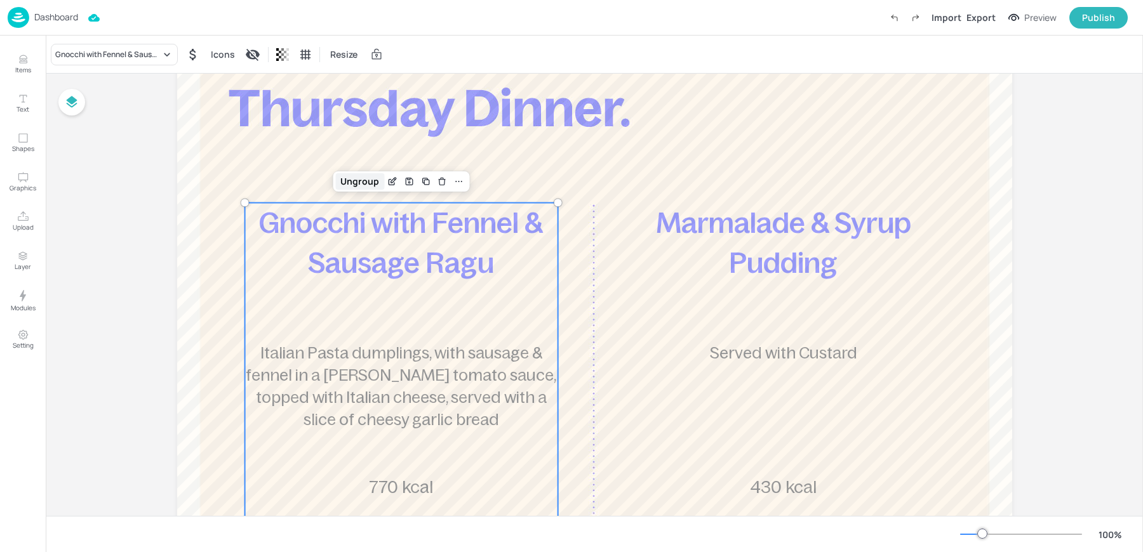
click at [353, 183] on div "Ungroup" at bounding box center [359, 181] width 49 height 17
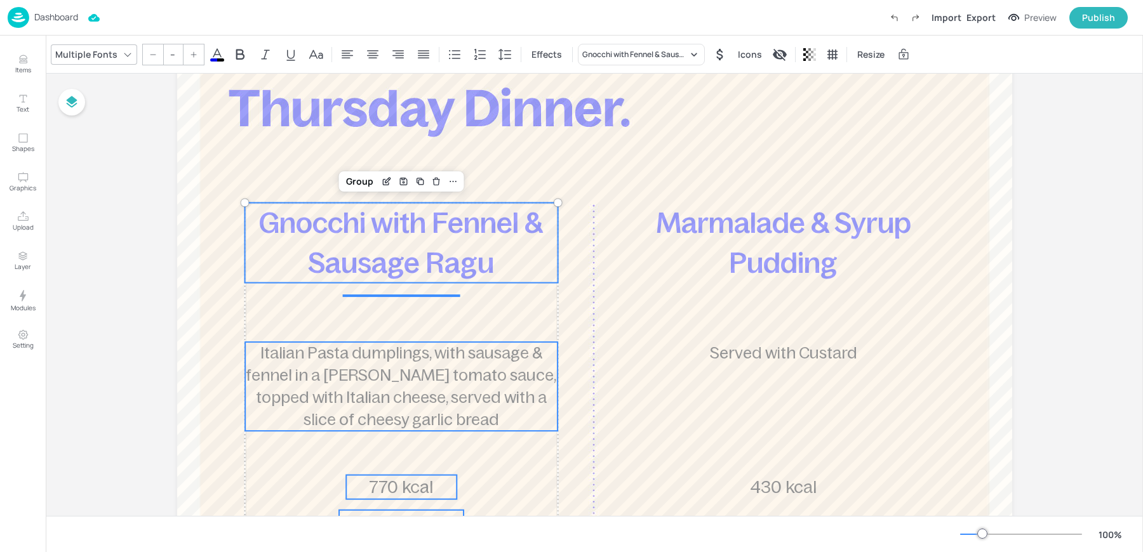
click at [353, 183] on div "Group" at bounding box center [359, 181] width 37 height 17
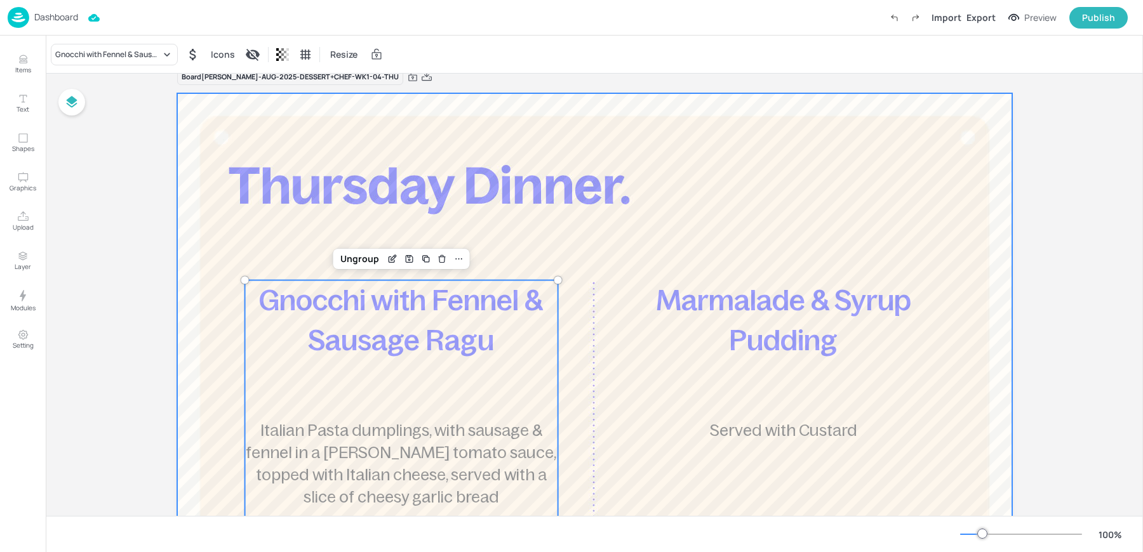
scroll to position [0, 0]
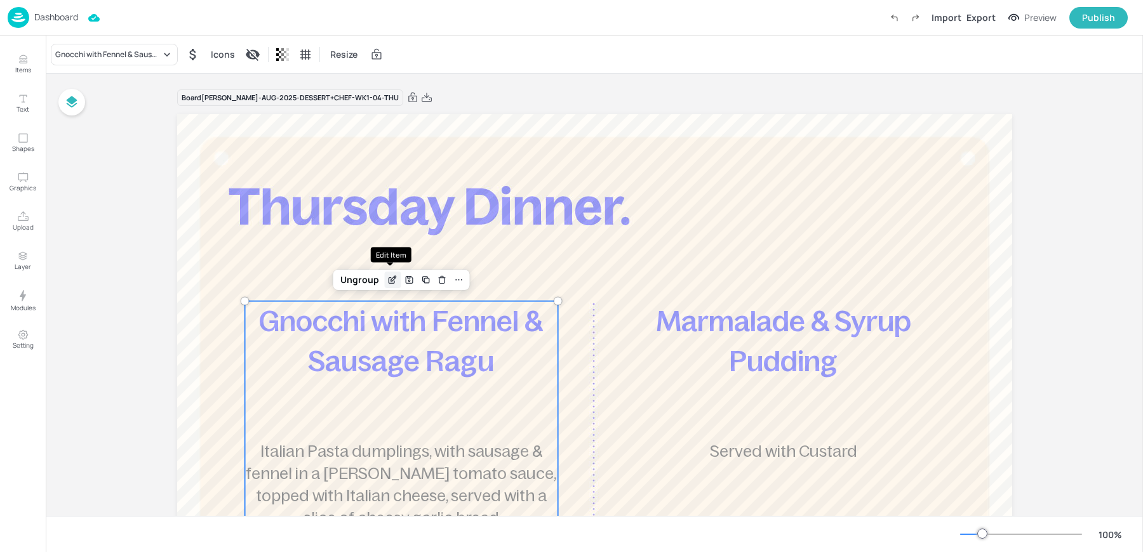
click at [387, 280] on icon "Edit Item" at bounding box center [392, 280] width 11 height 10
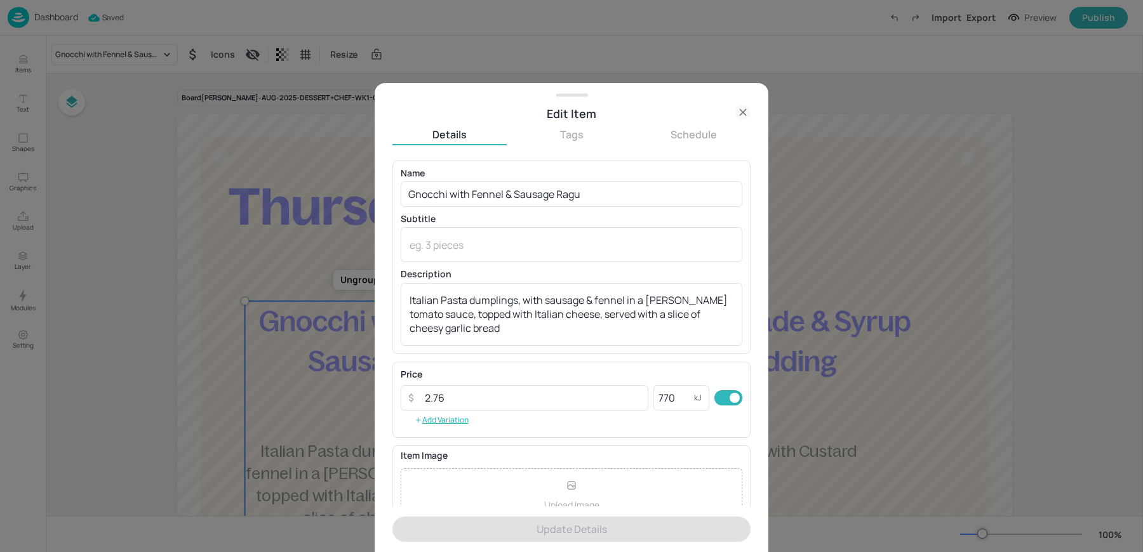
click at [738, 109] on icon at bounding box center [742, 112] width 15 height 15
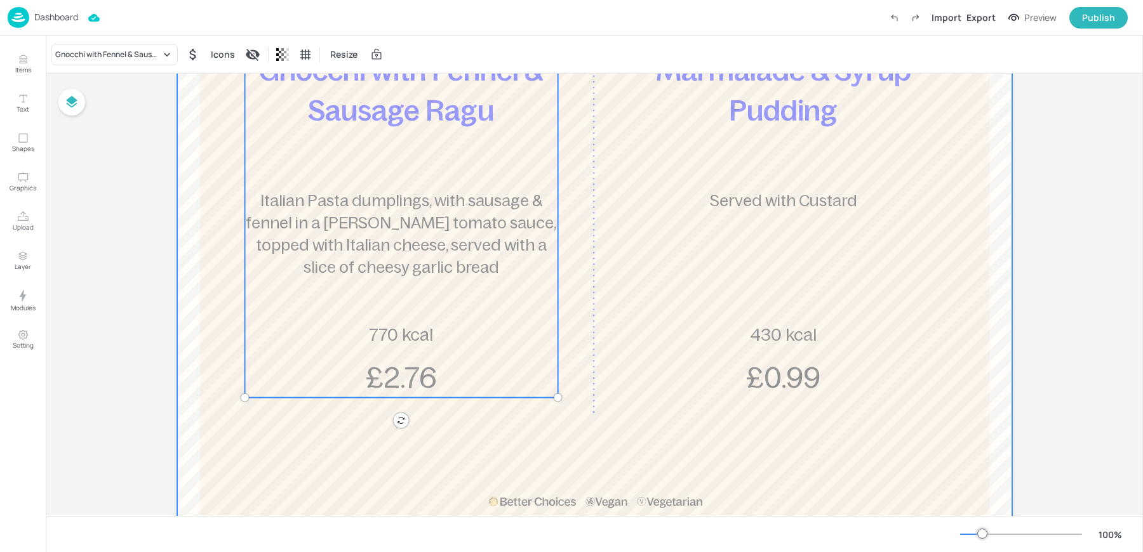
scroll to position [245, 0]
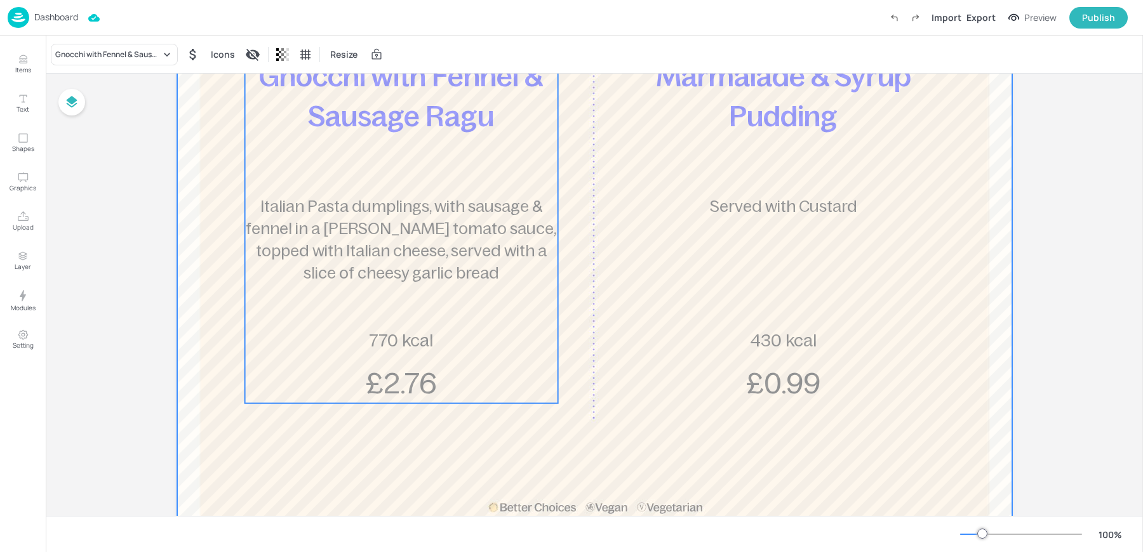
click at [631, 465] on div at bounding box center [594, 212] width 835 height 686
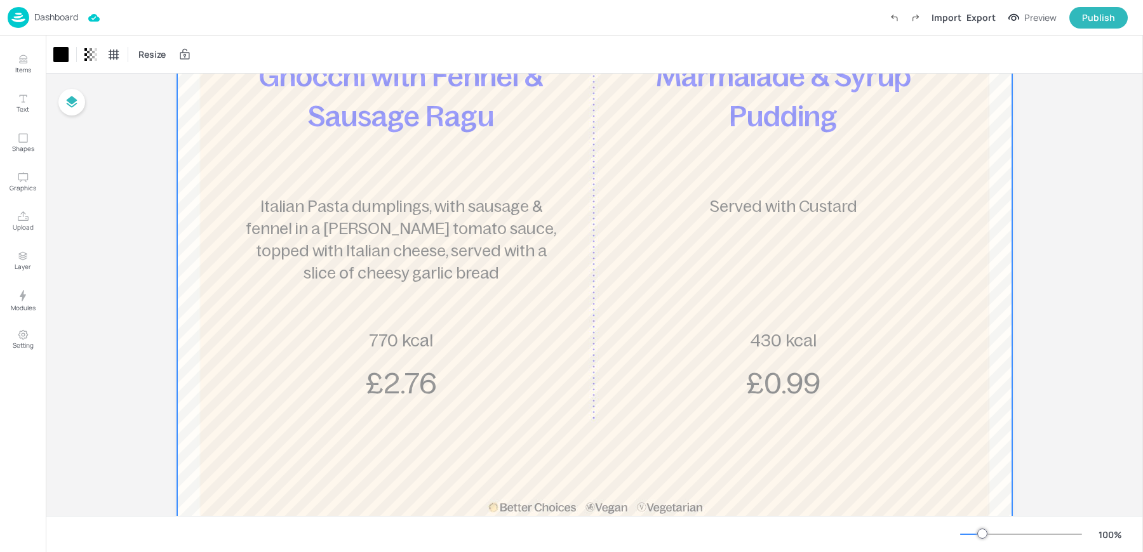
scroll to position [0, 0]
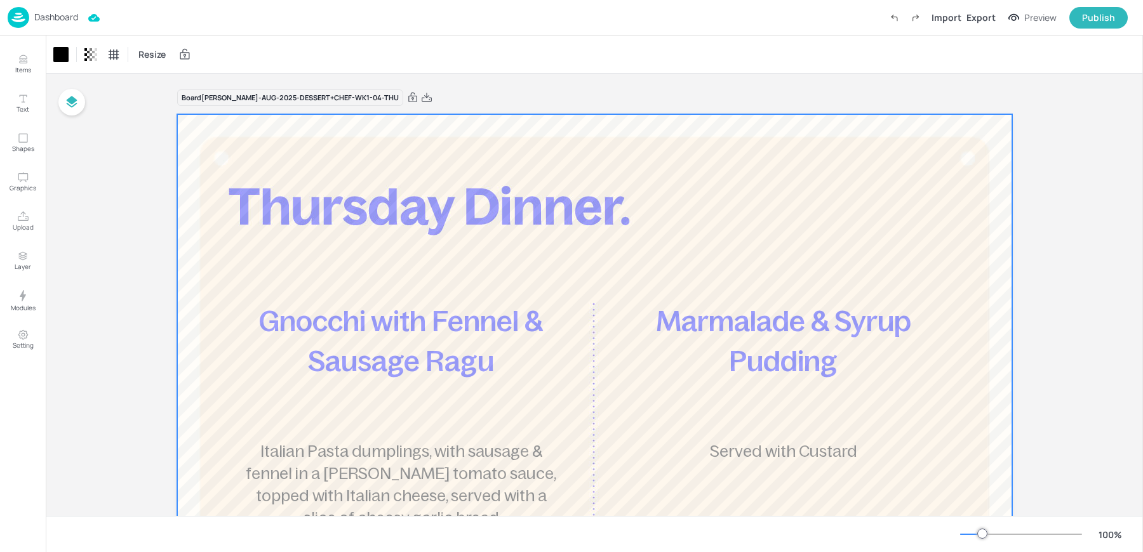
click at [503, 62] on div "Resize" at bounding box center [594, 54] width 1097 height 37
click at [48, 29] on div "Dashboard Import Export Preview Publish" at bounding box center [568, 17] width 1120 height 35
click at [39, 21] on p "Dashboard" at bounding box center [56, 17] width 44 height 9
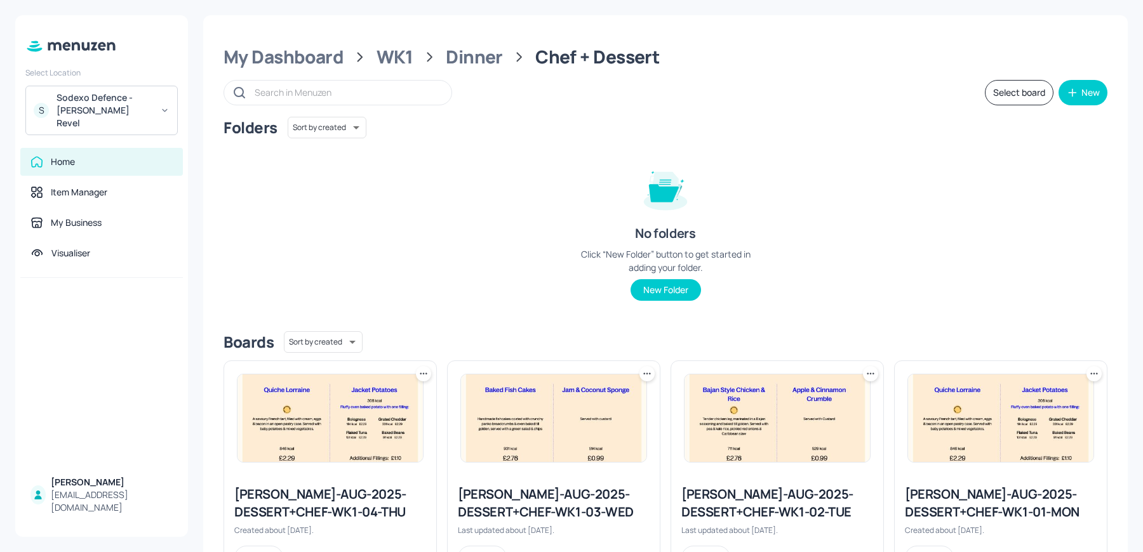
click at [116, 103] on div "Sodexo Defence - [PERSON_NAME] Revel" at bounding box center [104, 110] width 96 height 38
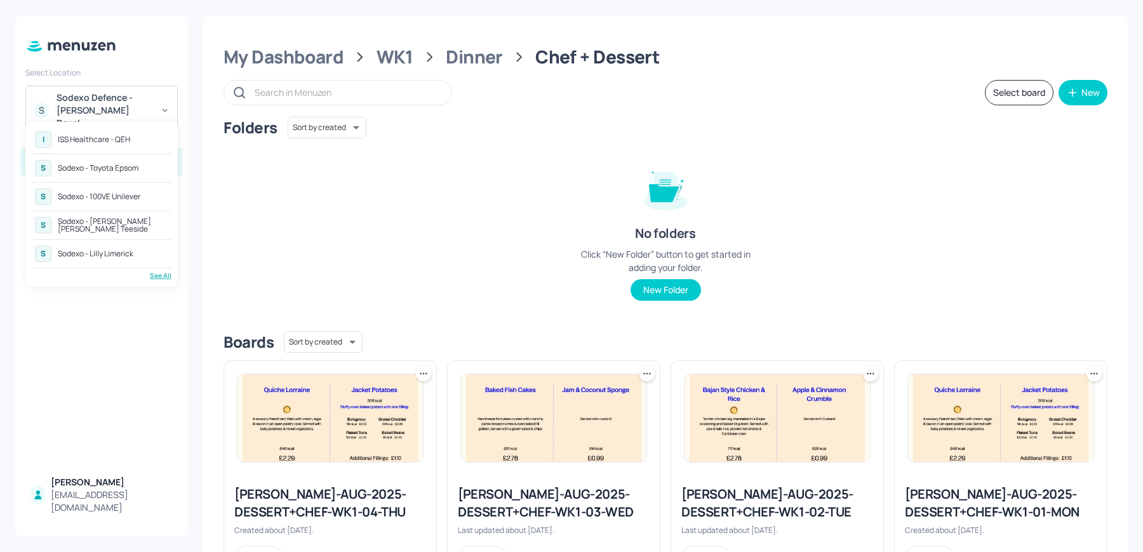
click at [101, 196] on div "Sodexo - 100VE Unilever" at bounding box center [99, 197] width 83 height 8
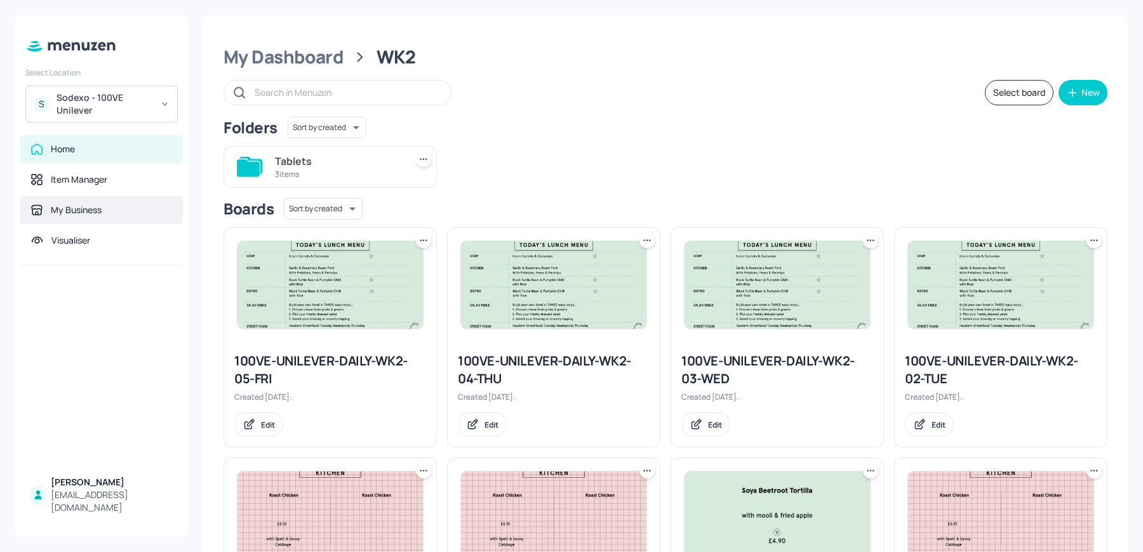
click at [116, 207] on div "My Business" at bounding box center [101, 210] width 142 height 13
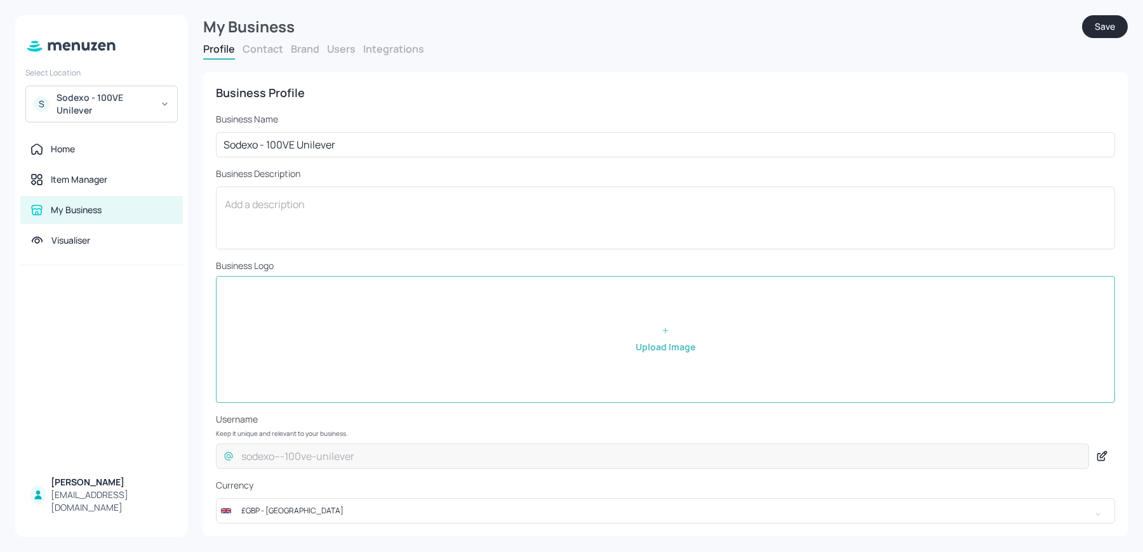
click at [337, 47] on button "Users" at bounding box center [341, 49] width 29 height 14
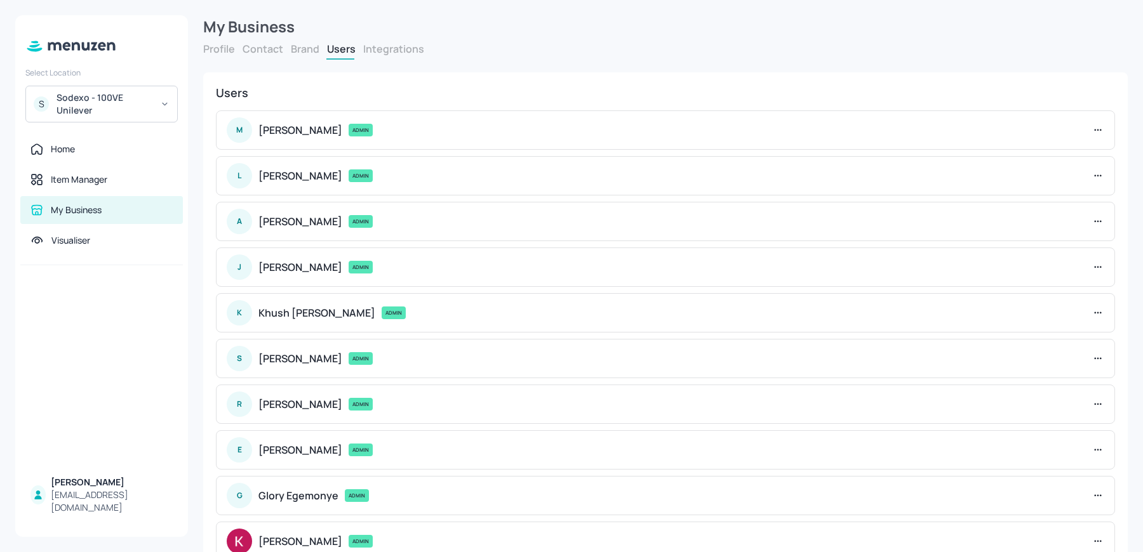
scroll to position [83, 0]
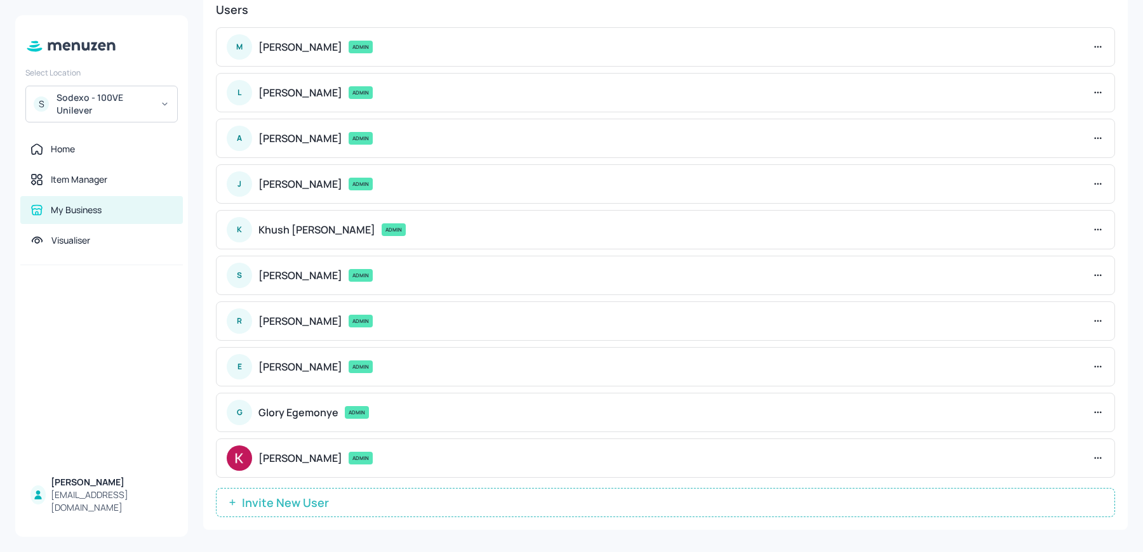
click at [353, 500] on button "Invite New User" at bounding box center [665, 502] width 899 height 29
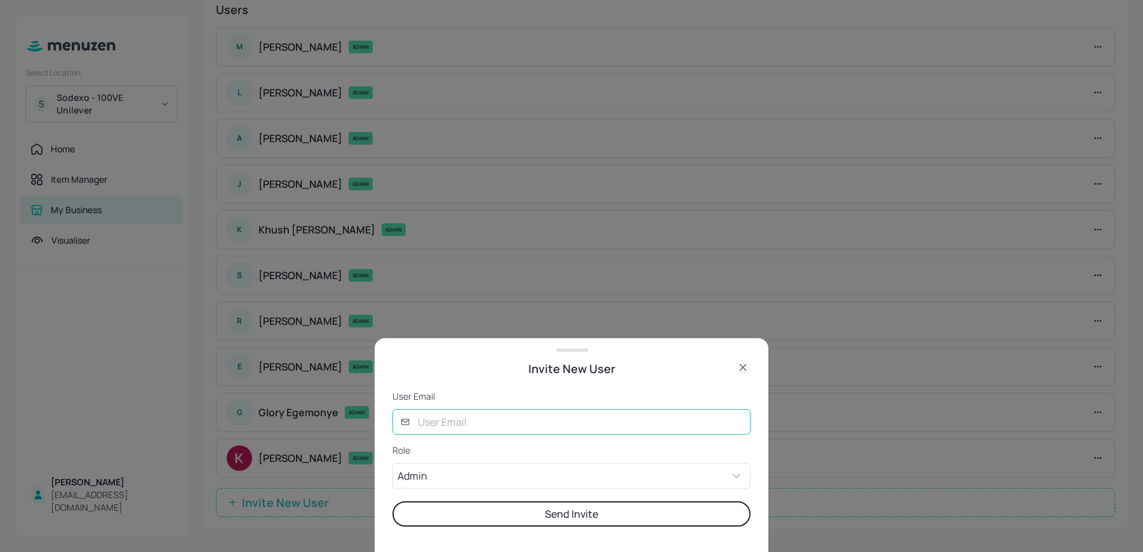
click at [476, 431] on input "text" at bounding box center [580, 421] width 340 height 25
type input "nishita@digital-messaging.com"
click at [487, 531] on div "User Email ​ nishita@digital-messaging.com ​ Role Admin ADMIN ​ Send Invite" at bounding box center [571, 471] width 358 height 162
click at [479, 522] on button "Send Invite" at bounding box center [571, 513] width 358 height 25
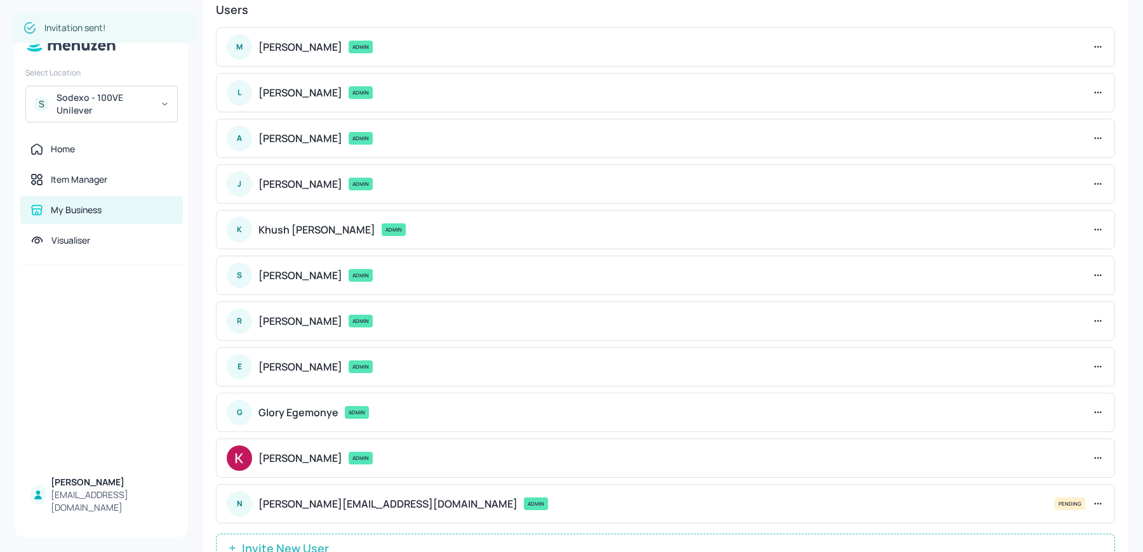
scroll to position [88, 0]
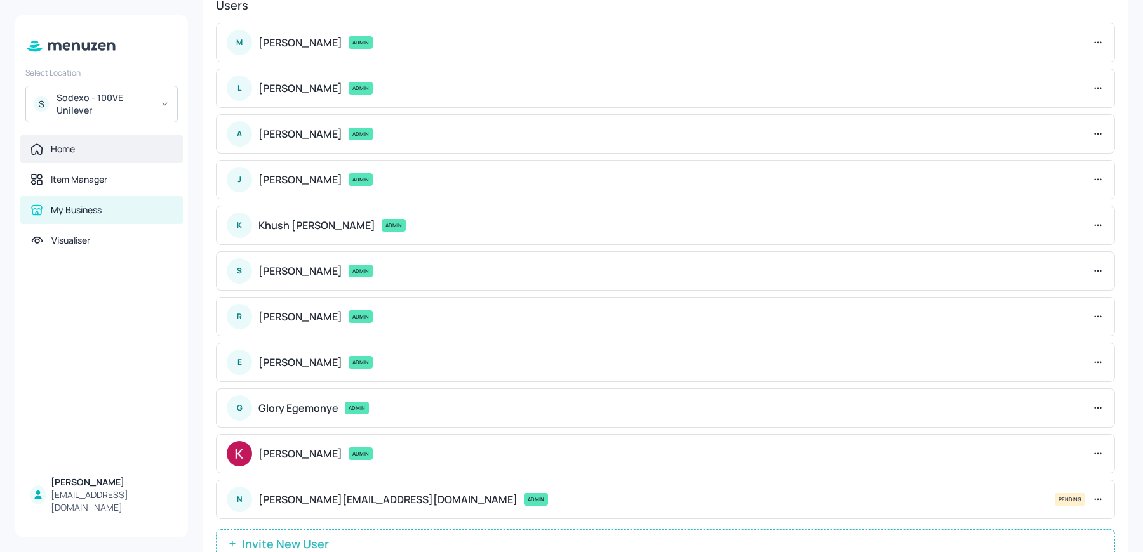
click at [98, 136] on div "Home" at bounding box center [101, 149] width 162 height 28
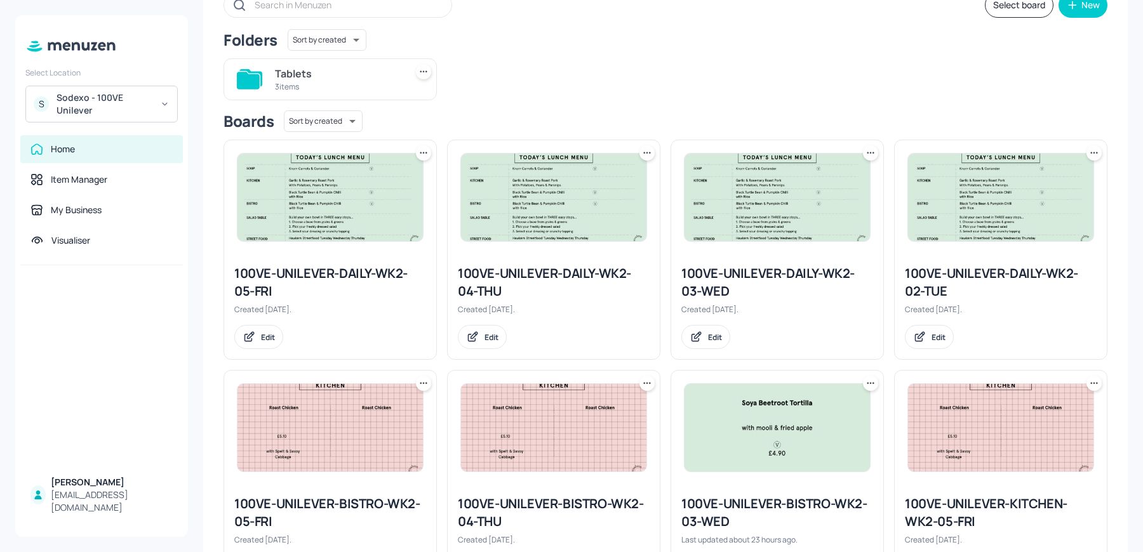
click at [527, 209] on img at bounding box center [553, 198] width 185 height 88
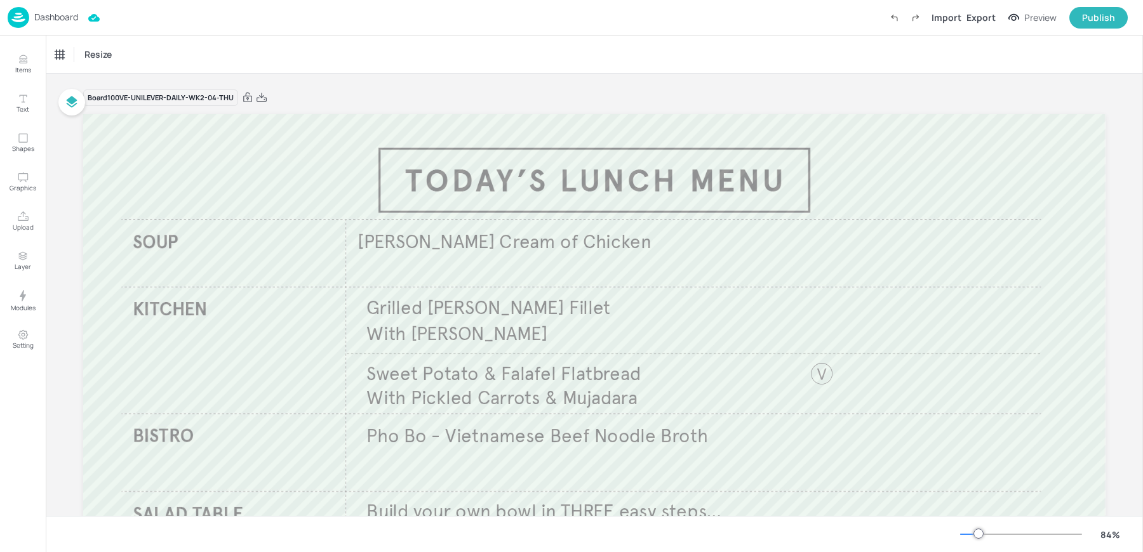
click at [20, 15] on img at bounding box center [19, 17] width 22 height 21
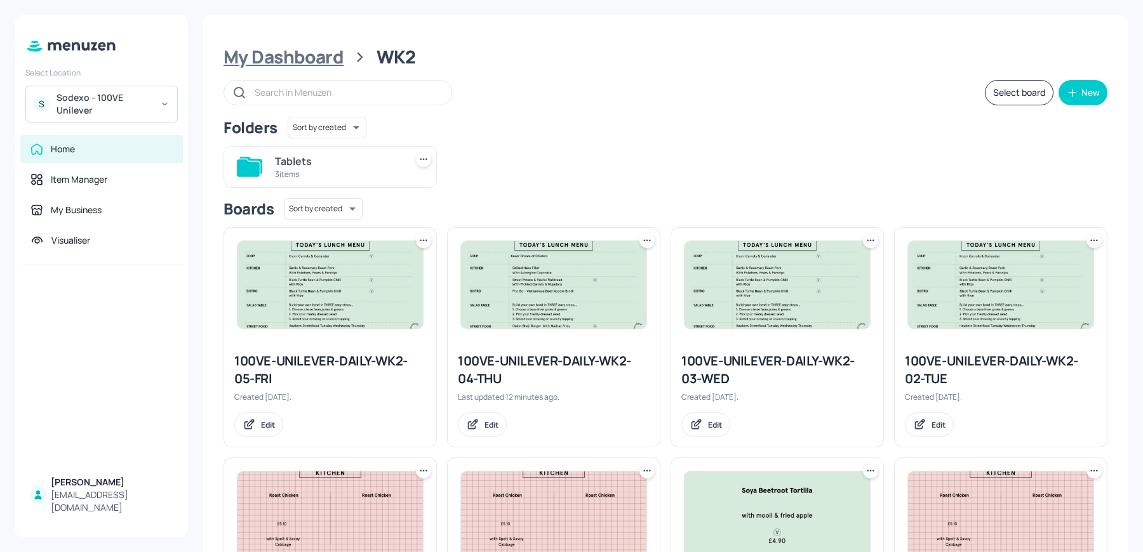
click at [296, 57] on div "My Dashboard" at bounding box center [283, 57] width 120 height 23
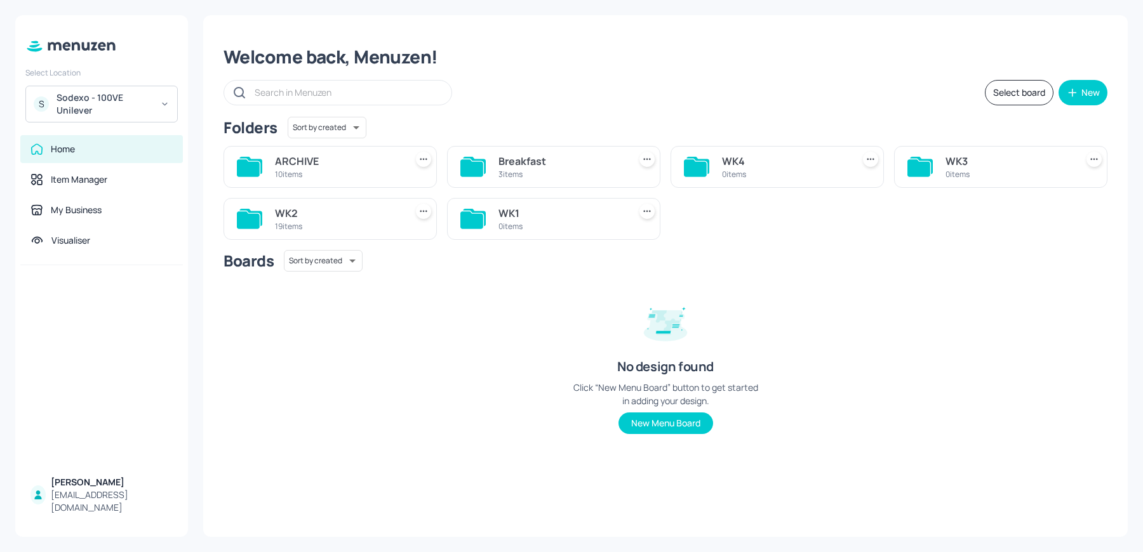
click at [86, 98] on div "Sodexo - 100VE Unilever" at bounding box center [104, 103] width 96 height 25
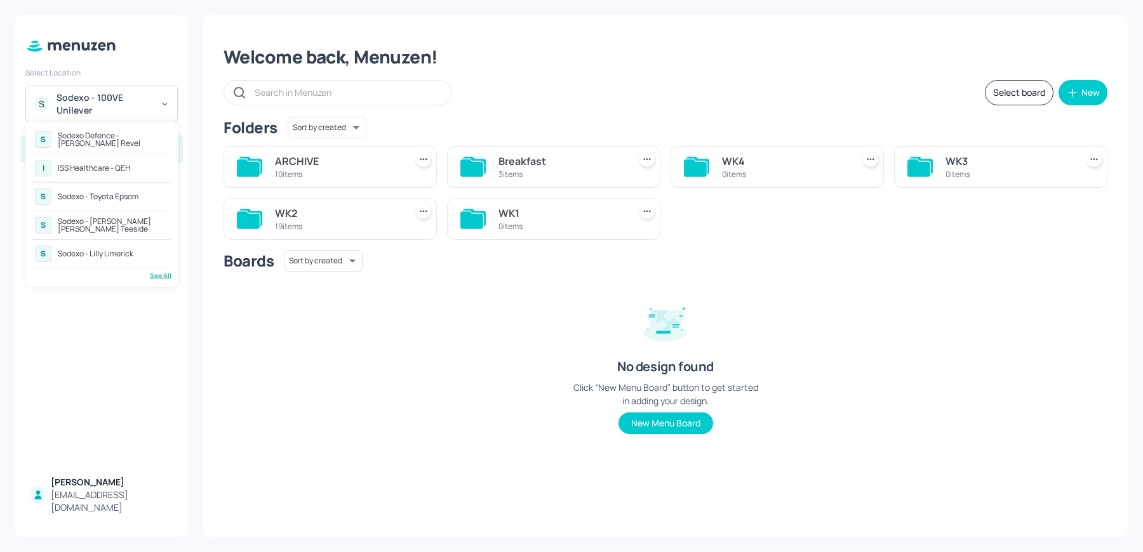
click at [154, 281] on div "S Sodexo Defence - Newbold Revel I ISS Healthcare - QEH S Sodexo - Toyota Epsom…" at bounding box center [101, 204] width 152 height 165
click at [162, 274] on div "See All" at bounding box center [102, 276] width 140 height 10
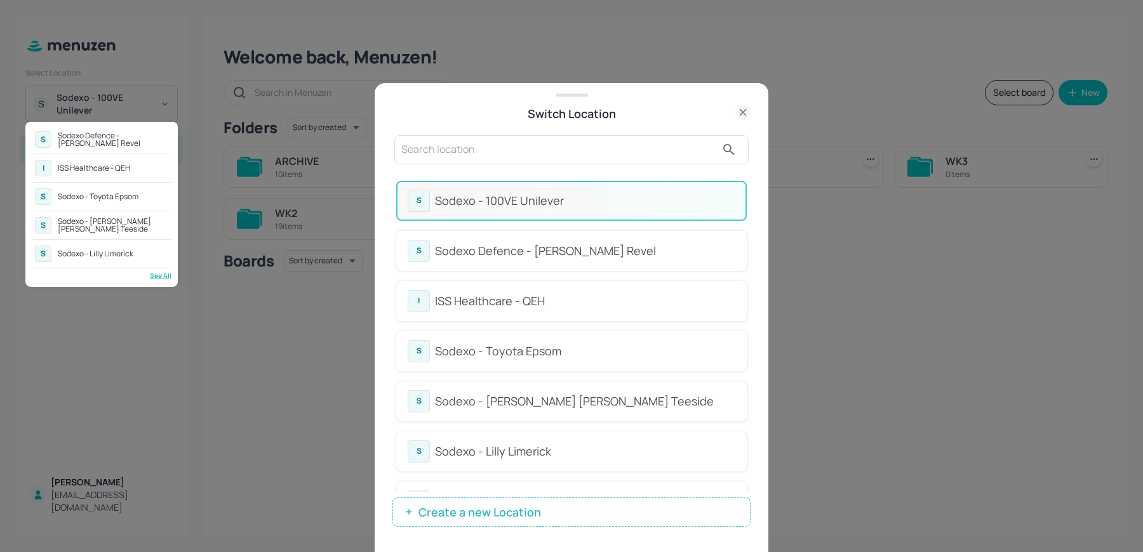
click at [742, 199] on div at bounding box center [571, 276] width 1143 height 552
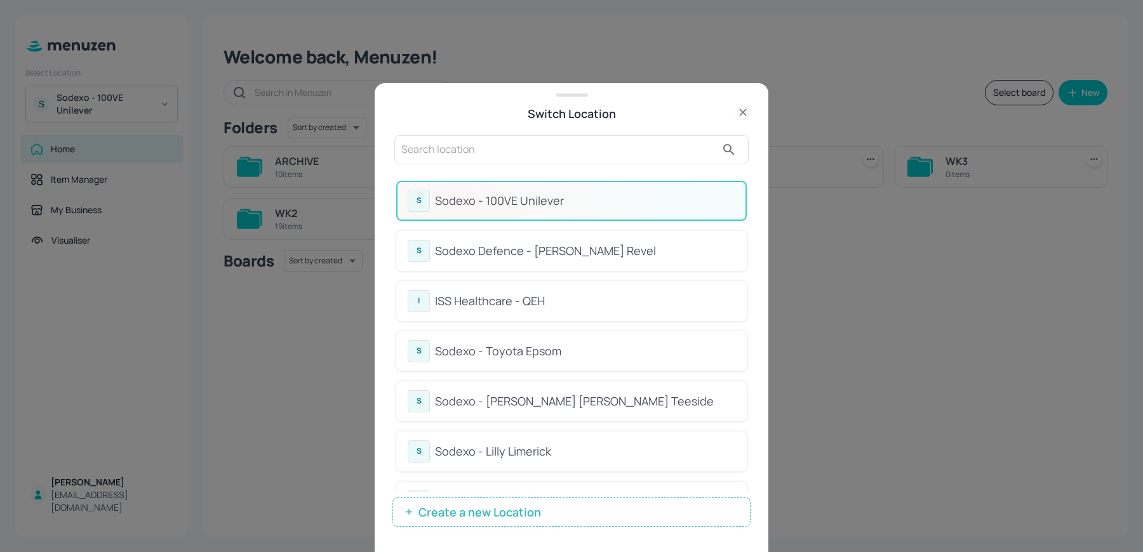
click at [530, 138] on div at bounding box center [571, 149] width 354 height 29
click at [490, 393] on div "Sodexo - Johnson Matthey Teeside" at bounding box center [585, 401] width 300 height 17
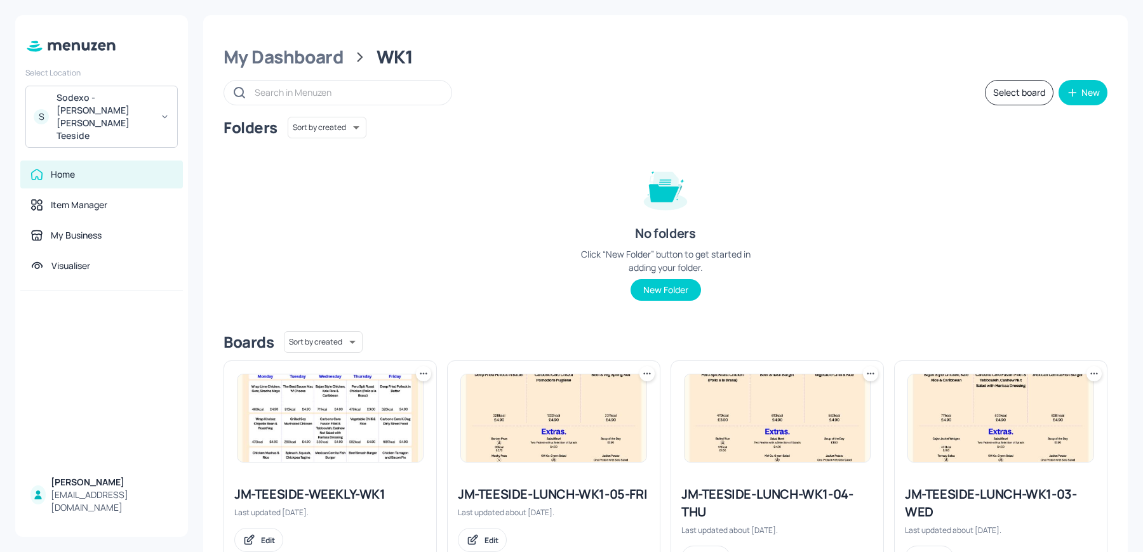
scroll to position [288, 0]
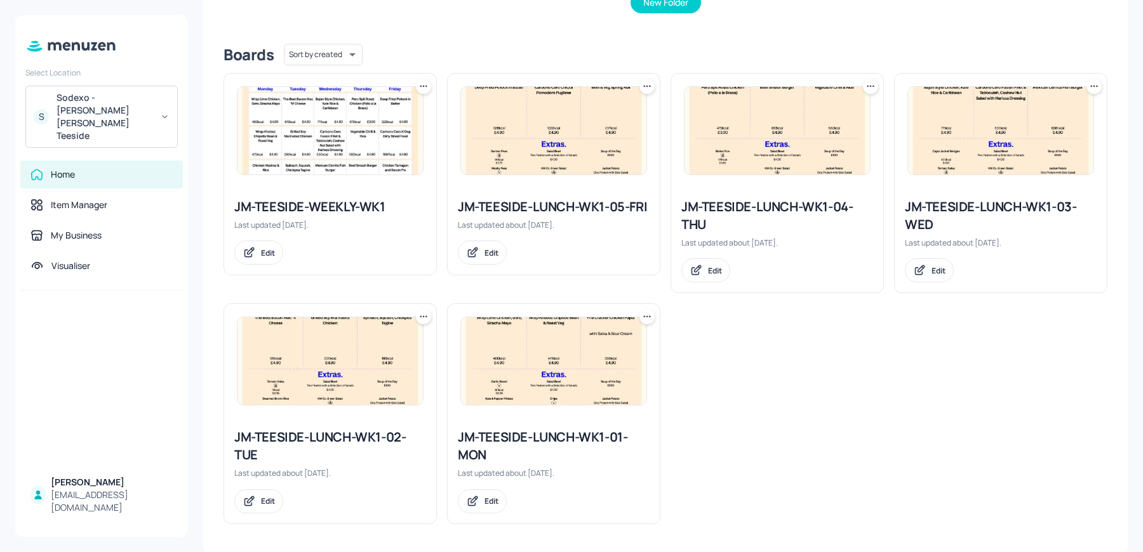
click at [745, 138] on img at bounding box center [776, 131] width 185 height 88
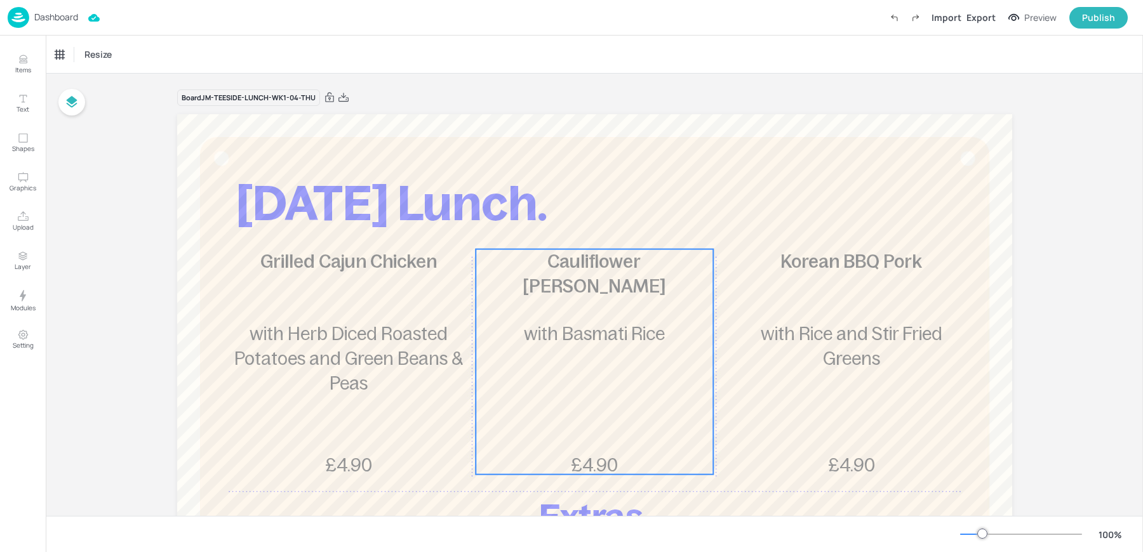
click at [543, 331] on span "with Basmati Rice" at bounding box center [594, 334] width 141 height 20
click at [103, 45] on div "Cauliflower Katsu Curry" at bounding box center [114, 55] width 127 height 22
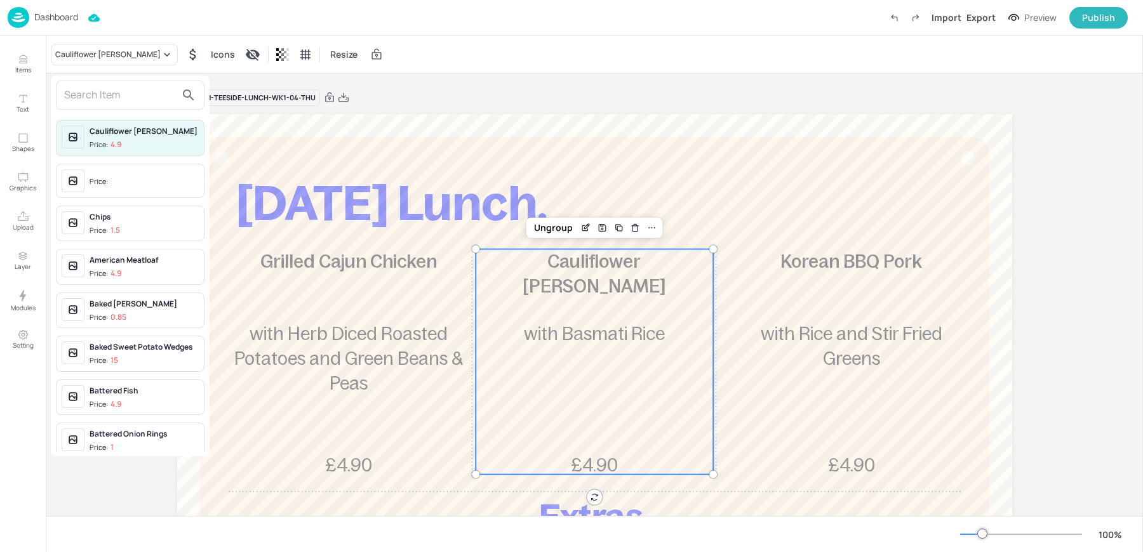
click at [95, 96] on input "text" at bounding box center [120, 95] width 112 height 20
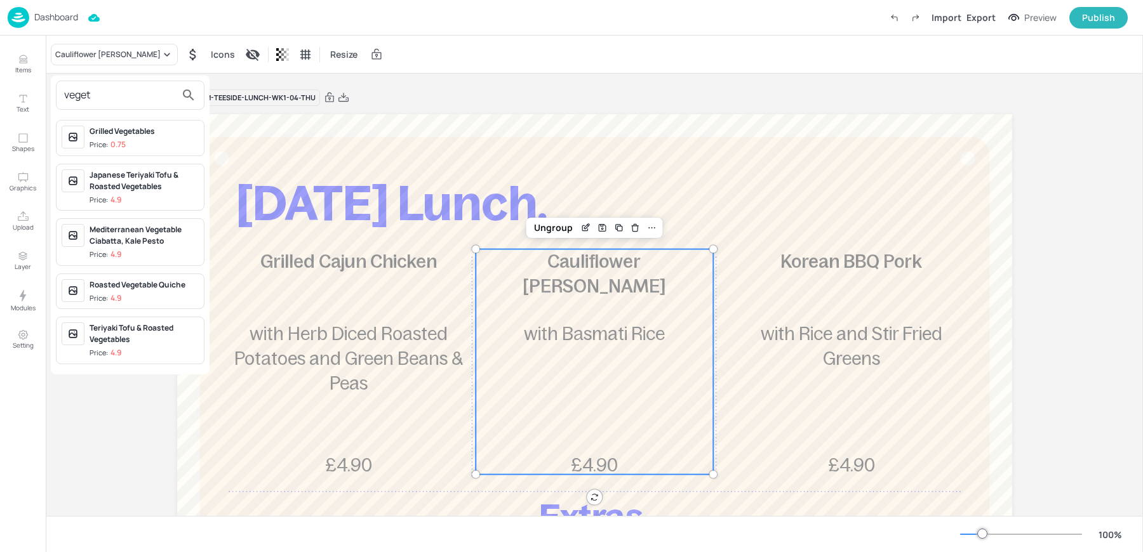
type input "veget"
click at [611, 333] on div at bounding box center [571, 276] width 1143 height 552
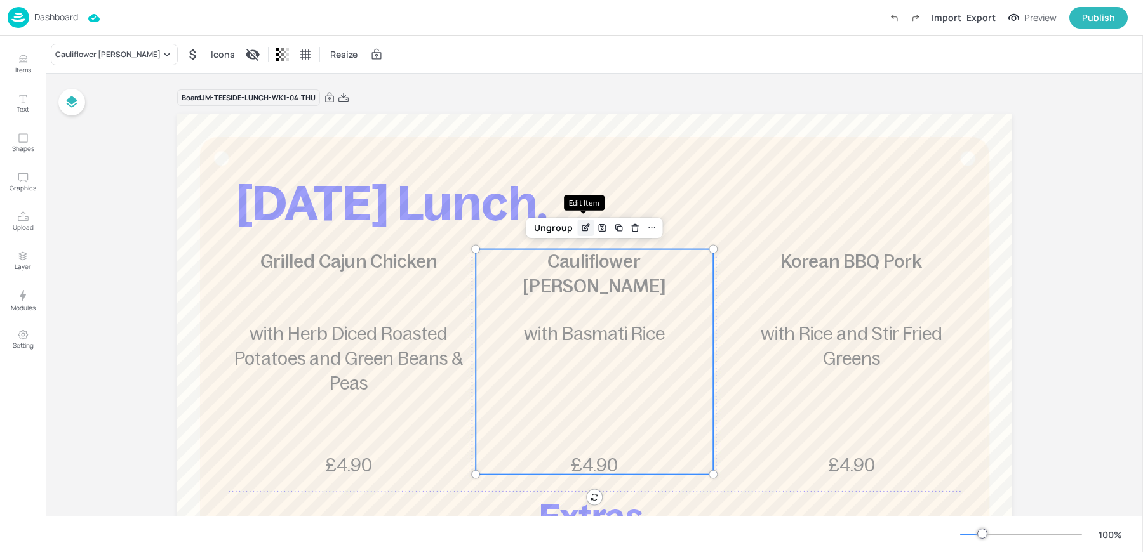
click at [581, 223] on icon "Edit Item" at bounding box center [585, 228] width 11 height 10
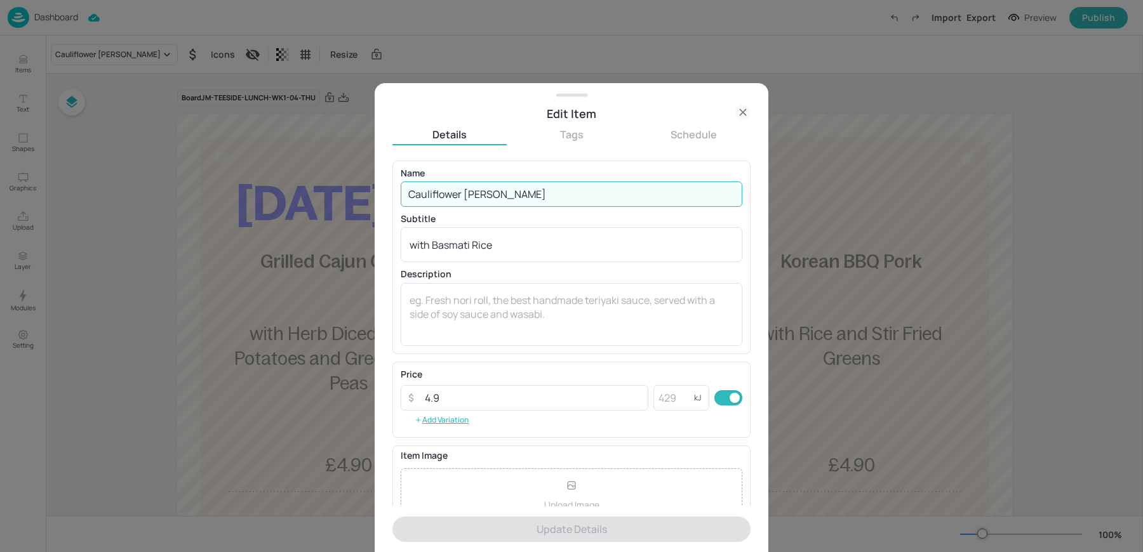
click at [437, 183] on input "Cauliflower Katsu Curry" at bounding box center [572, 194] width 342 height 25
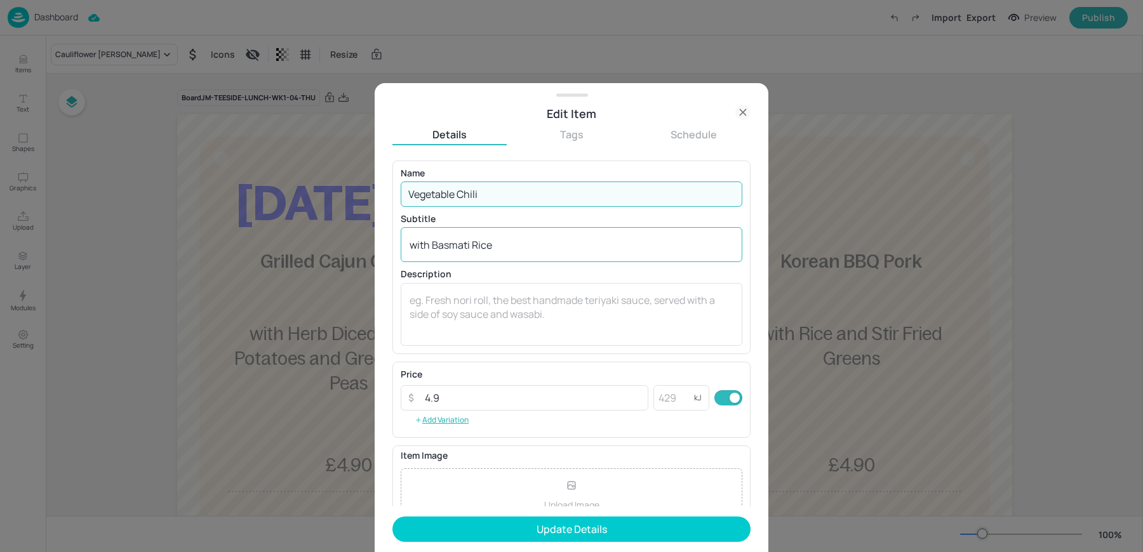
type input "Vegetable Chili"
click at [465, 244] on textarea "with Basmati Rice" at bounding box center [571, 245] width 324 height 14
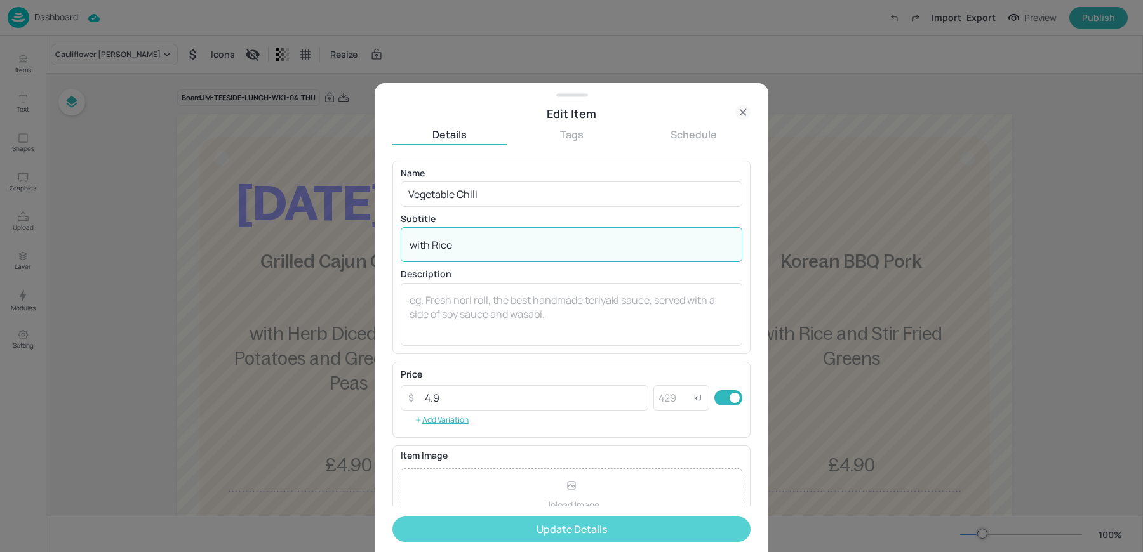
type textarea "with Rice"
click at [527, 536] on button "Update Details" at bounding box center [571, 529] width 358 height 25
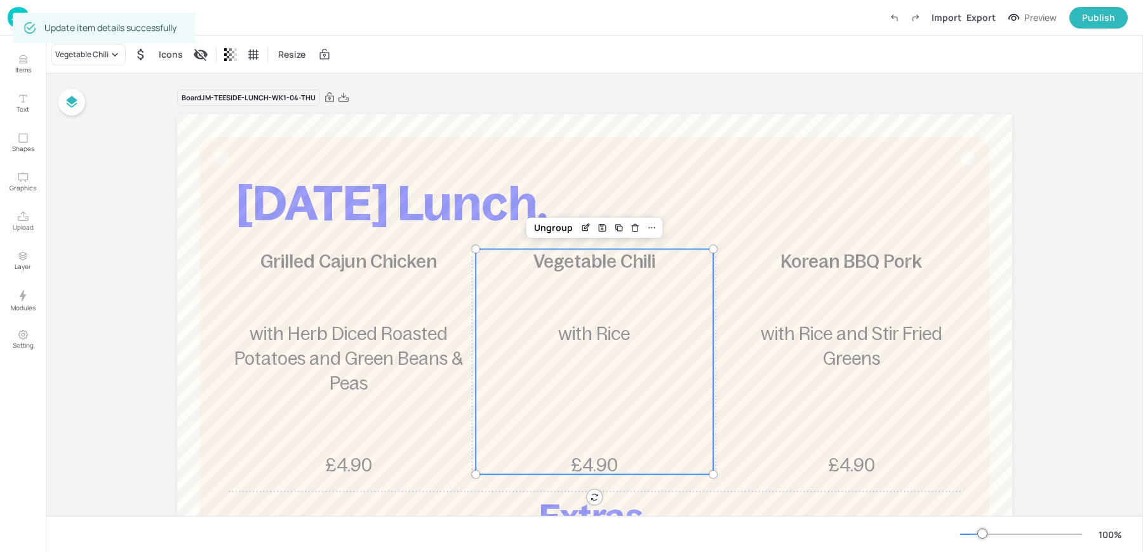
click at [981, 20] on div "Export" at bounding box center [980, 17] width 29 height 13
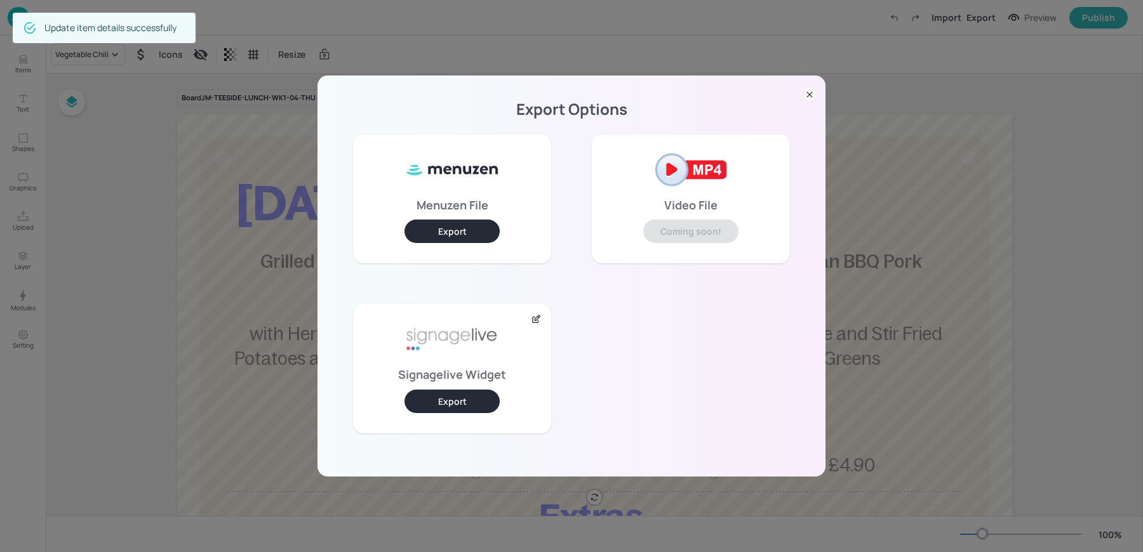
drag, startPoint x: 441, startPoint y: 400, endPoint x: 578, endPoint y: 5, distance: 418.0
click at [441, 400] on button "Export" at bounding box center [451, 401] width 95 height 23
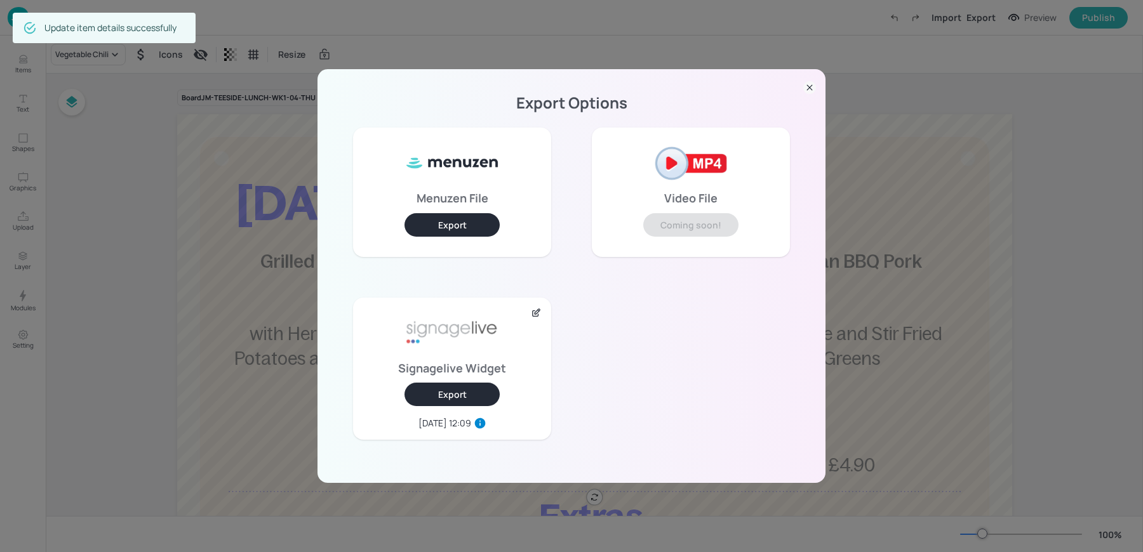
click at [192, 80] on div "Export Options Menuzen File Export Video File Coming soon! Signagelive Widget E…" at bounding box center [571, 276] width 1143 height 552
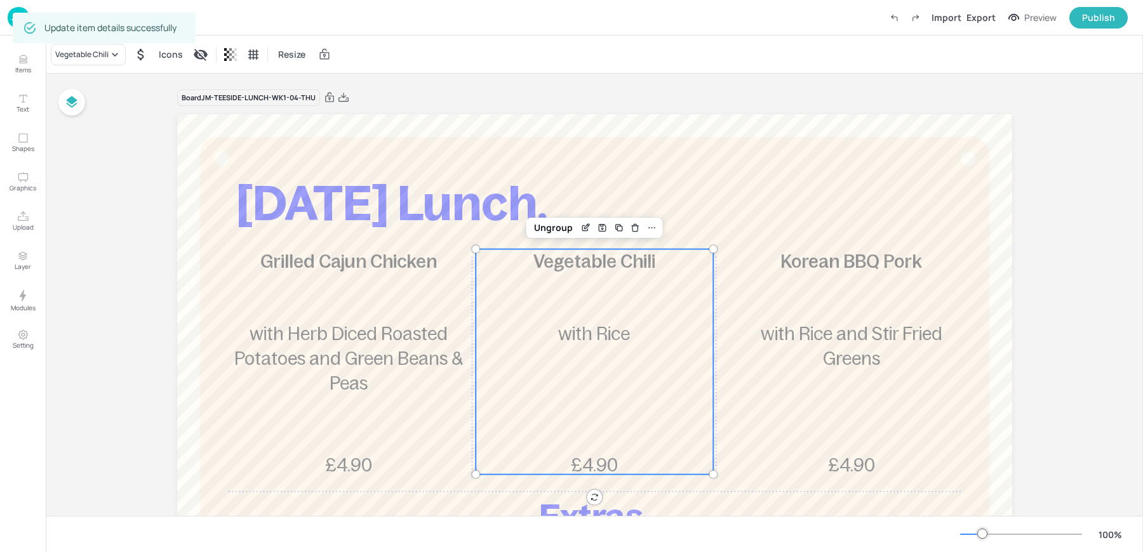
click at [6, 21] on div "Dashboard Import Export Preview Publish" at bounding box center [571, 18] width 1143 height 36
click at [10, 19] on img at bounding box center [19, 17] width 22 height 21
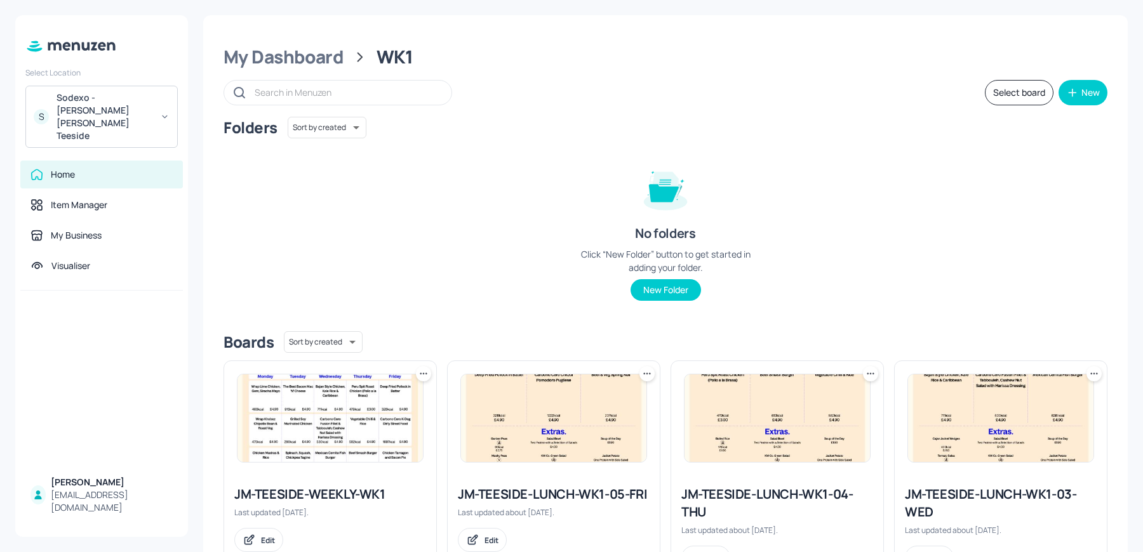
click at [336, 403] on img at bounding box center [329, 419] width 185 height 88
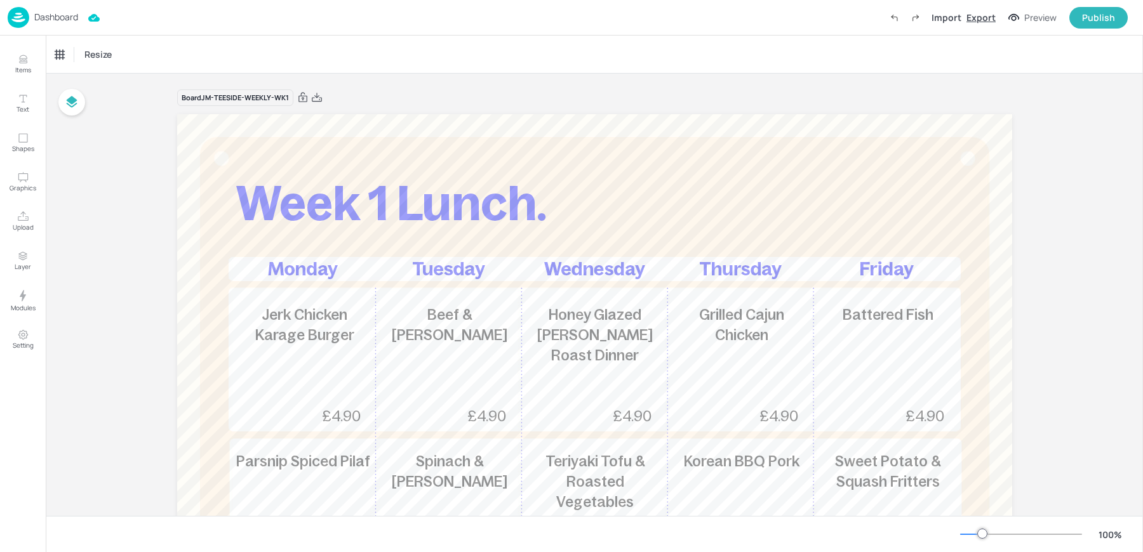
click at [981, 20] on div "Export" at bounding box center [980, 17] width 29 height 13
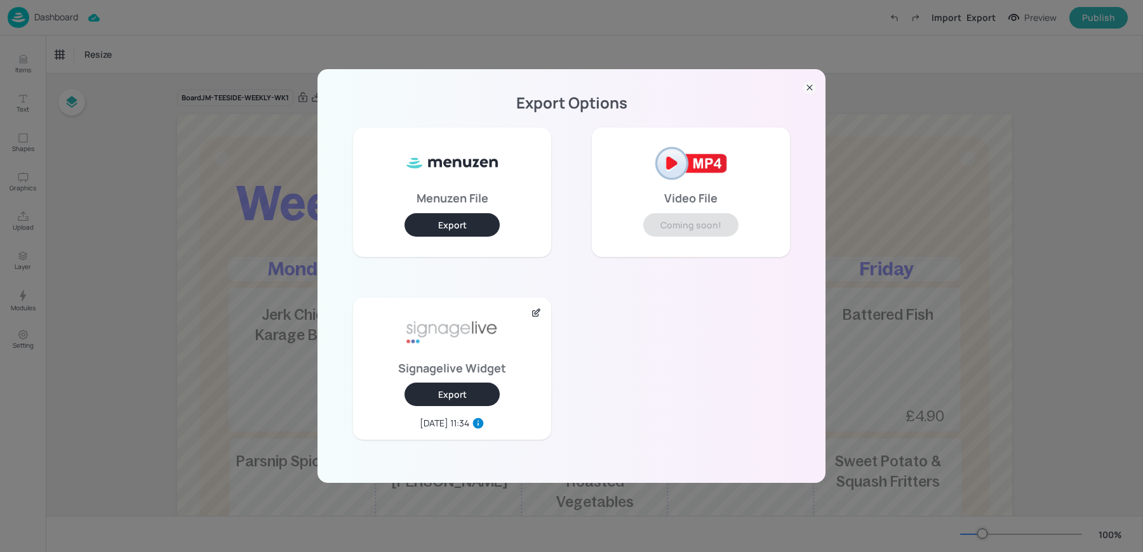
click at [456, 390] on button "Export" at bounding box center [451, 394] width 95 height 23
click at [149, 206] on div "Export Options Menuzen File Export Video File Coming soon! Signagelive Widget E…" at bounding box center [571, 276] width 1143 height 552
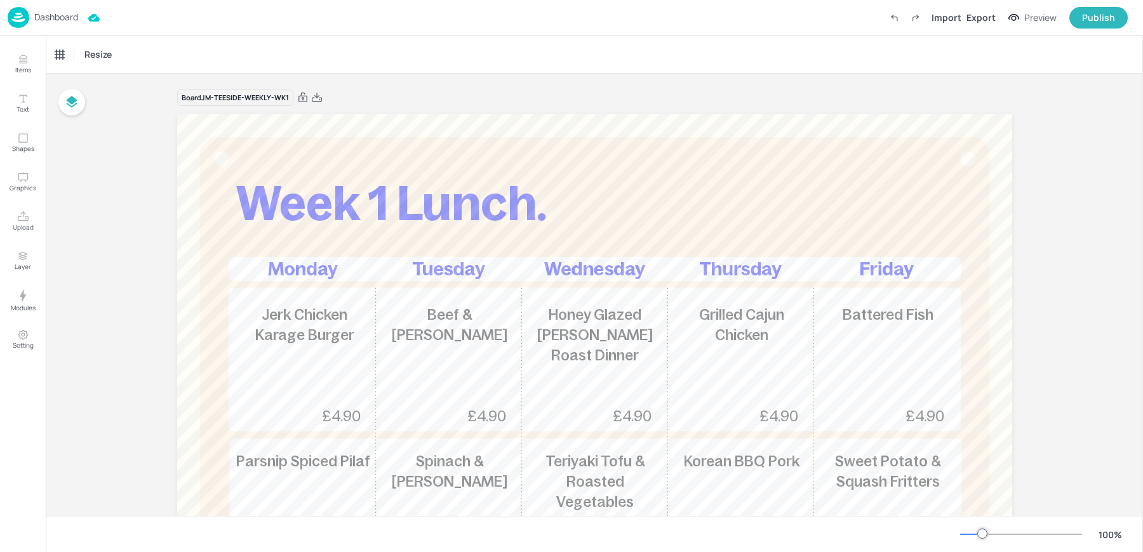
click at [16, 15] on img at bounding box center [19, 17] width 22 height 21
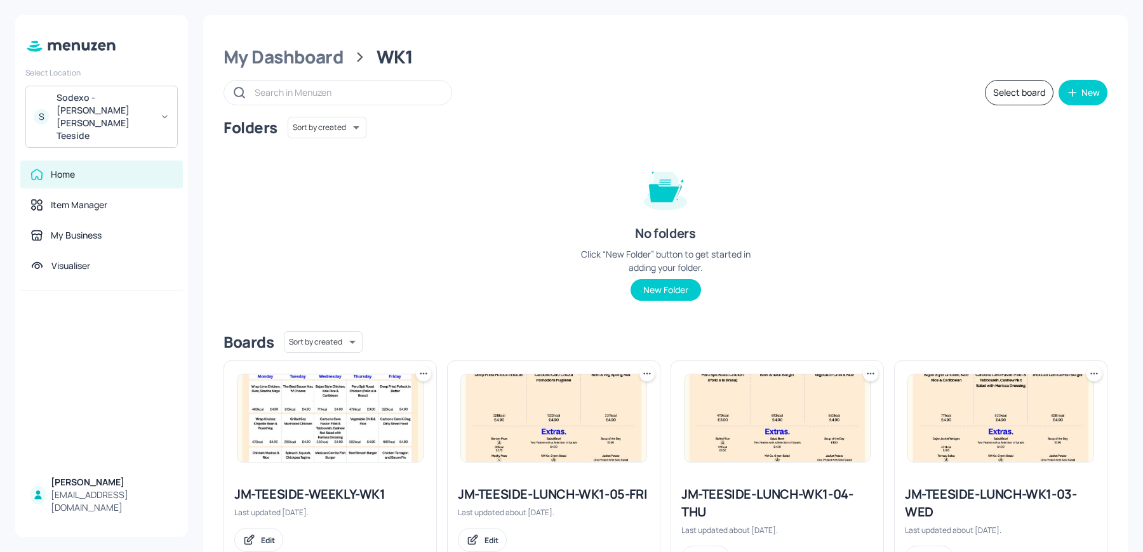
click at [311, 73] on div "My Dashboard WK1 Select board New Folders Sort by created id ​ No folders Click…" at bounding box center [665, 428] width 924 height 827
click at [296, 53] on div "My Dashboard" at bounding box center [283, 57] width 120 height 23
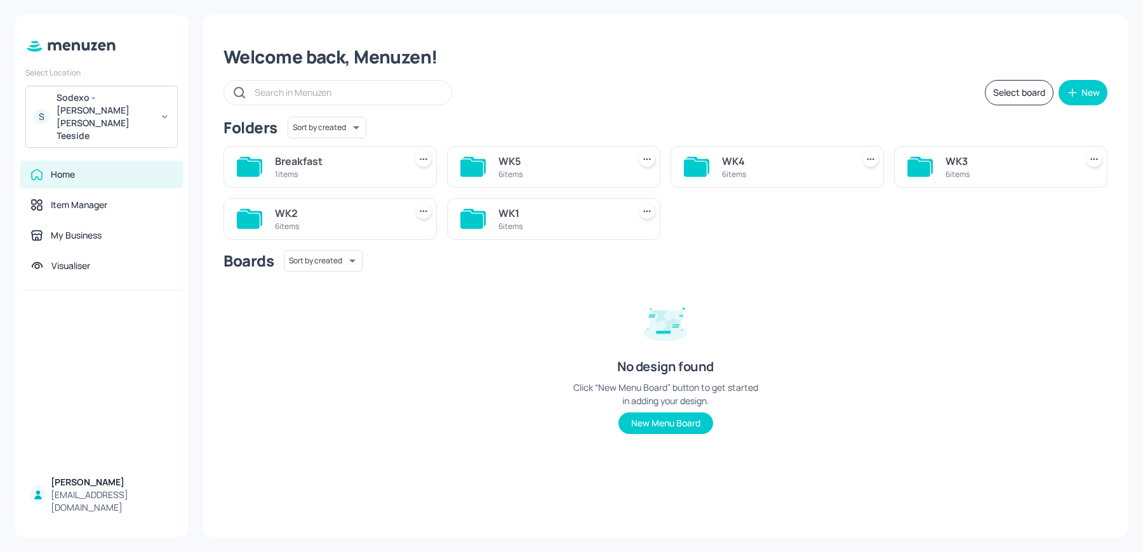
click at [746, 167] on div "WK4" at bounding box center [785, 161] width 126 height 15
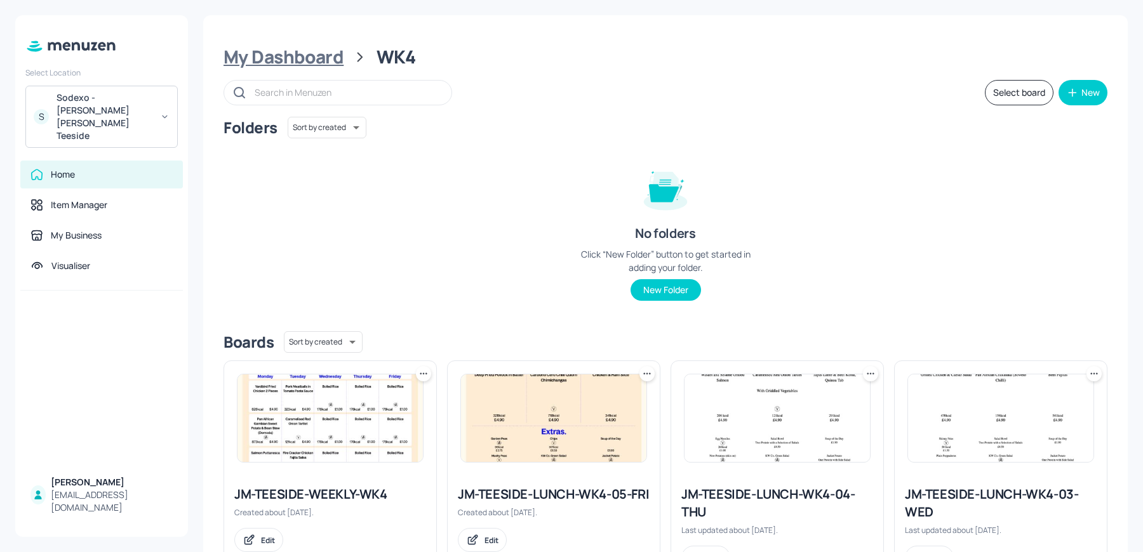
click at [290, 65] on div "My Dashboard" at bounding box center [283, 57] width 120 height 23
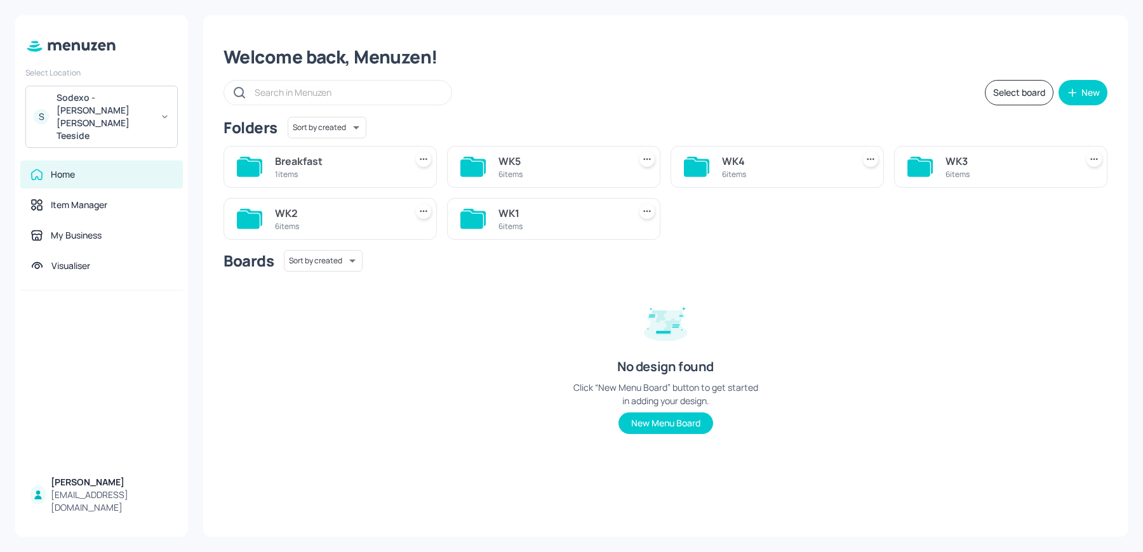
click at [383, 229] on div "6 items" at bounding box center [338, 226] width 126 height 11
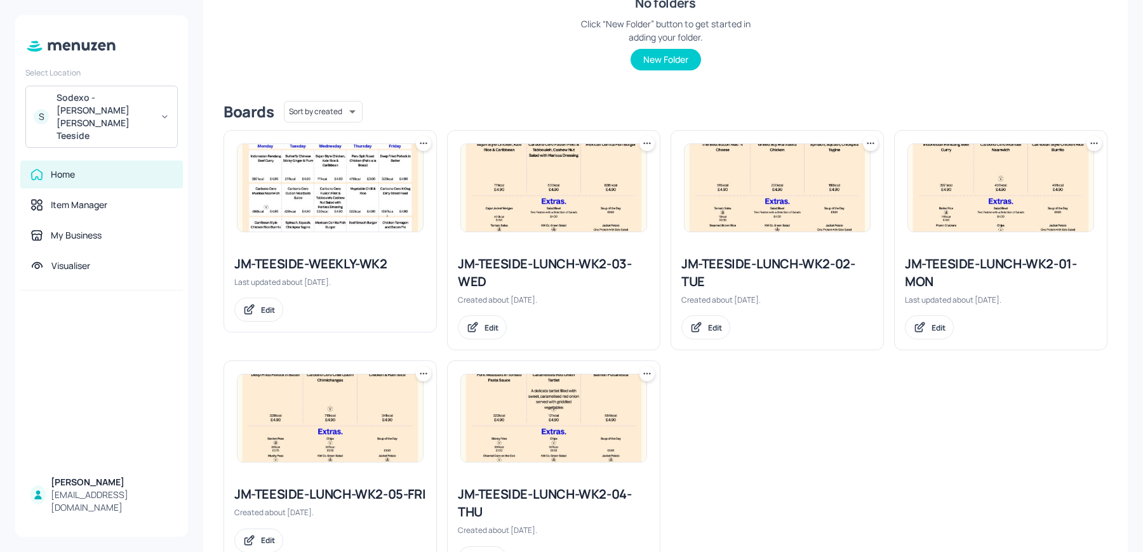
scroll to position [288, 0]
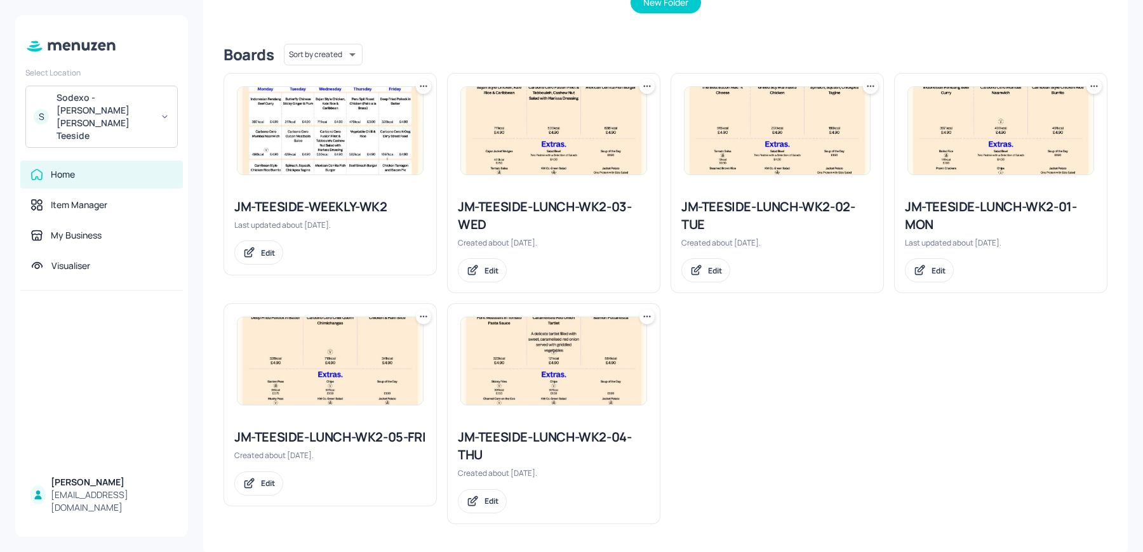
click at [505, 375] on img at bounding box center [553, 361] width 185 height 88
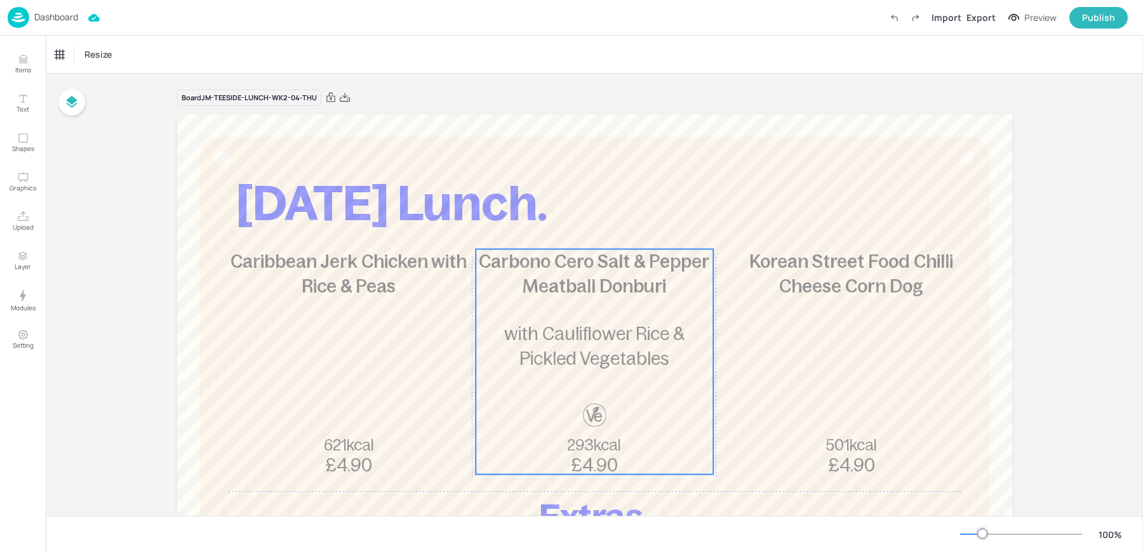
click at [575, 318] on div "Carbono Cero Salt & Pepper Meatball Donburi 293kcal £4.90 with Cauliflower Rice…" at bounding box center [593, 361] width 237 height 225
click at [99, 58] on div "Carbono Cero Salt & Pepper Meatball Donburi" at bounding box center [107, 54] width 105 height 11
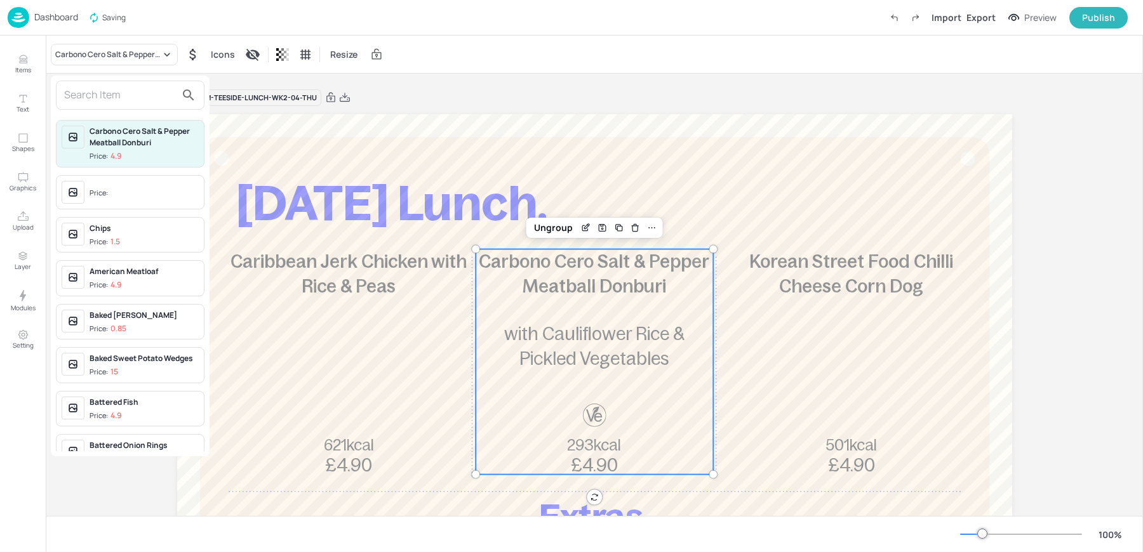
click at [117, 104] on input "text" at bounding box center [120, 95] width 112 height 20
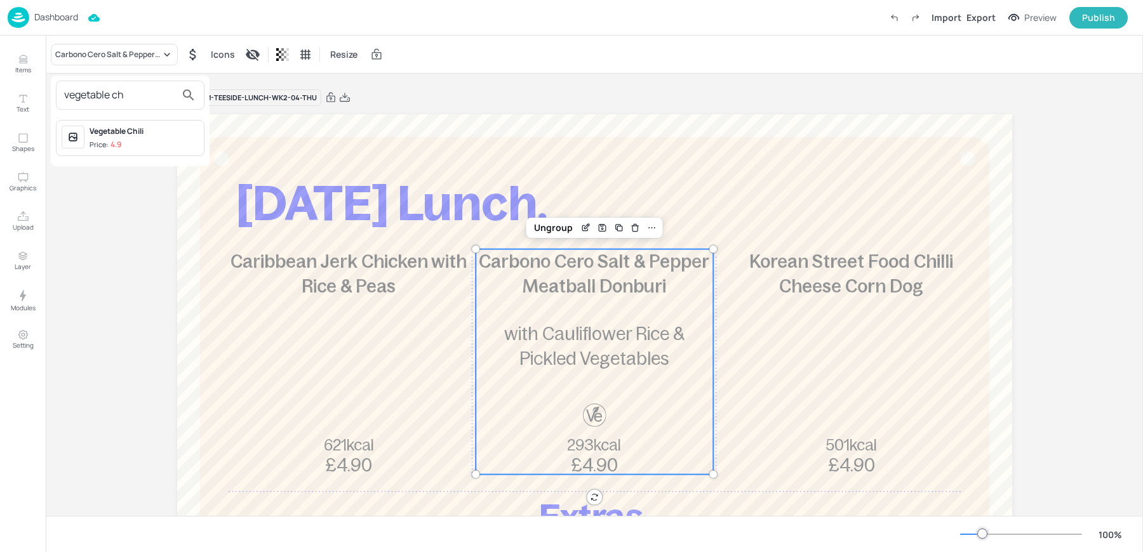
type input "vegetable ch"
click at [126, 130] on div "Vegetable Chili" at bounding box center [144, 131] width 109 height 11
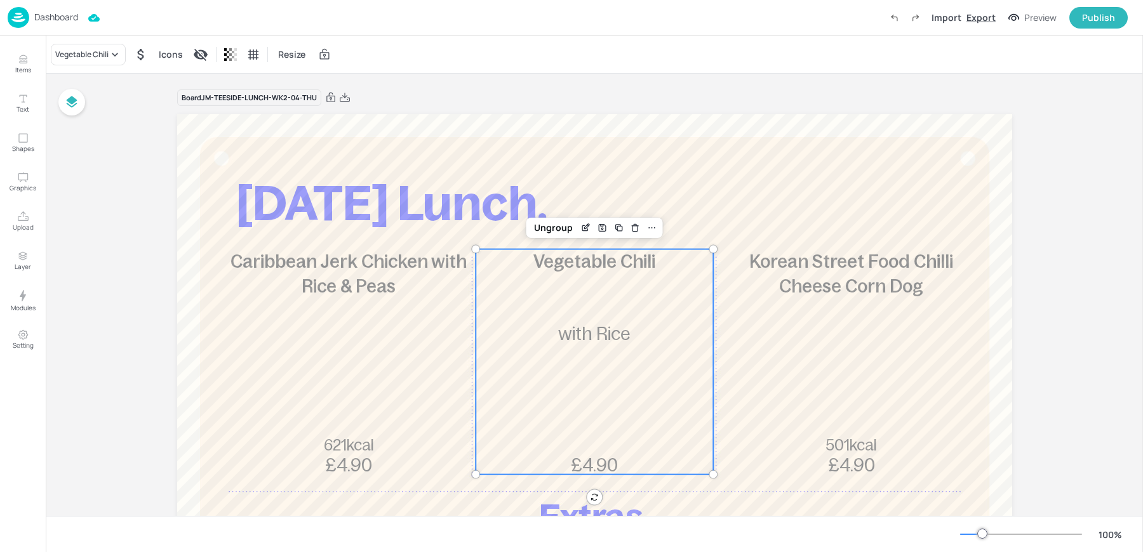
click at [976, 20] on div "Export" at bounding box center [980, 17] width 29 height 13
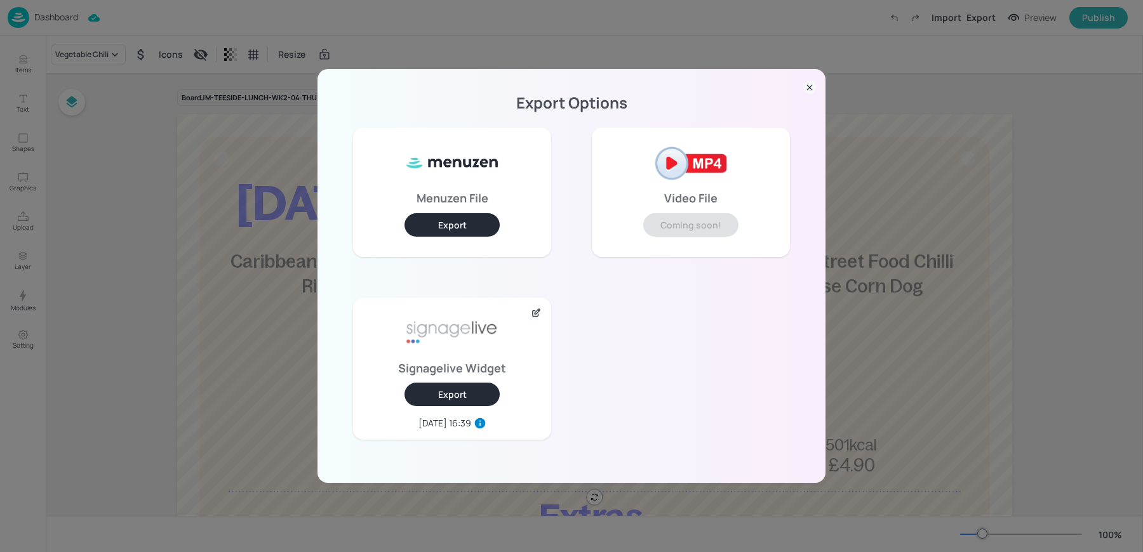
click at [446, 397] on button "Export" at bounding box center [451, 394] width 95 height 23
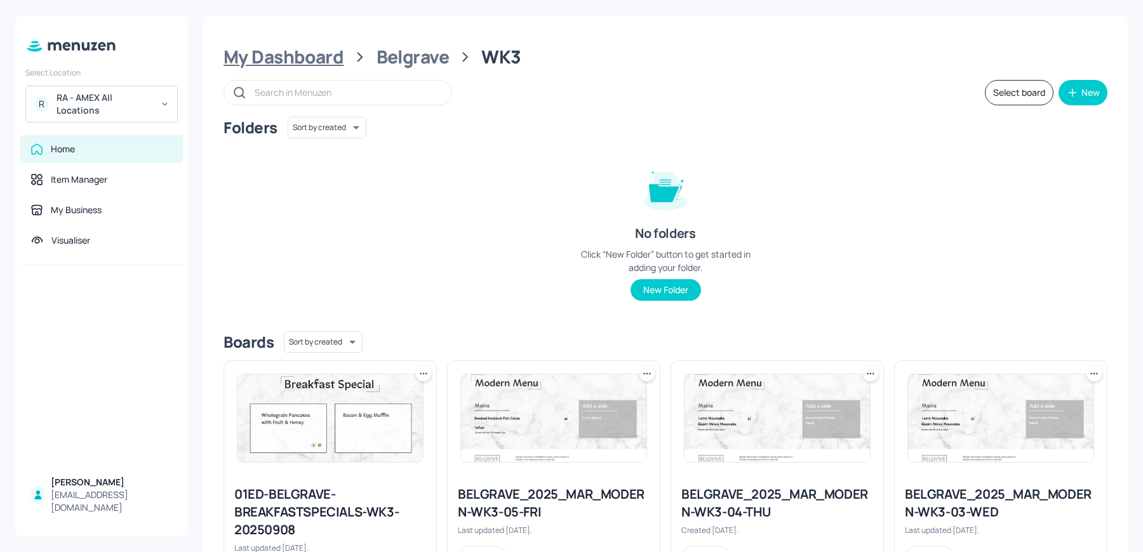
click at [297, 59] on div "My Dashboard" at bounding box center [283, 57] width 120 height 23
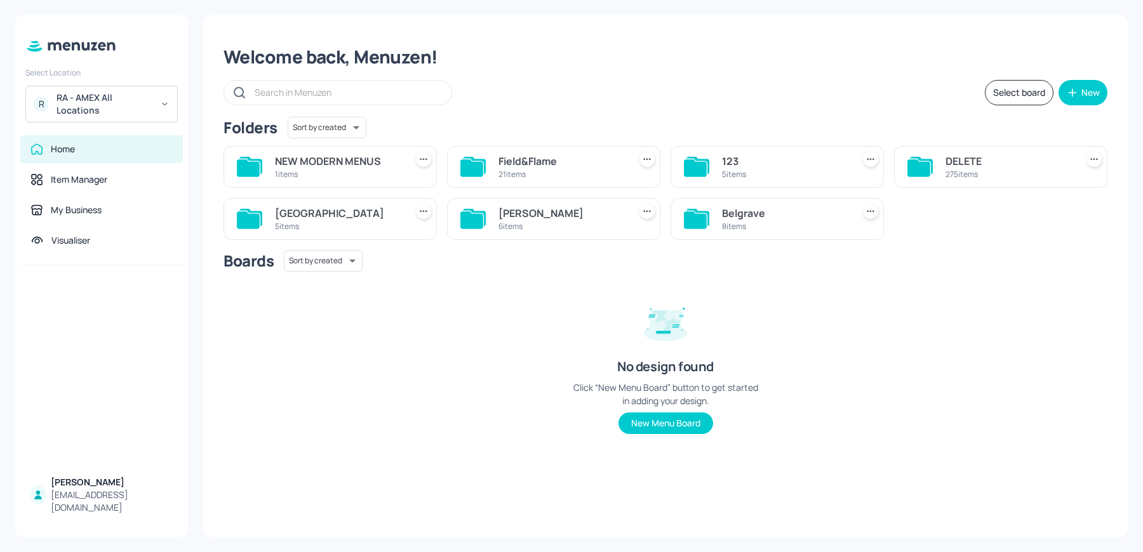
click at [527, 217] on div "[PERSON_NAME]" at bounding box center [561, 213] width 126 height 15
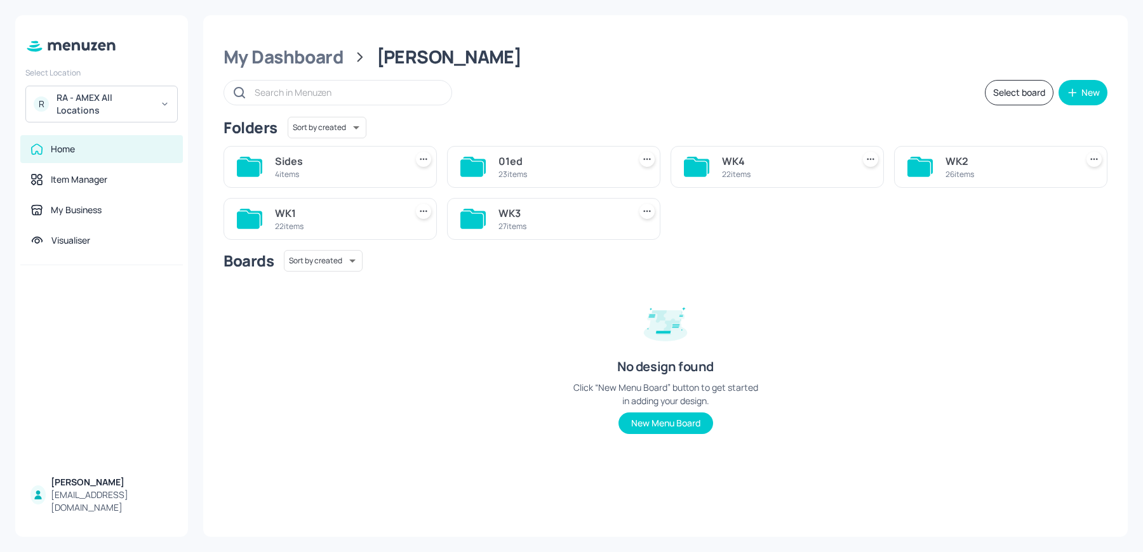
click at [503, 223] on div "27 items" at bounding box center [561, 226] width 126 height 11
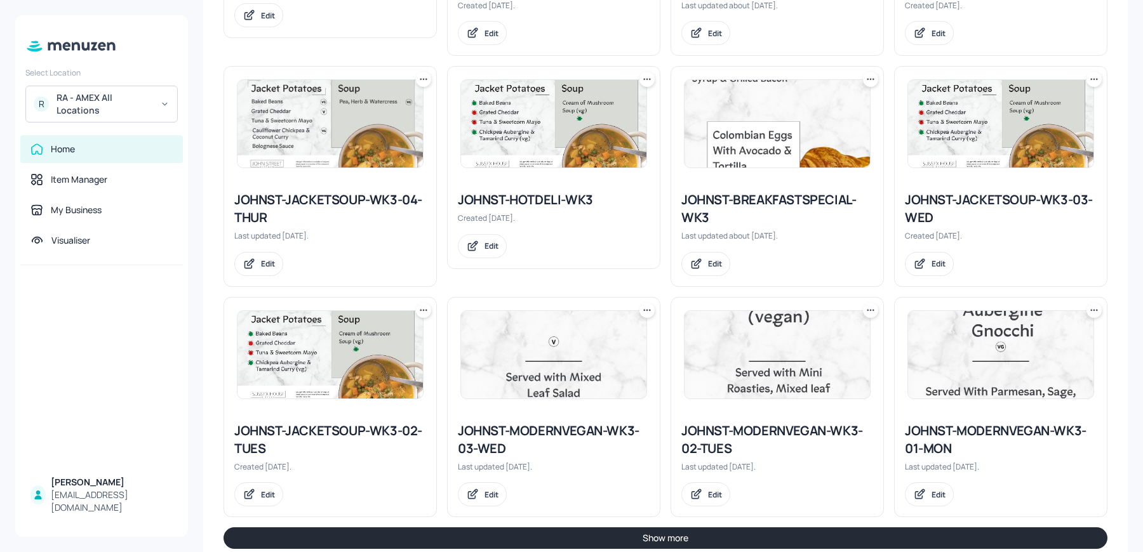
scroll to position [1256, 0]
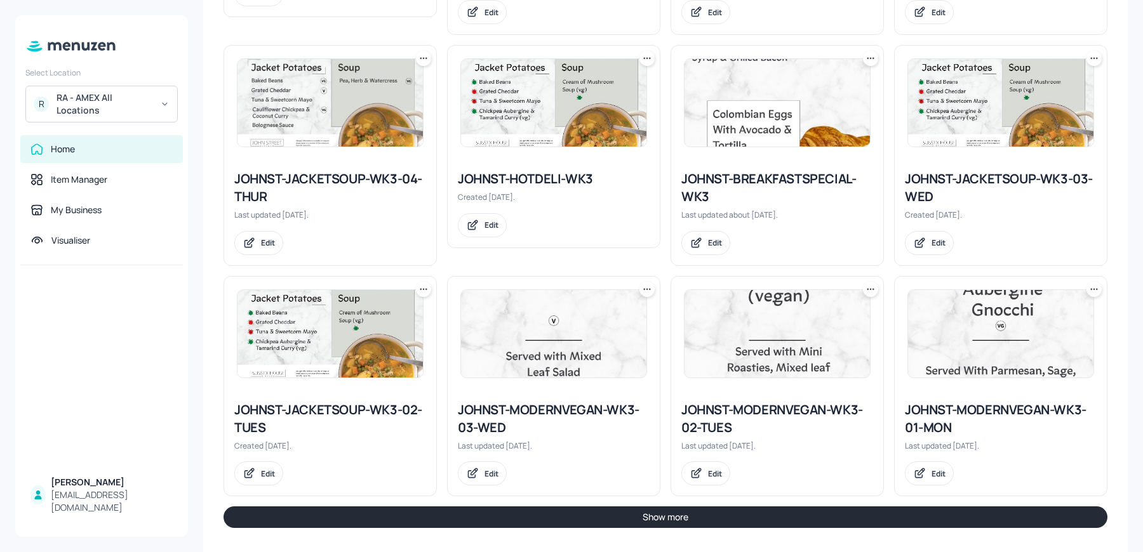
click at [640, 52] on icon at bounding box center [646, 58] width 13 height 13
click at [567, 105] on p "Duplicate" at bounding box center [583, 101] width 34 height 11
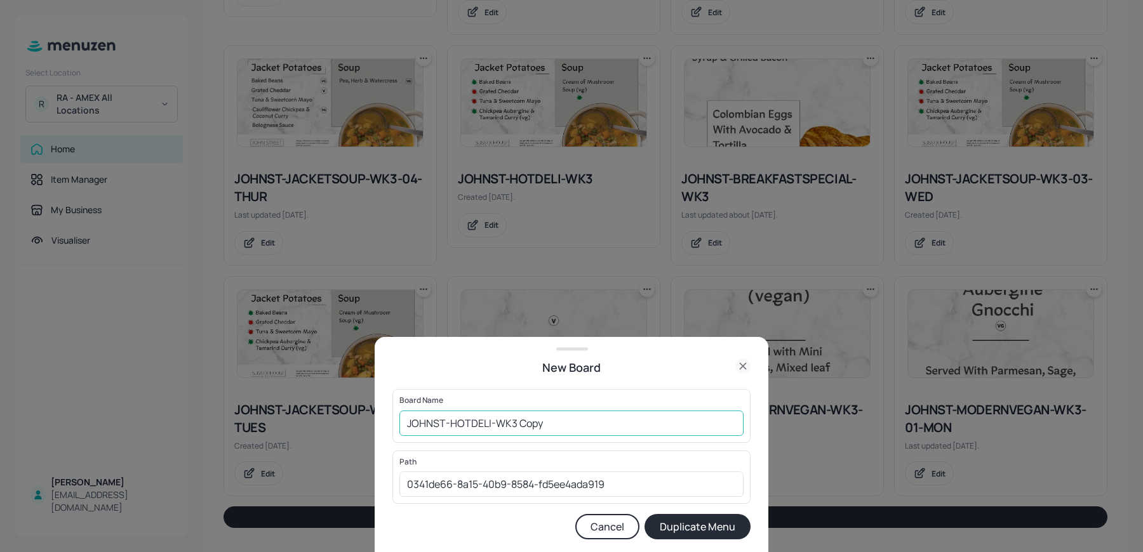
click at [406, 420] on input "JOHNST-HOTDELI-WK3 Copy" at bounding box center [571, 423] width 344 height 25
drag, startPoint x: 542, startPoint y: 423, endPoint x: 618, endPoint y: 425, distance: 76.2
click at [618, 425] on input "01ed-JOHNST-HOTDELI-WK3 Copy" at bounding box center [571, 423] width 344 height 25
type input "01ed-JOHNST-HOTDELI-WK3 110925"
click at [644, 514] on button "Duplicate Menu" at bounding box center [697, 526] width 106 height 25
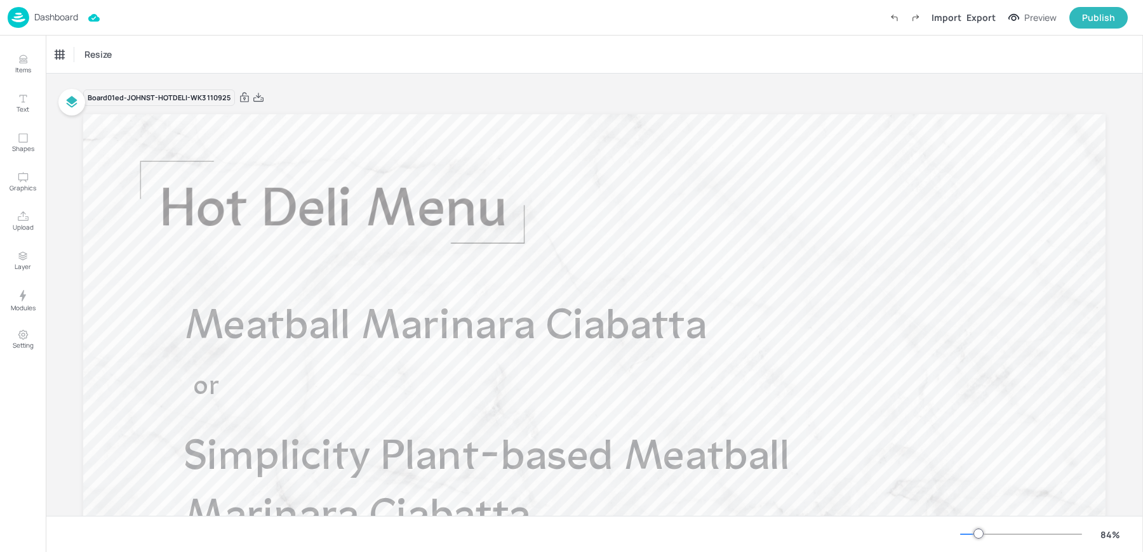
click at [317, 451] on span "Simplicity Plant-based Meatball Marinara Ciabatta" at bounding box center [487, 488] width 606 height 102
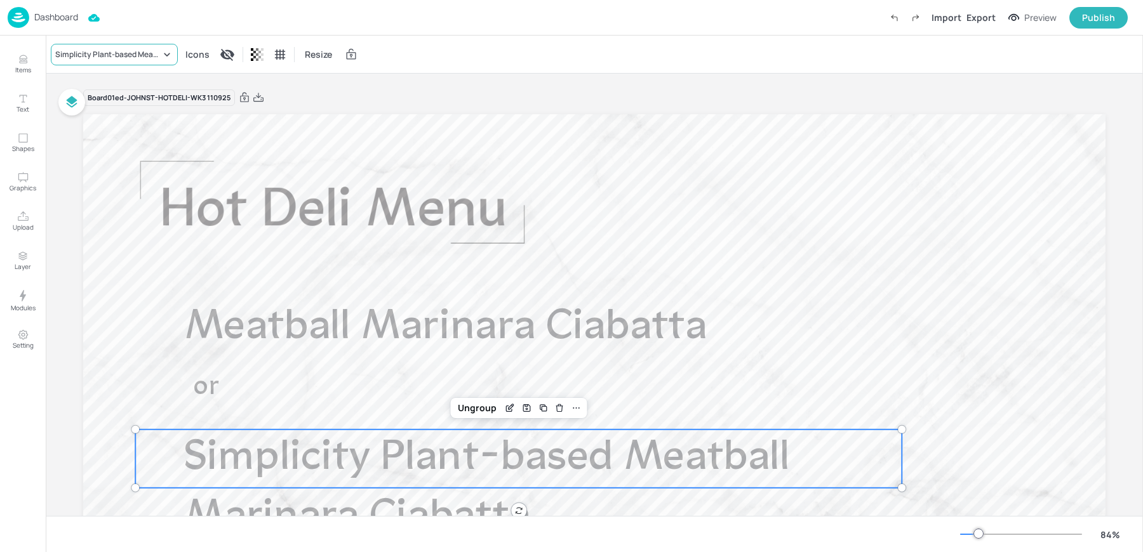
click at [119, 63] on div "Simplicity Plant-based Meatball Marinara Ciabatta" at bounding box center [114, 55] width 127 height 22
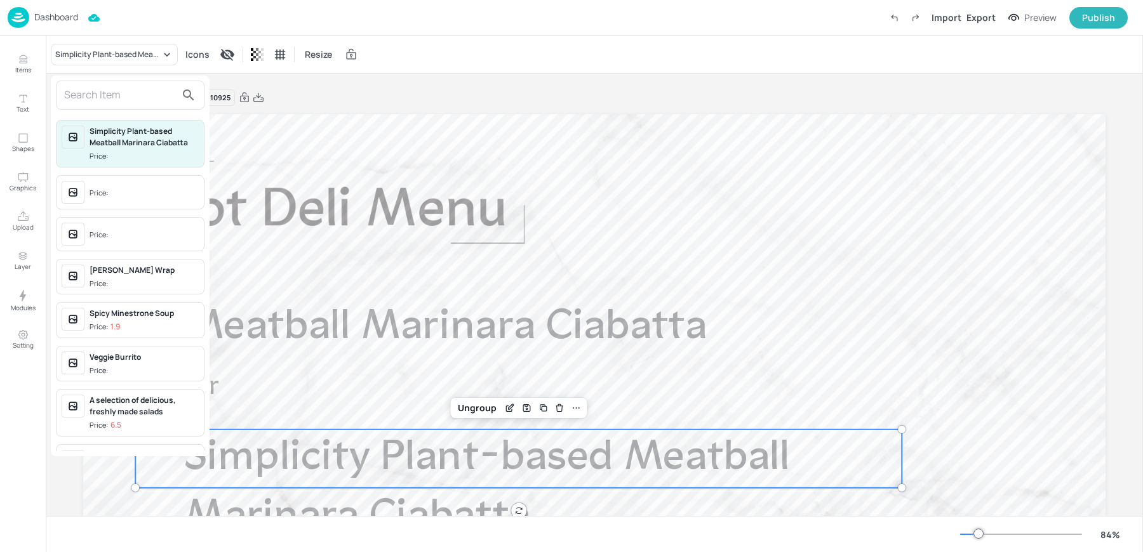
click at [123, 90] on input "text" at bounding box center [120, 95] width 112 height 20
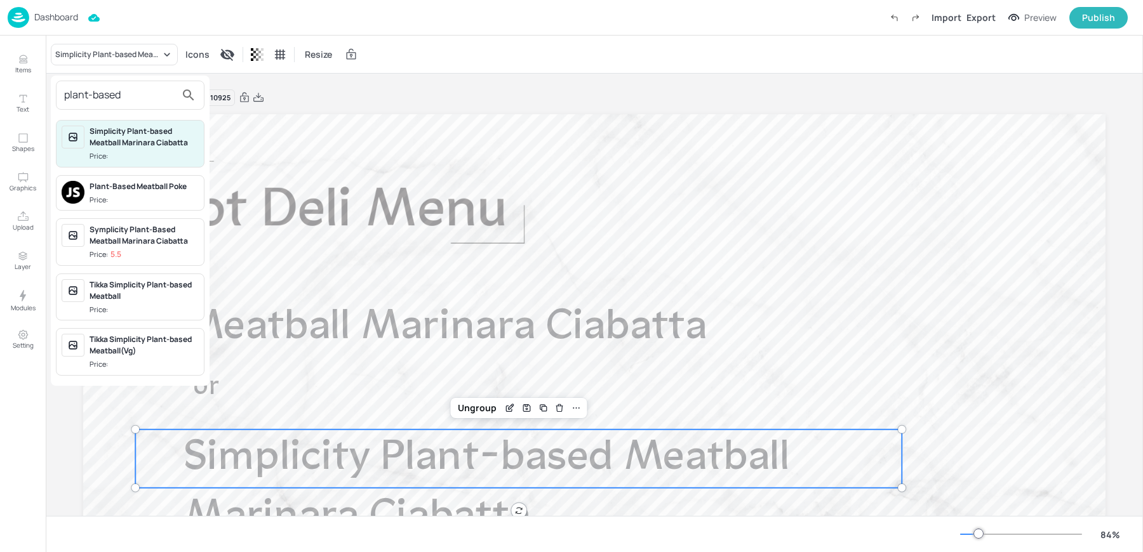
type input "plant-based"
click at [4, 64] on div at bounding box center [571, 276] width 1143 height 552
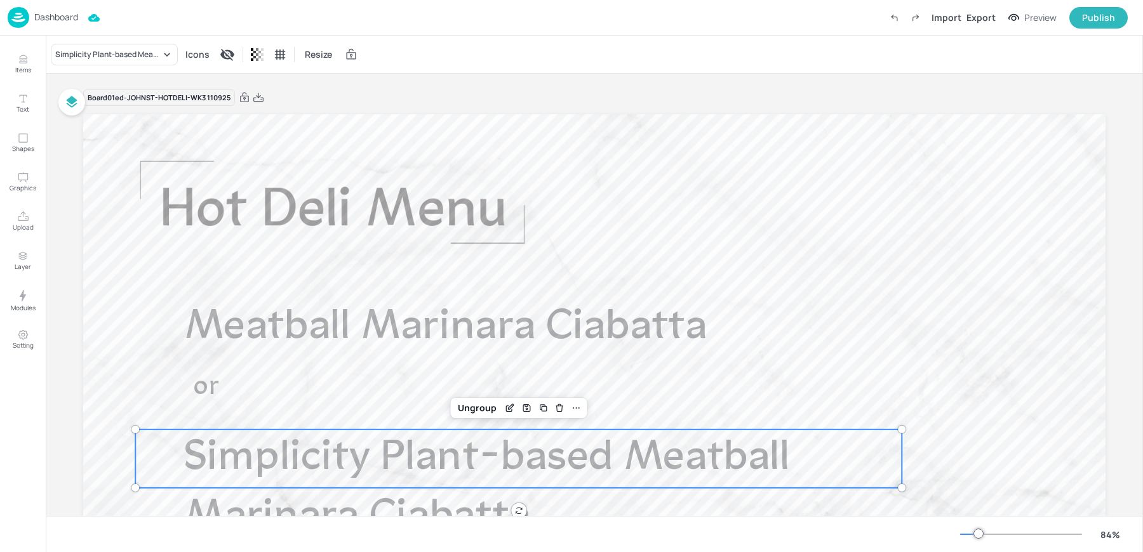
click at [30, 19] on div "Dashboard" at bounding box center [43, 17] width 70 height 21
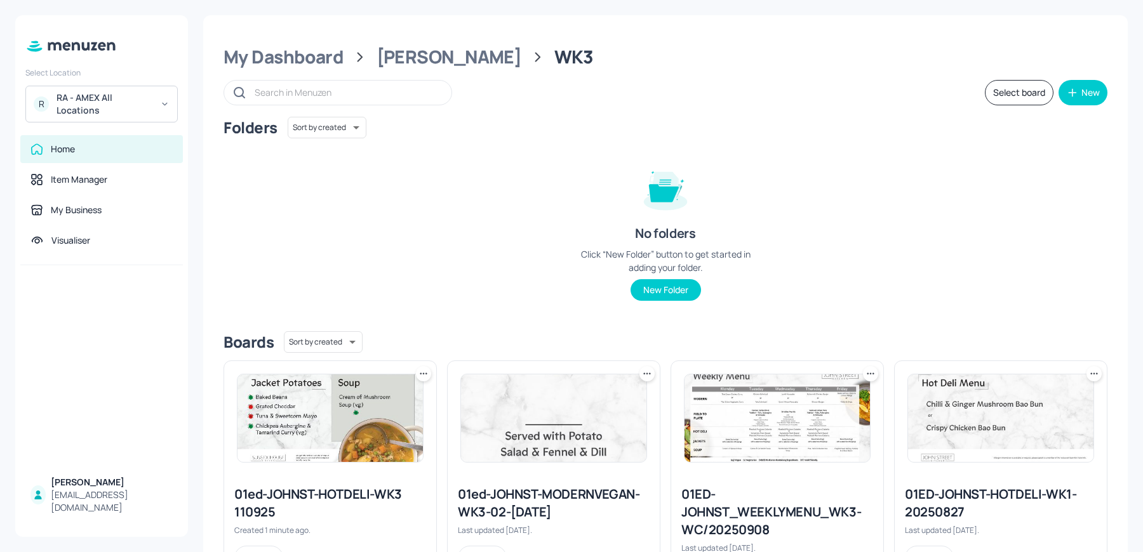
click at [137, 117] on div "R RA - AMEX All Locations" at bounding box center [101, 104] width 152 height 37
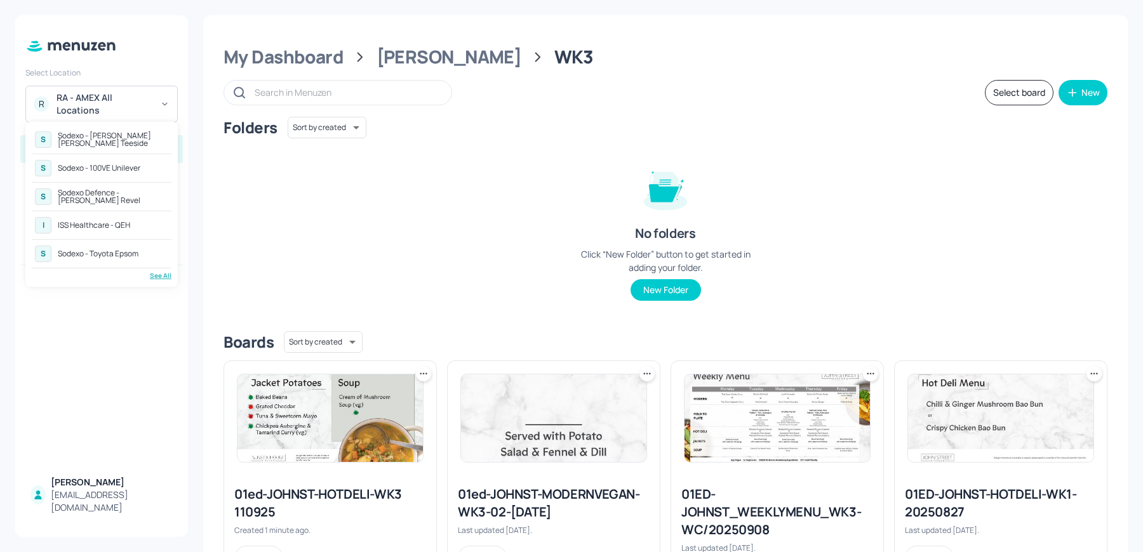
click at [112, 173] on div "S Sodexo - 100VE Unilever" at bounding box center [102, 168] width 140 height 23
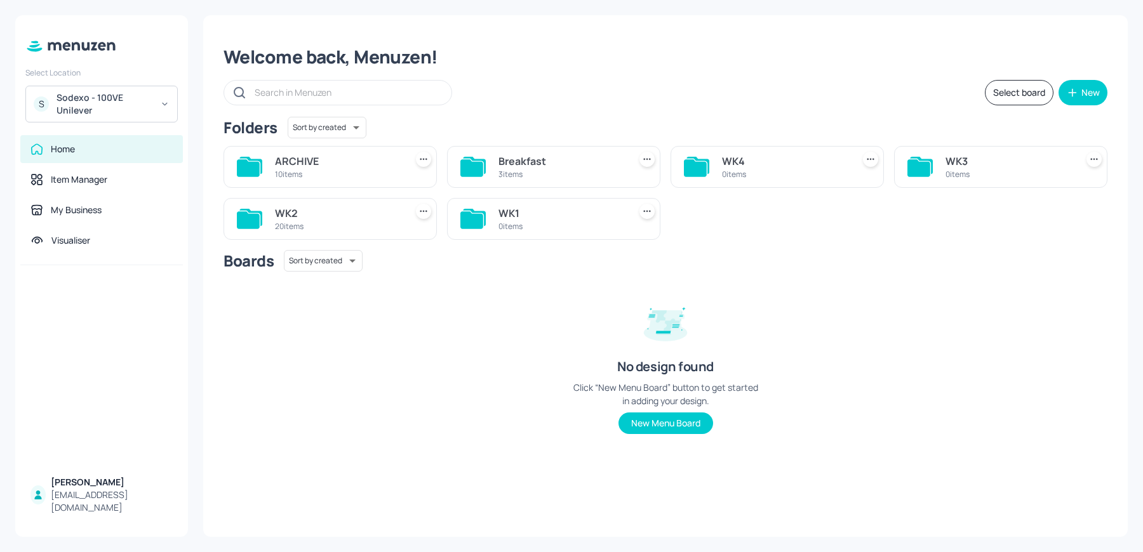
click at [314, 214] on div "WK2" at bounding box center [338, 213] width 126 height 15
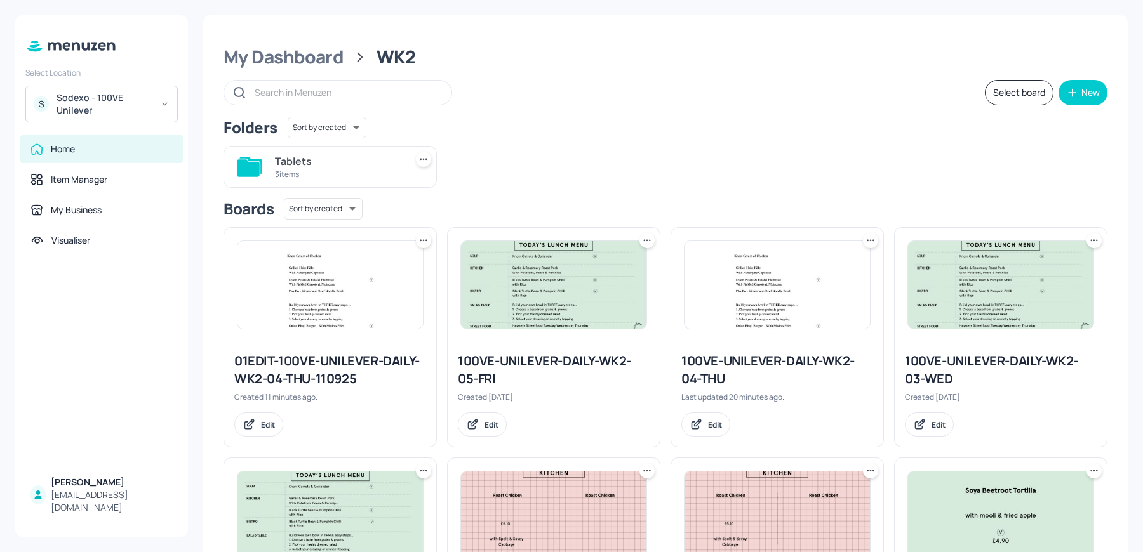
click at [698, 375] on div "100VE-UNILEVER-DAILY-WK2-04-THU" at bounding box center [777, 370] width 192 height 36
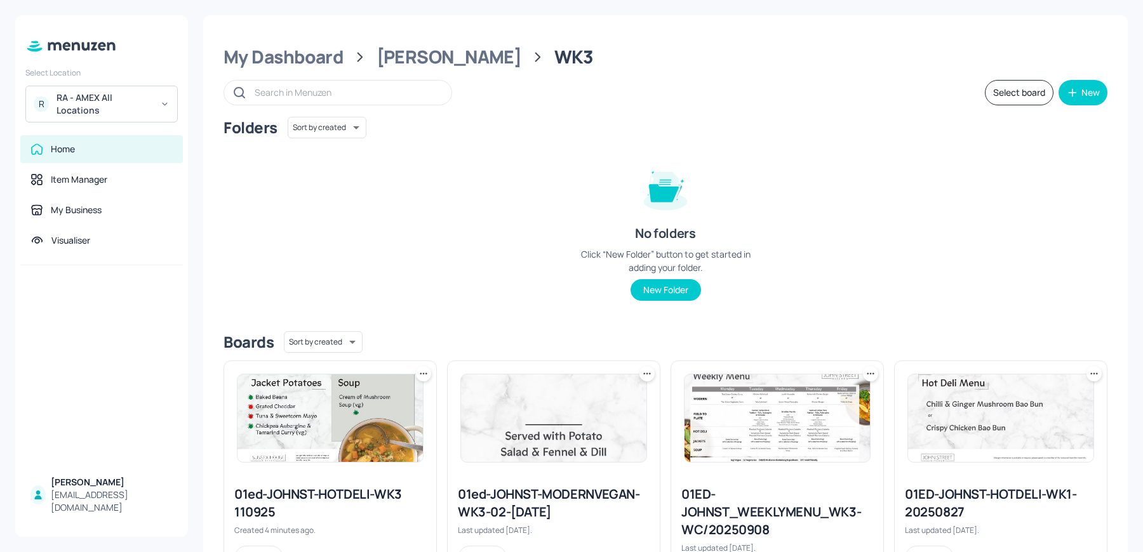
click at [312, 428] on img at bounding box center [329, 419] width 185 height 88
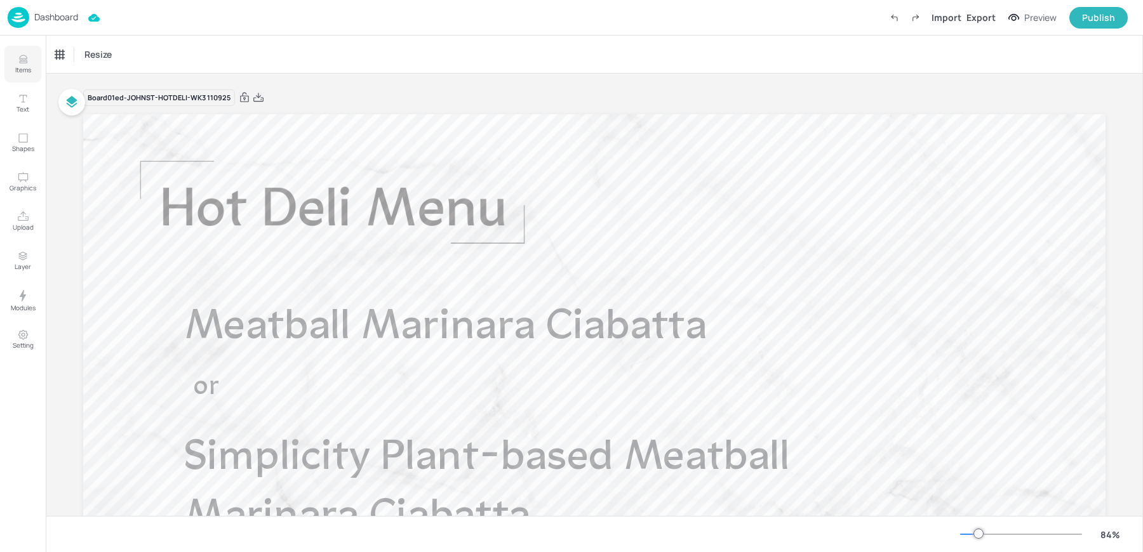
click at [26, 46] on button "Items" at bounding box center [22, 64] width 37 height 37
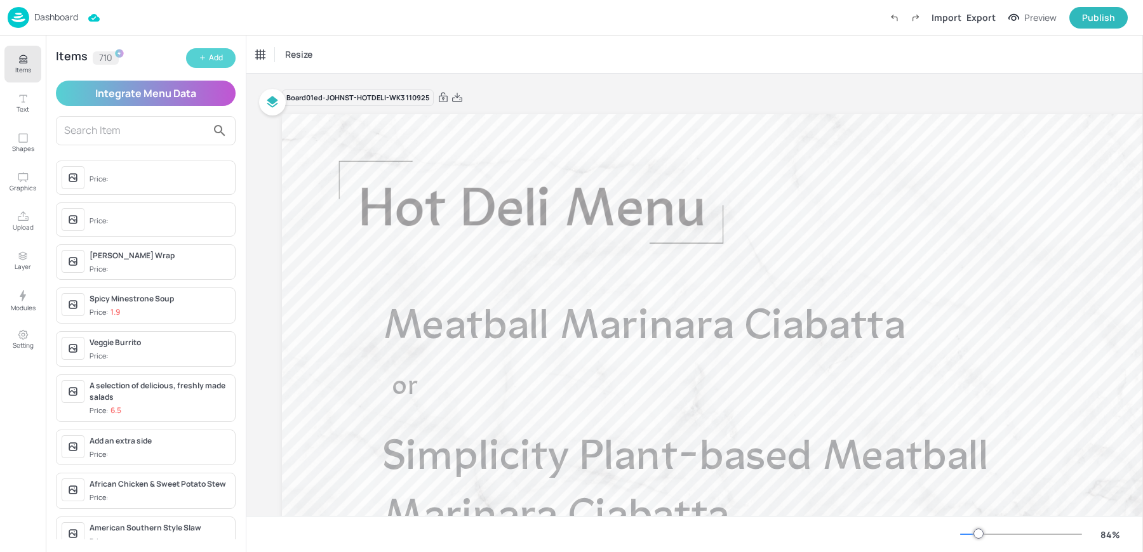
click at [203, 53] on button "Add" at bounding box center [211, 58] width 50 height 20
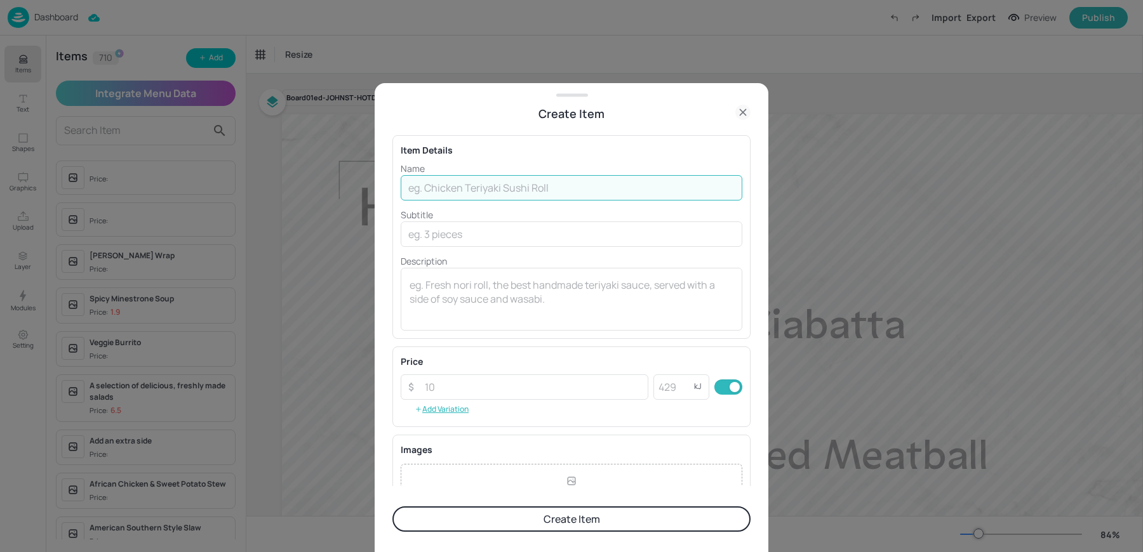
click at [461, 195] on input "text" at bounding box center [572, 187] width 342 height 25
paste input "Plant-based Fillet Marinara Ciabatta"
type input "Plant-based Fillet Marinara Ciabatta"
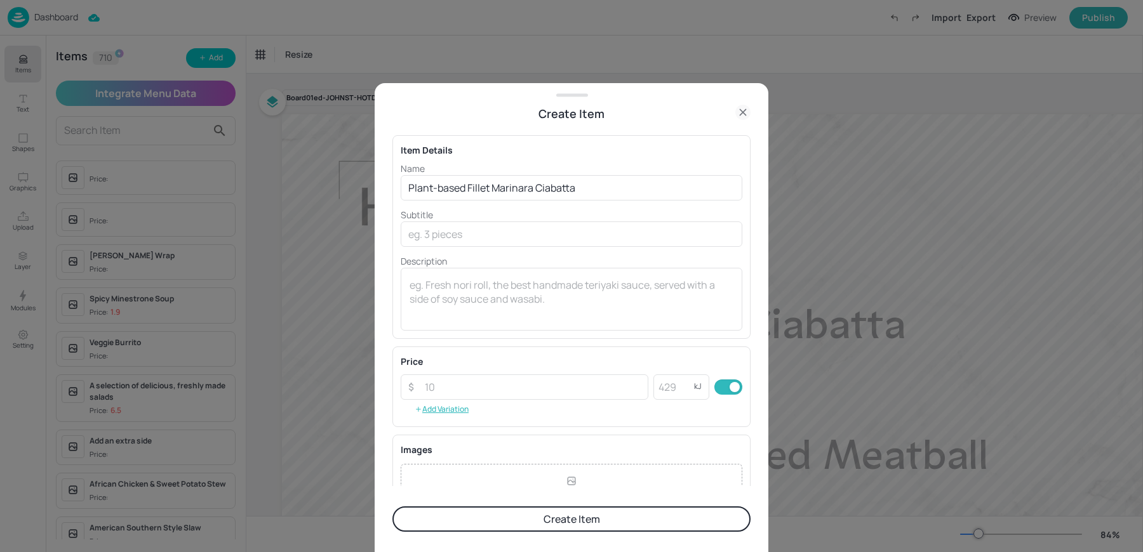
click at [481, 514] on button "Create Item" at bounding box center [571, 519] width 358 height 25
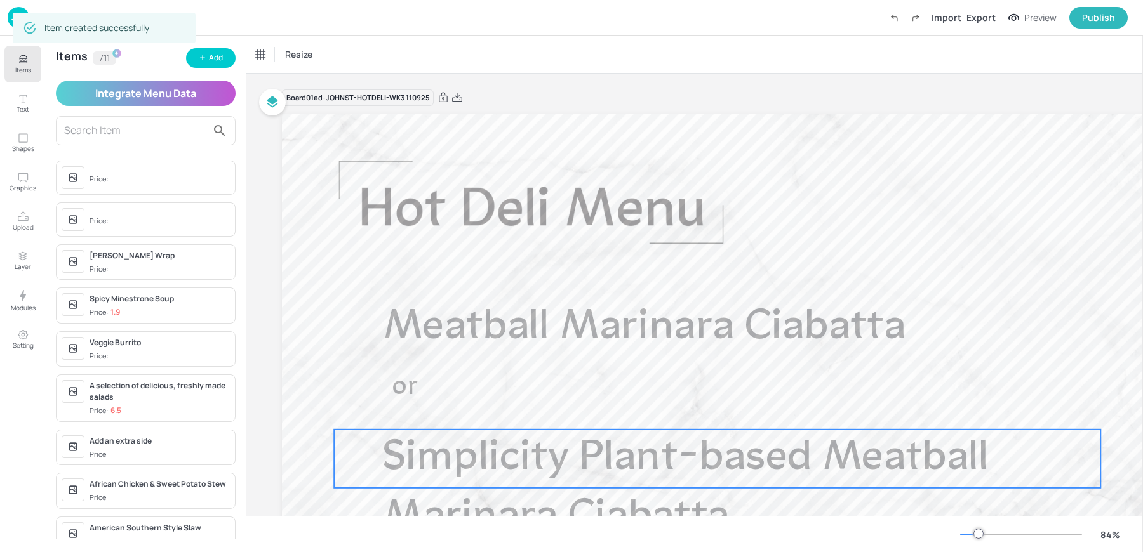
click at [545, 470] on span "Simplicity Plant-based Meatball Marinara Ciabatta" at bounding box center [686, 488] width 606 height 102
click at [303, 58] on div "Simplicity Plant-based Meatball Marinara Ciabatta" at bounding box center [308, 54] width 105 height 11
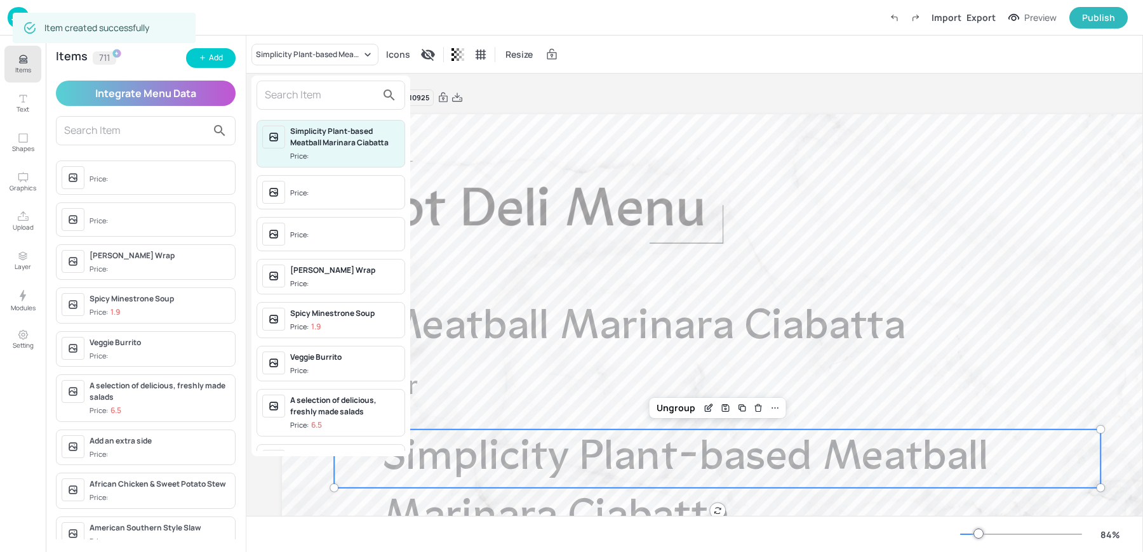
click at [298, 93] on input "text" at bounding box center [321, 95] width 112 height 20
paste input "Plant-based Fillet Marinara Ciabatta"
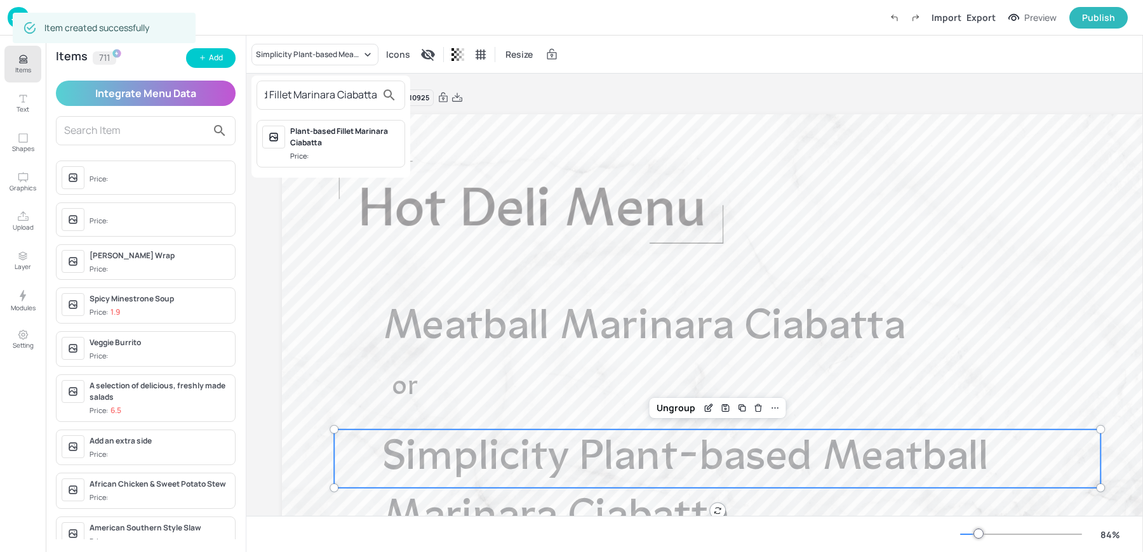
type input "Plant-based Fillet Marinara Ciabatta"
click at [318, 145] on div "Plant-based Fillet Marinara Ciabatta" at bounding box center [344, 137] width 109 height 23
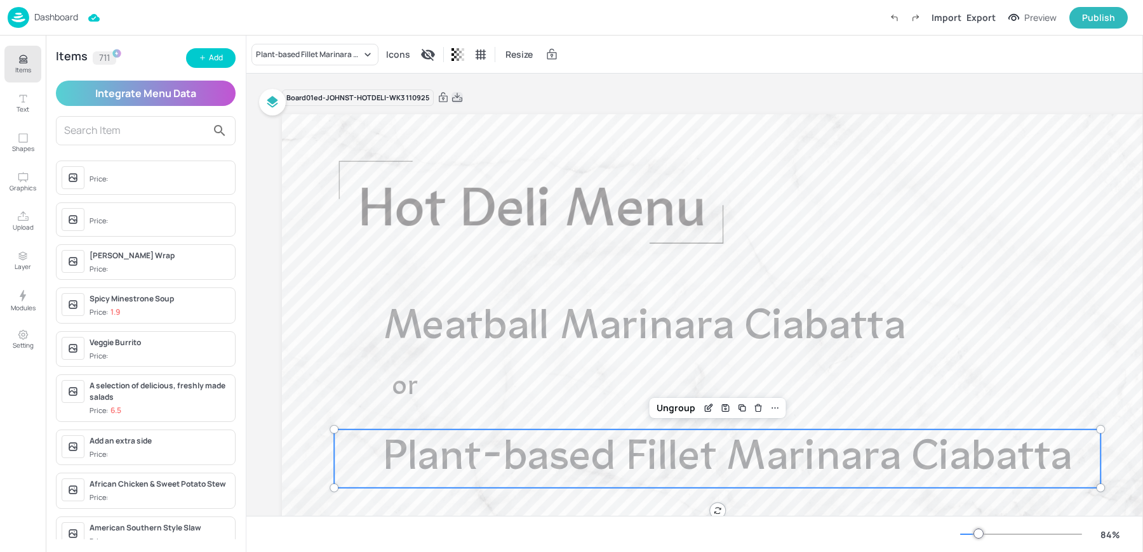
click at [457, 96] on icon at bounding box center [457, 97] width 10 height 9
